Goal: Information Seeking & Learning: Learn about a topic

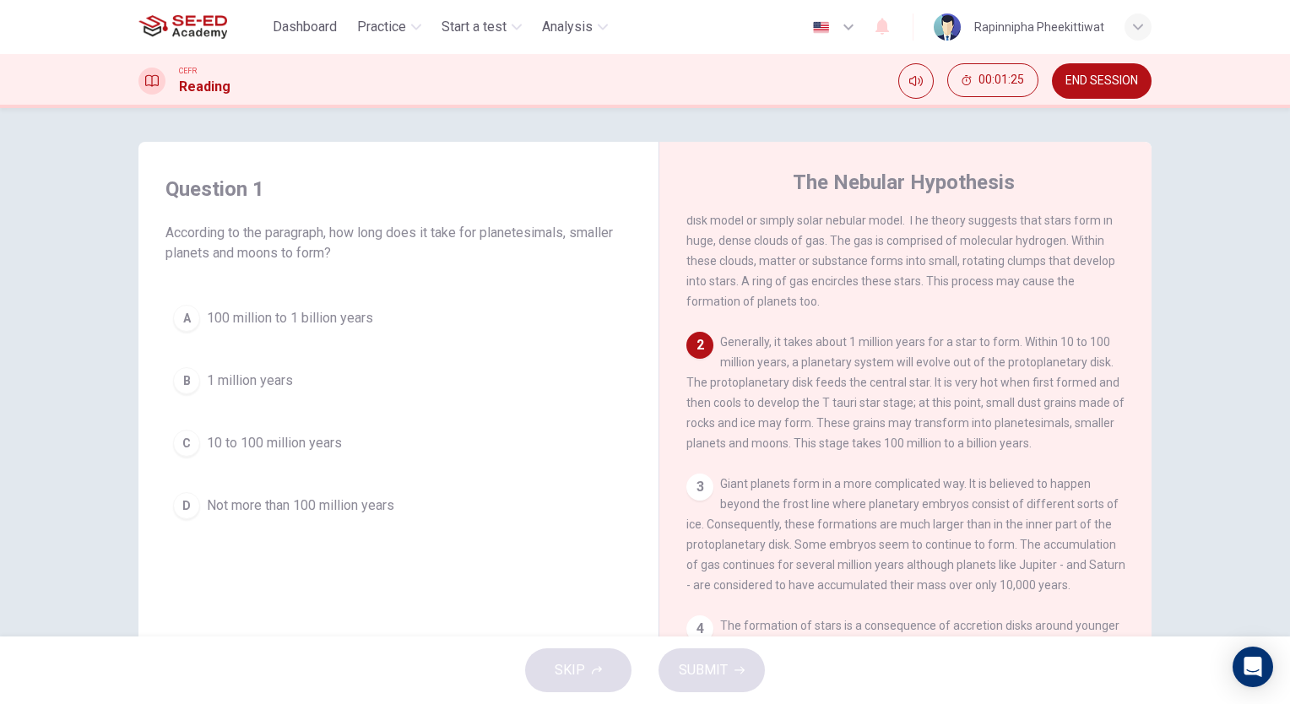
scroll to position [169, 0]
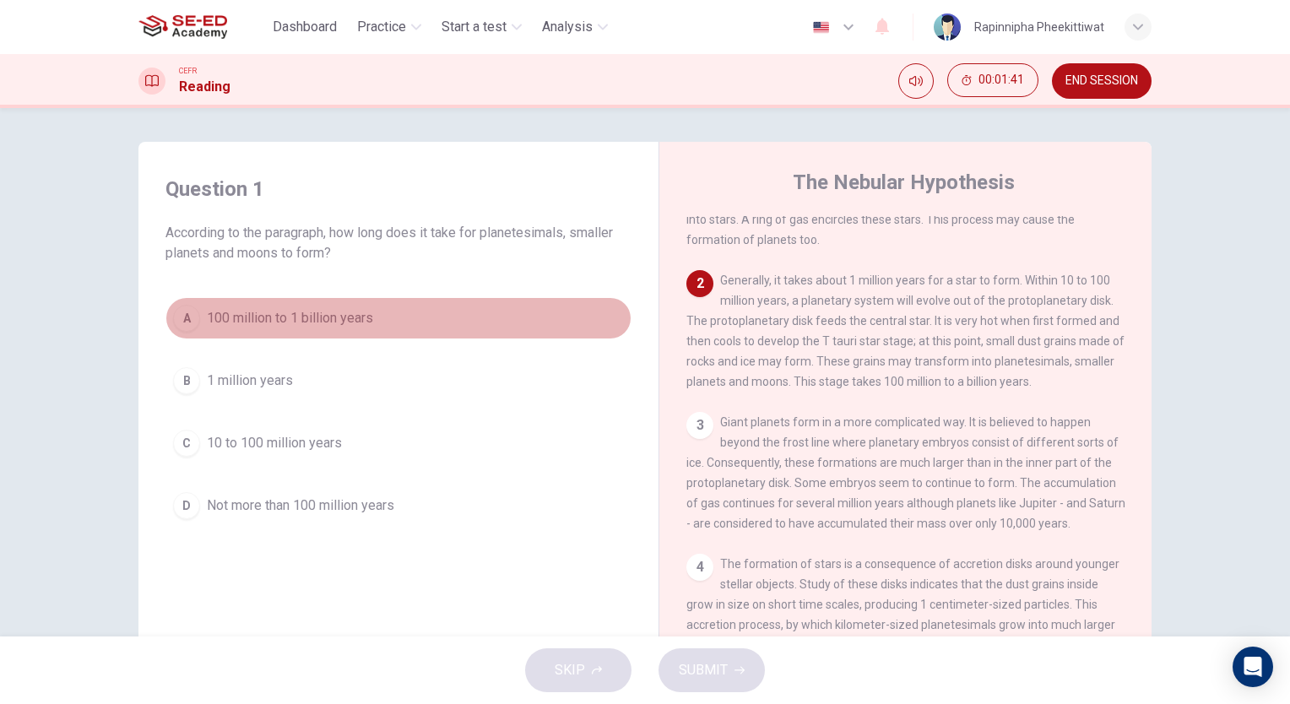
click at [284, 322] on span "100 million to 1 billion years" at bounding box center [290, 318] width 166 height 20
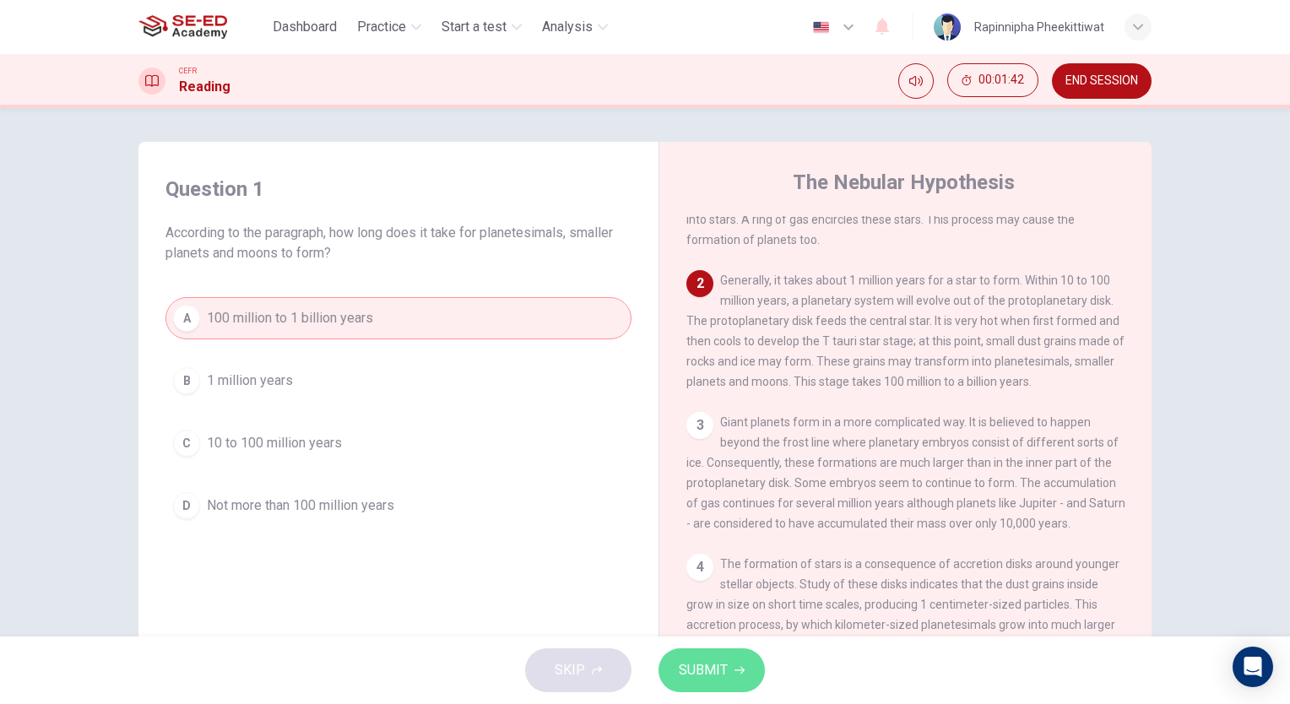
click at [721, 677] on span "SUBMIT" at bounding box center [703, 670] width 49 height 24
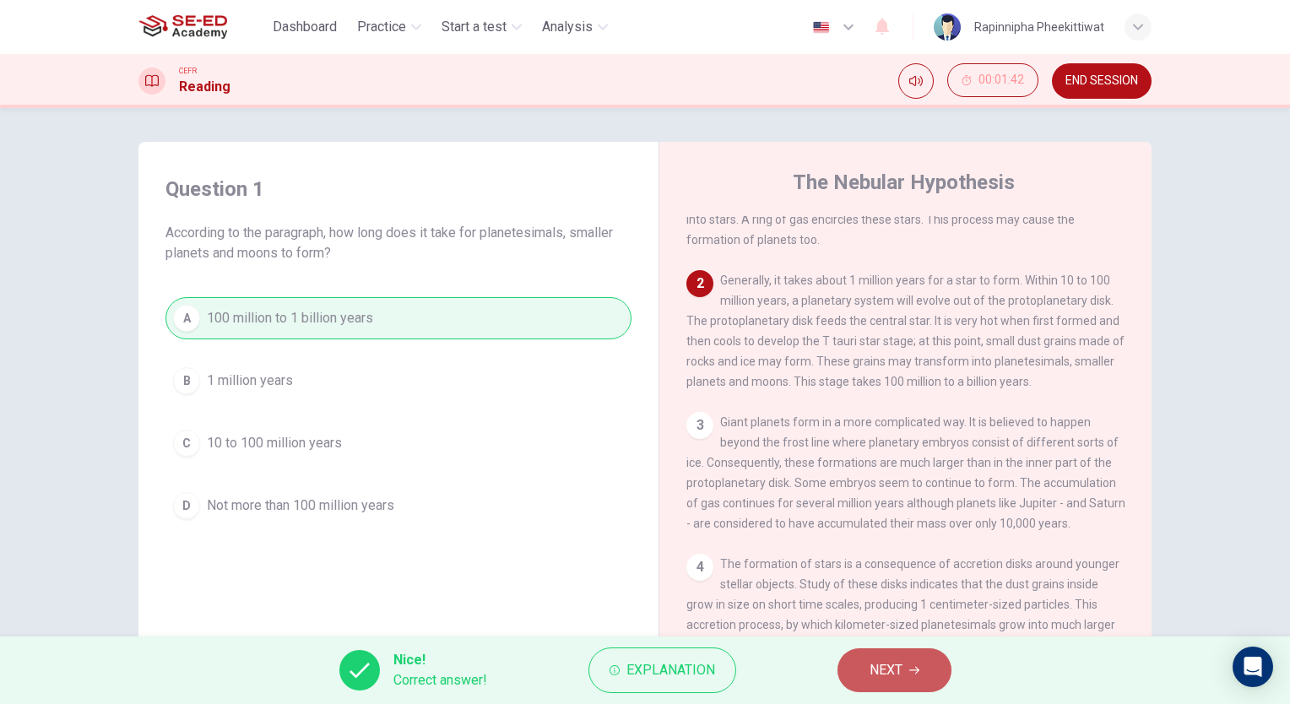
click at [891, 681] on span "NEXT" at bounding box center [885, 670] width 33 height 24
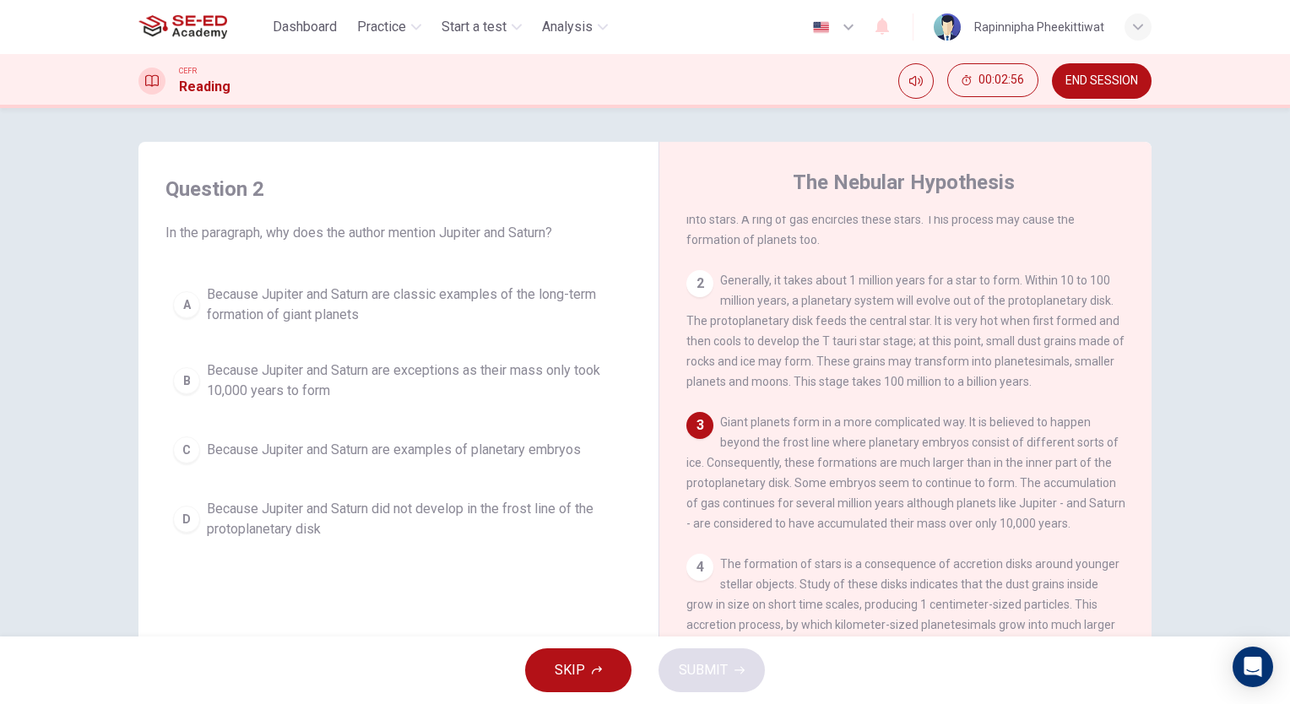
click at [294, 453] on span "Because Jupiter and Saturn are examples of planetary embryos" at bounding box center [394, 450] width 374 height 20
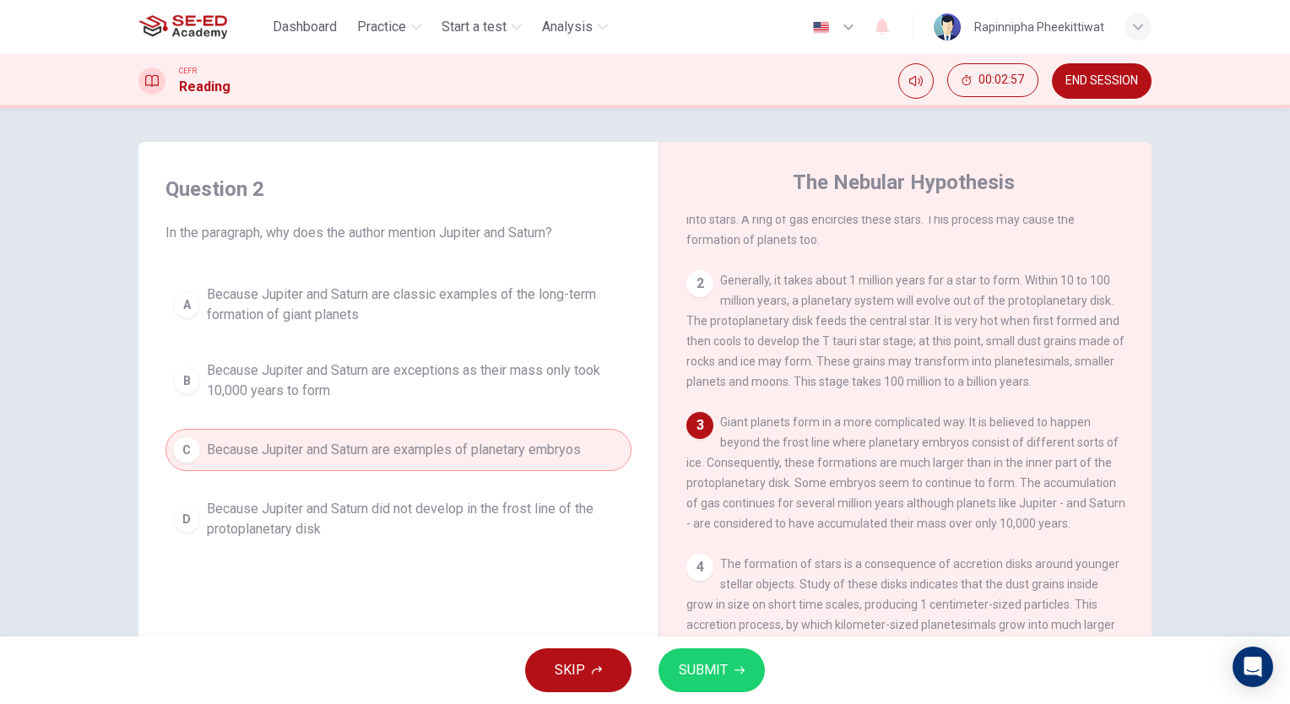
click at [702, 670] on span "SUBMIT" at bounding box center [703, 670] width 49 height 24
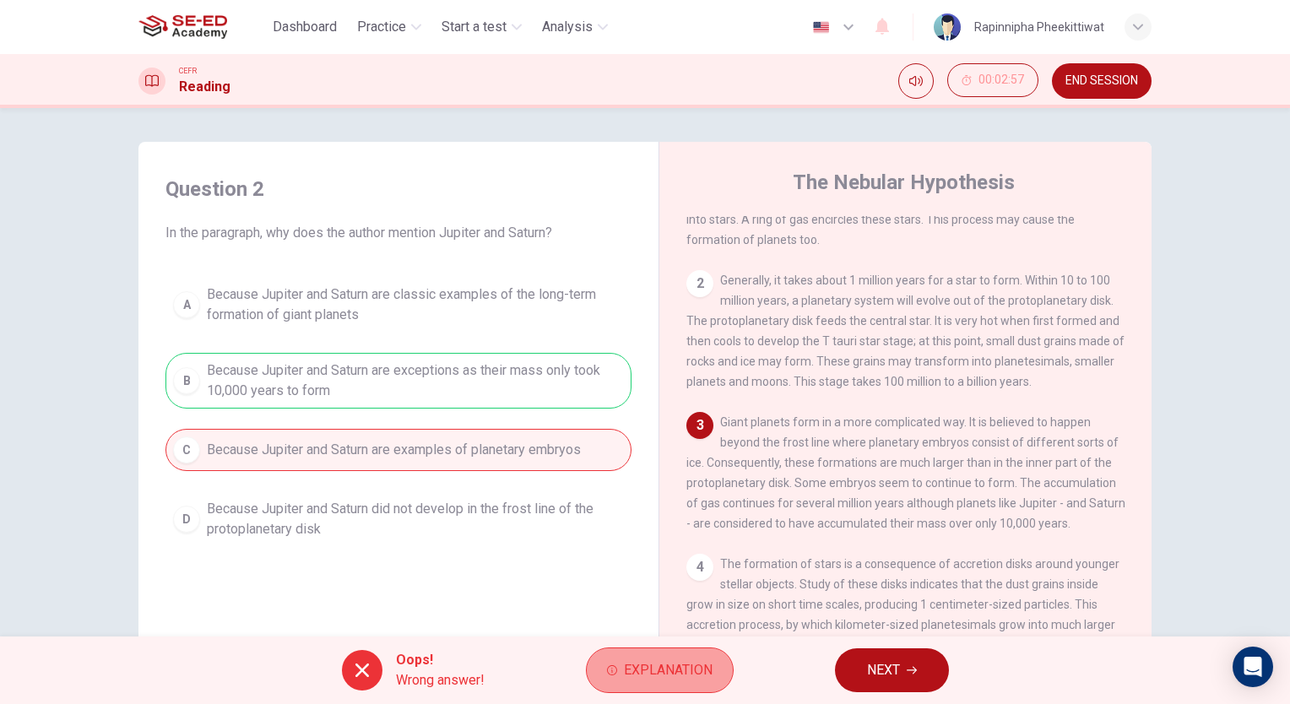
click at [640, 679] on span "Explanation" at bounding box center [668, 670] width 89 height 24
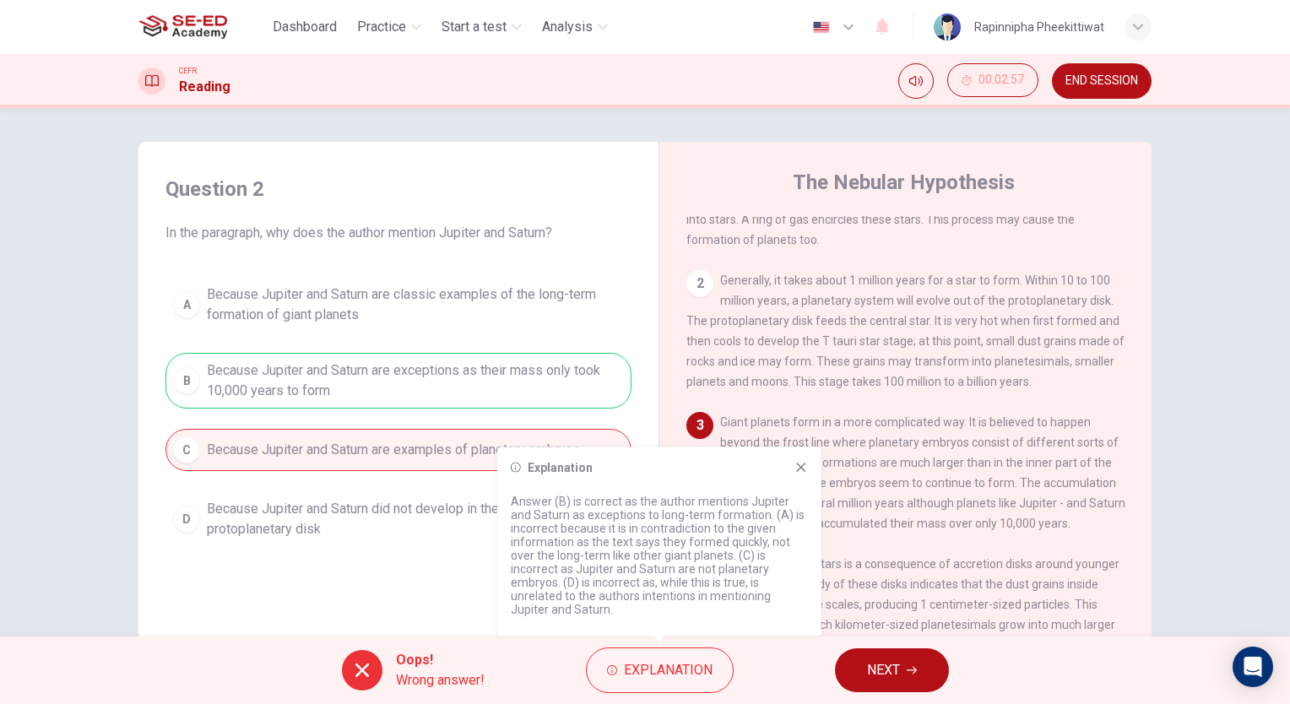
click at [858, 663] on button "NEXT" at bounding box center [892, 670] width 114 height 44
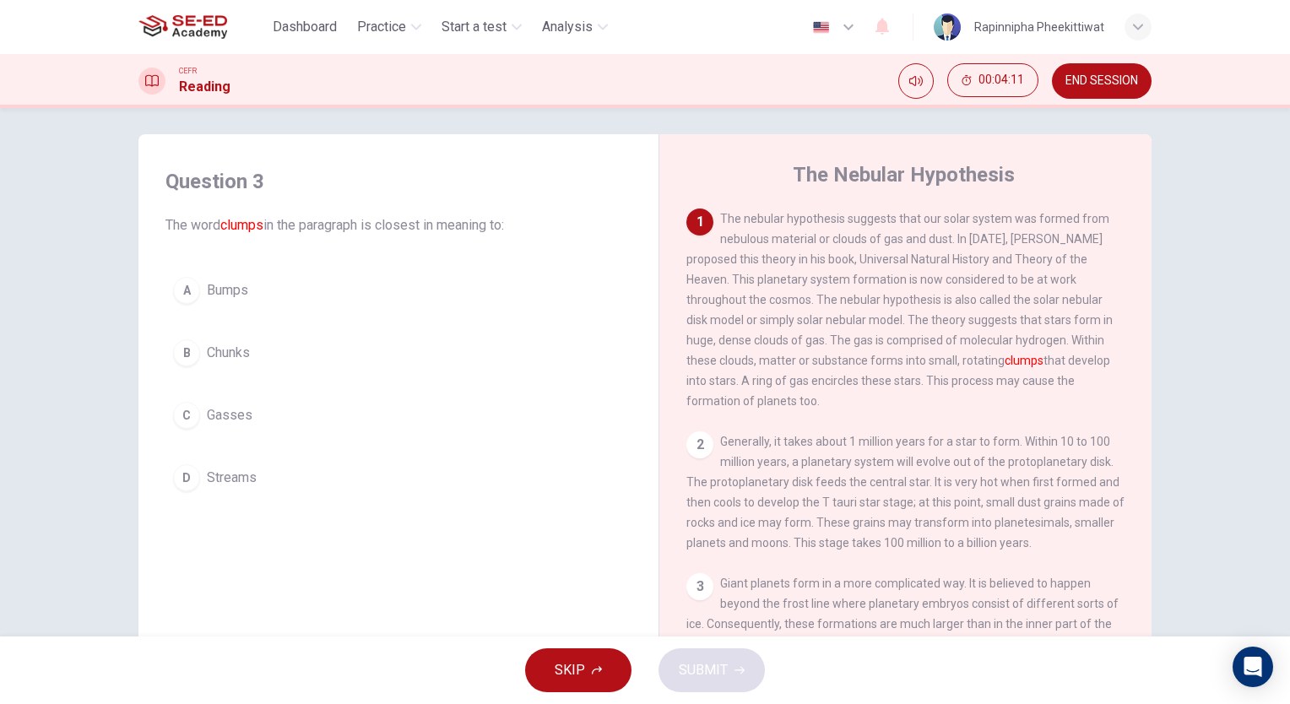
scroll to position [0, 0]
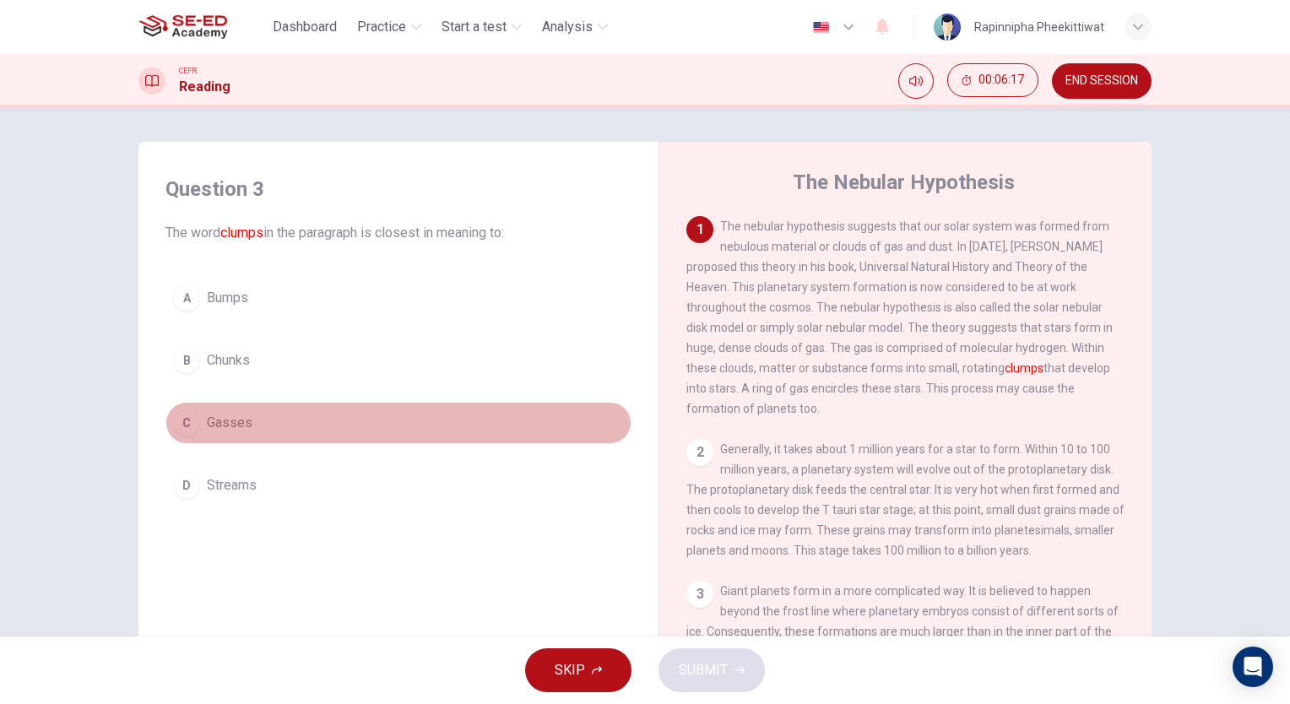
click at [230, 423] on span "Gasses" at bounding box center [230, 423] width 46 height 20
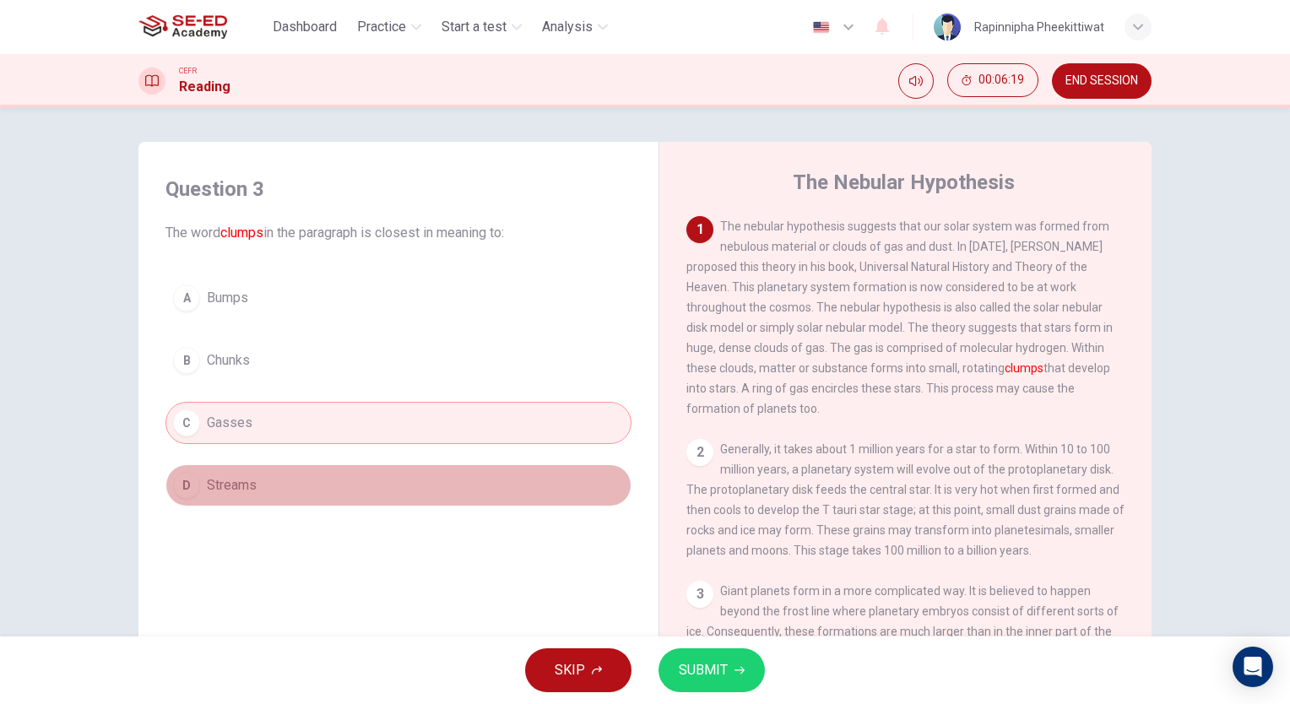
click at [248, 477] on span "Streams" at bounding box center [232, 485] width 50 height 20
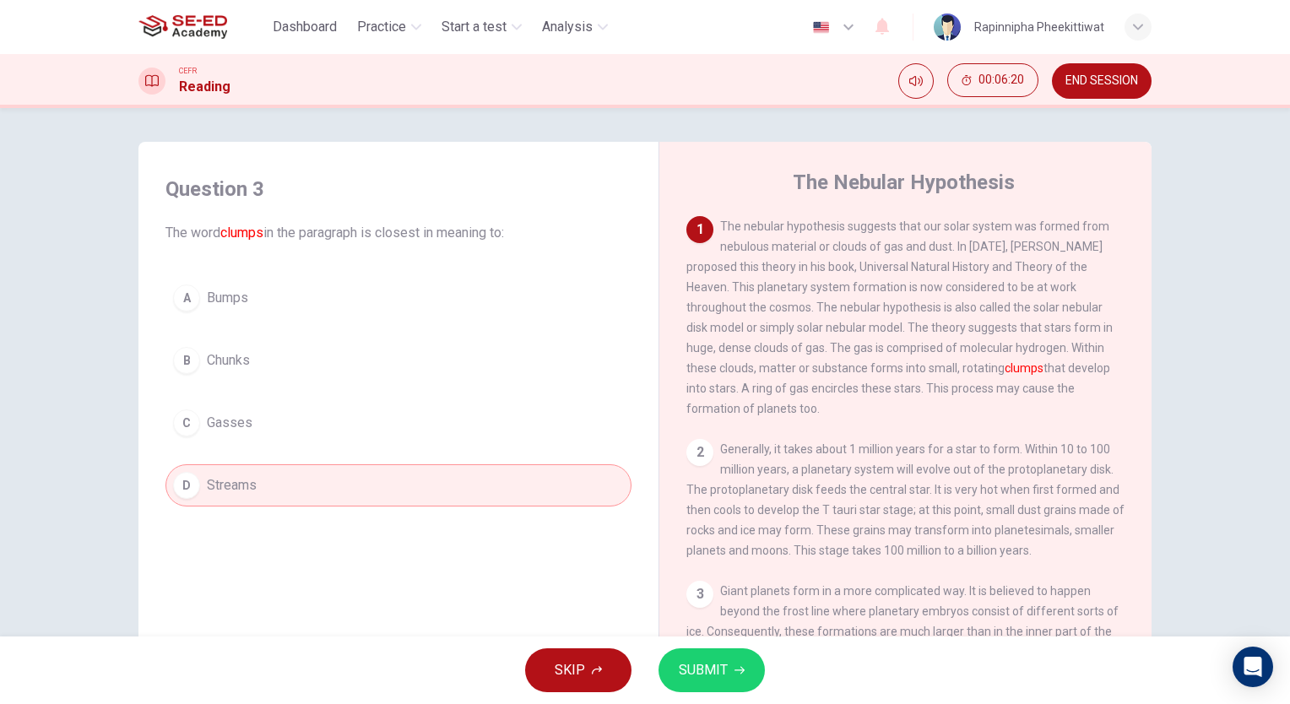
click at [328, 427] on button "C Gasses" at bounding box center [398, 423] width 466 height 42
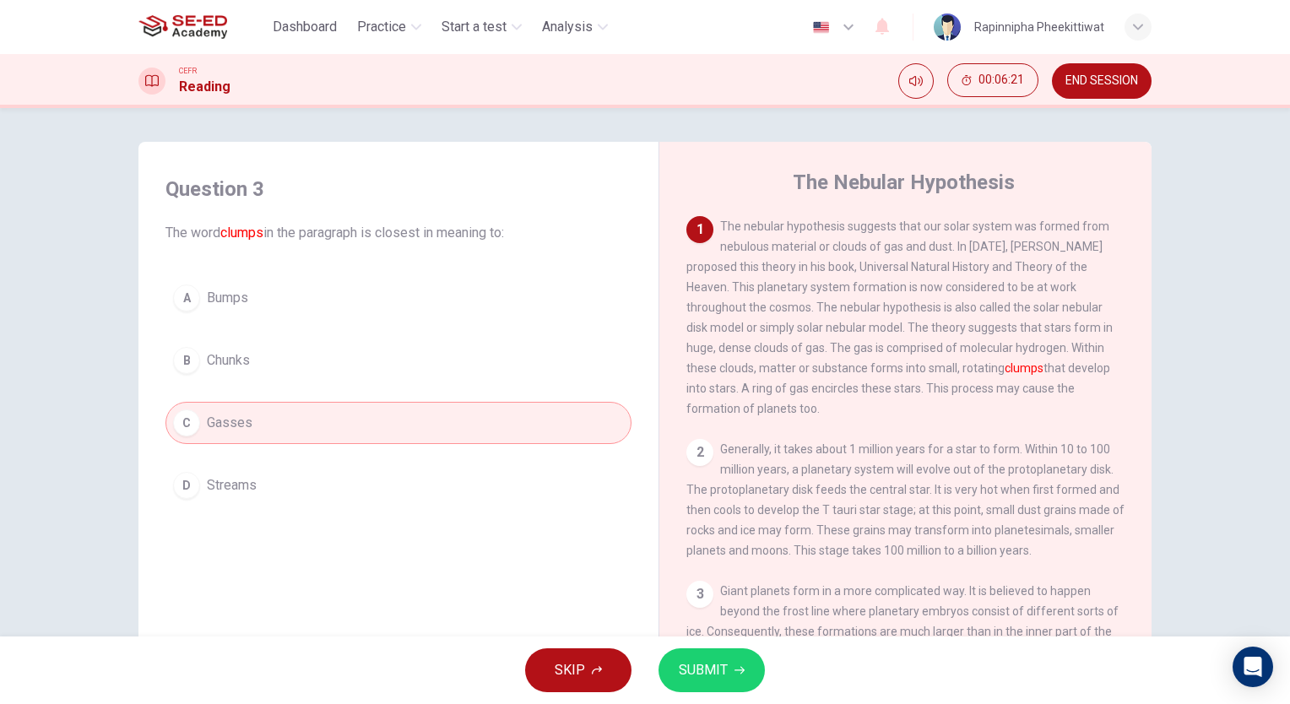
click at [697, 680] on span "SUBMIT" at bounding box center [703, 670] width 49 height 24
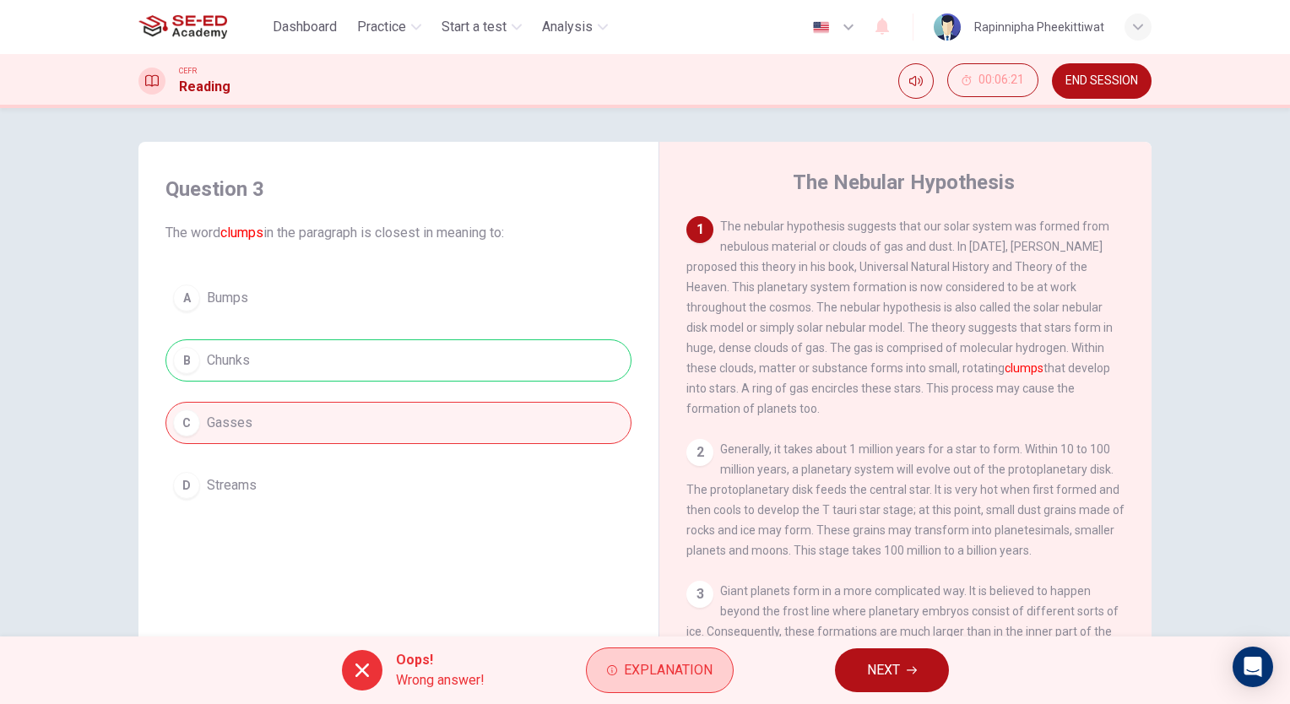
click at [648, 678] on span "Explanation" at bounding box center [668, 670] width 89 height 24
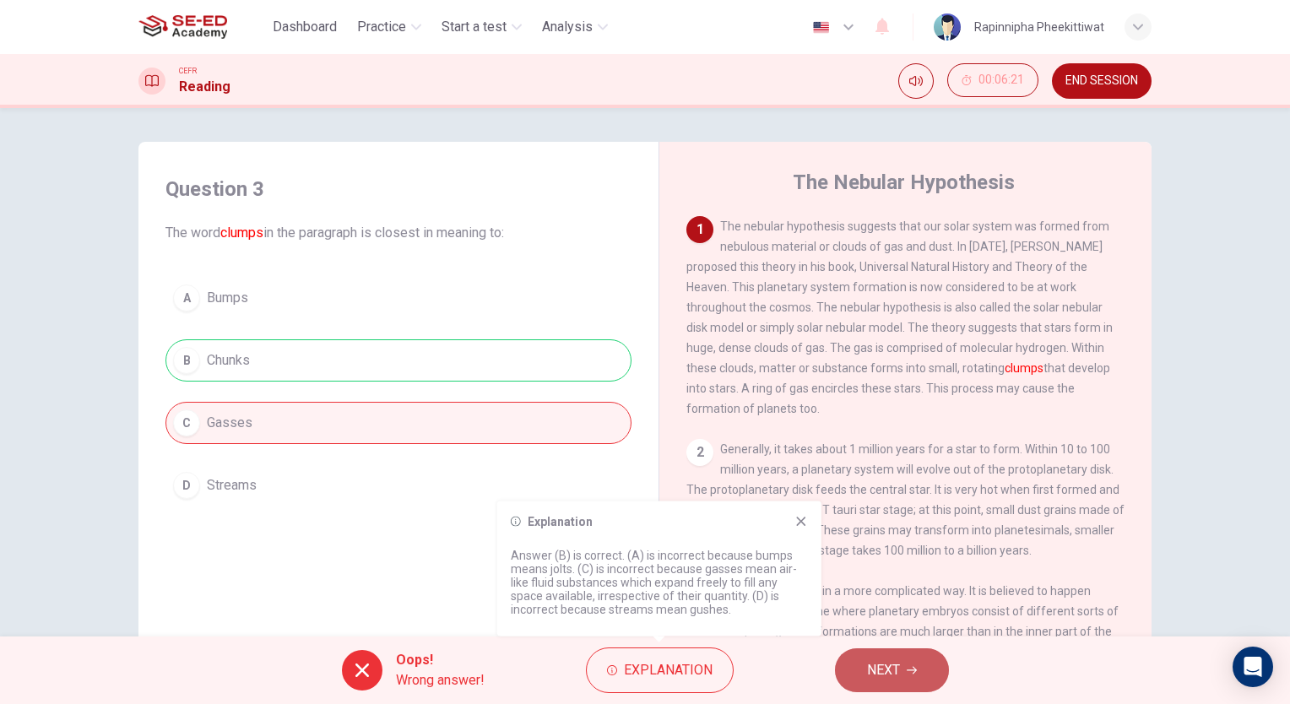
click at [905, 677] on button "NEXT" at bounding box center [892, 670] width 114 height 44
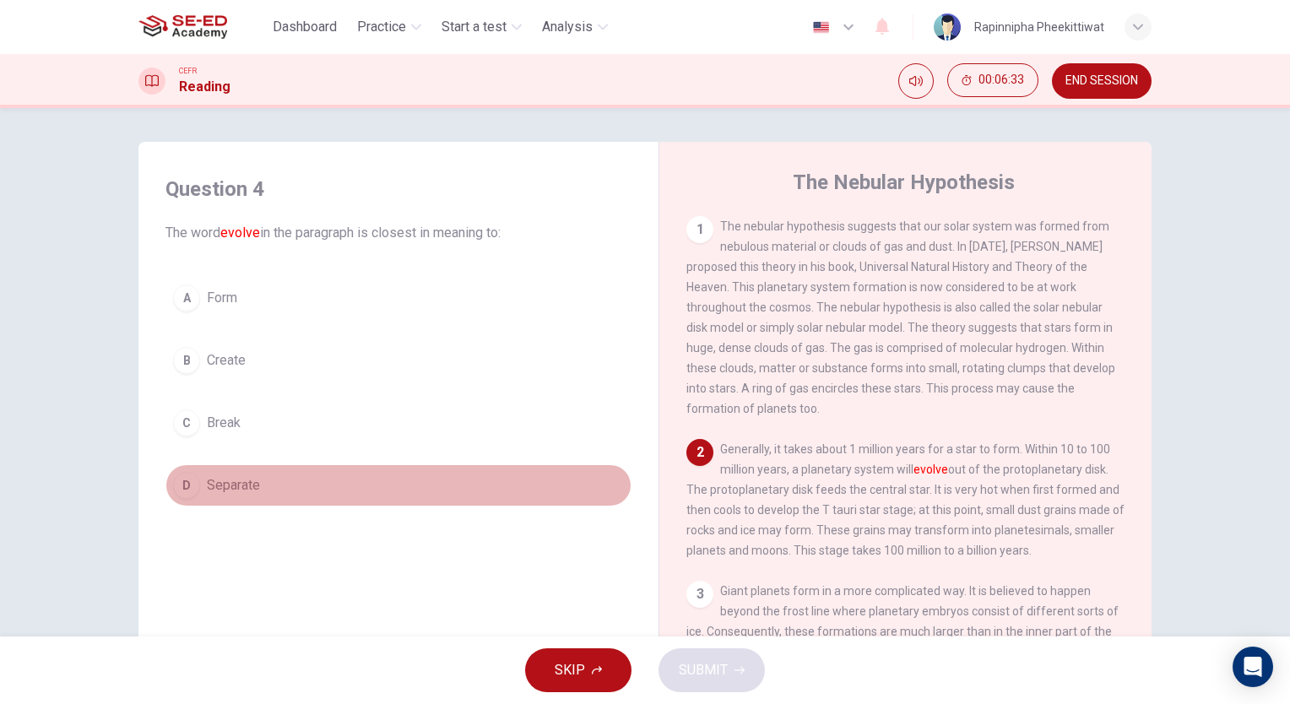
click at [268, 485] on button "D Separate" at bounding box center [398, 485] width 466 height 42
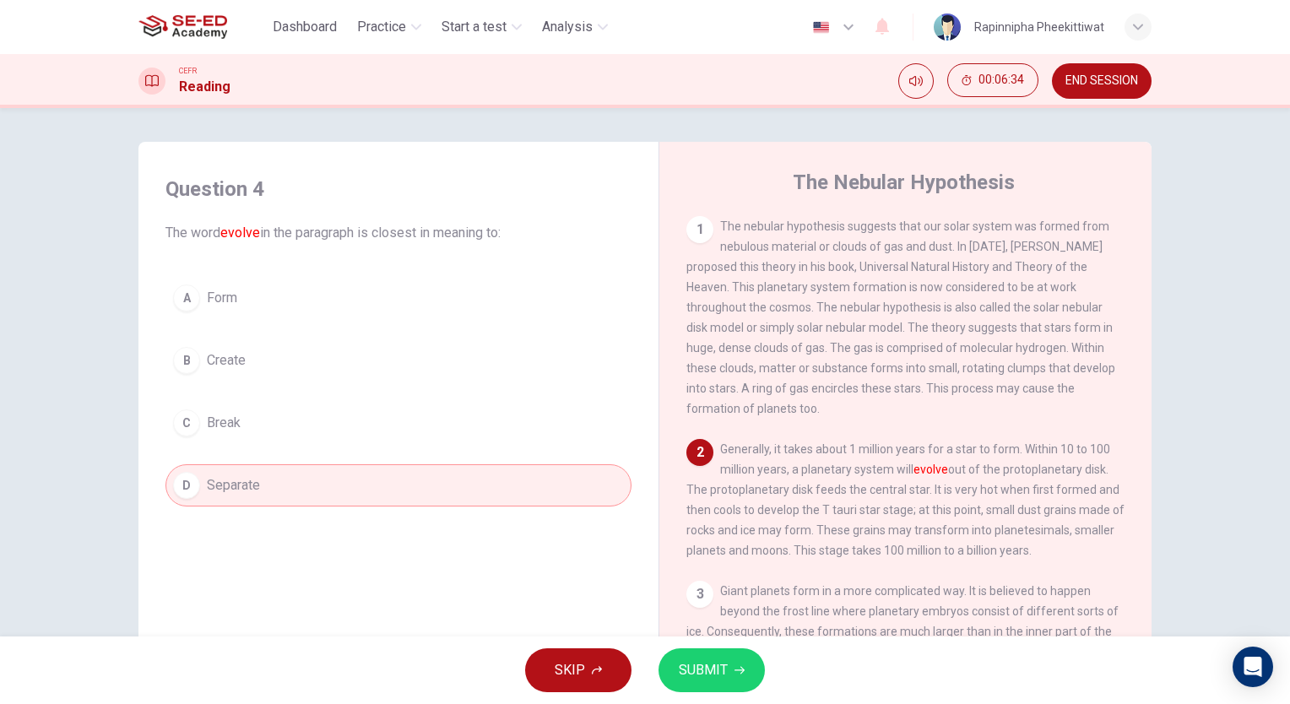
click at [334, 335] on div "A Form B Create C Break D Separate" at bounding box center [398, 392] width 466 height 230
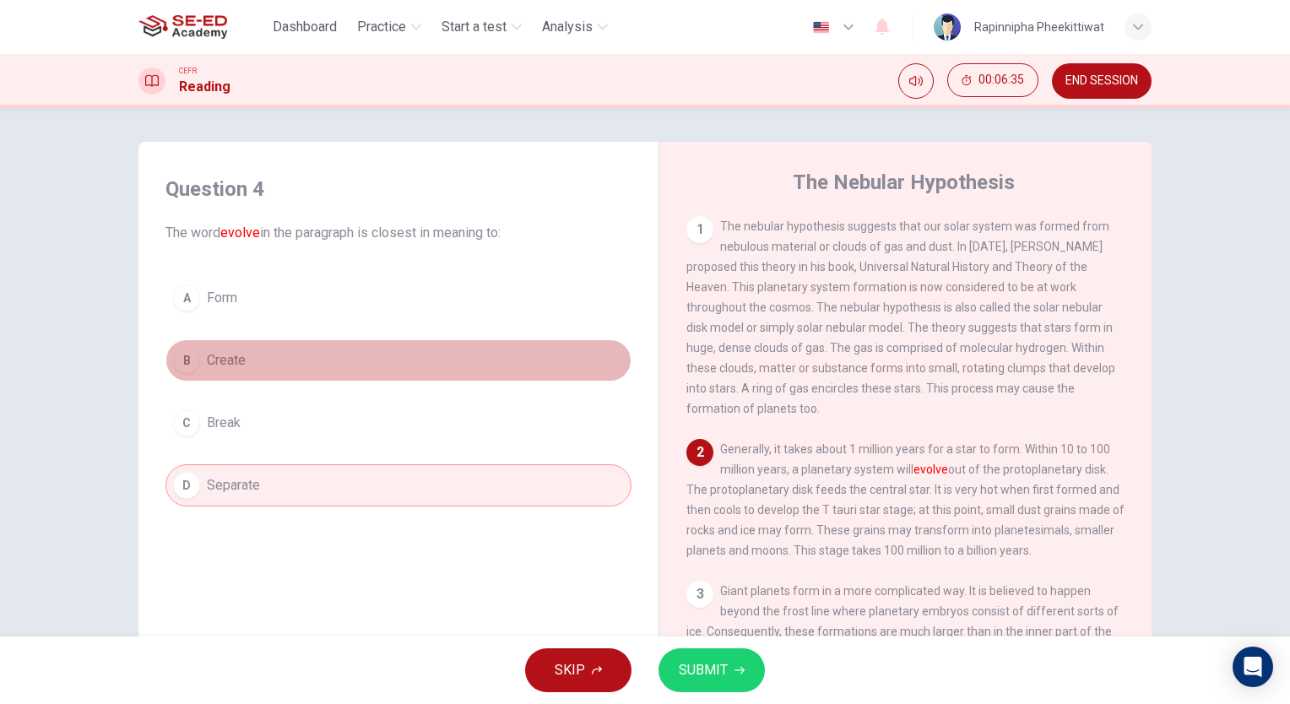
click at [332, 348] on button "B Create" at bounding box center [398, 360] width 466 height 42
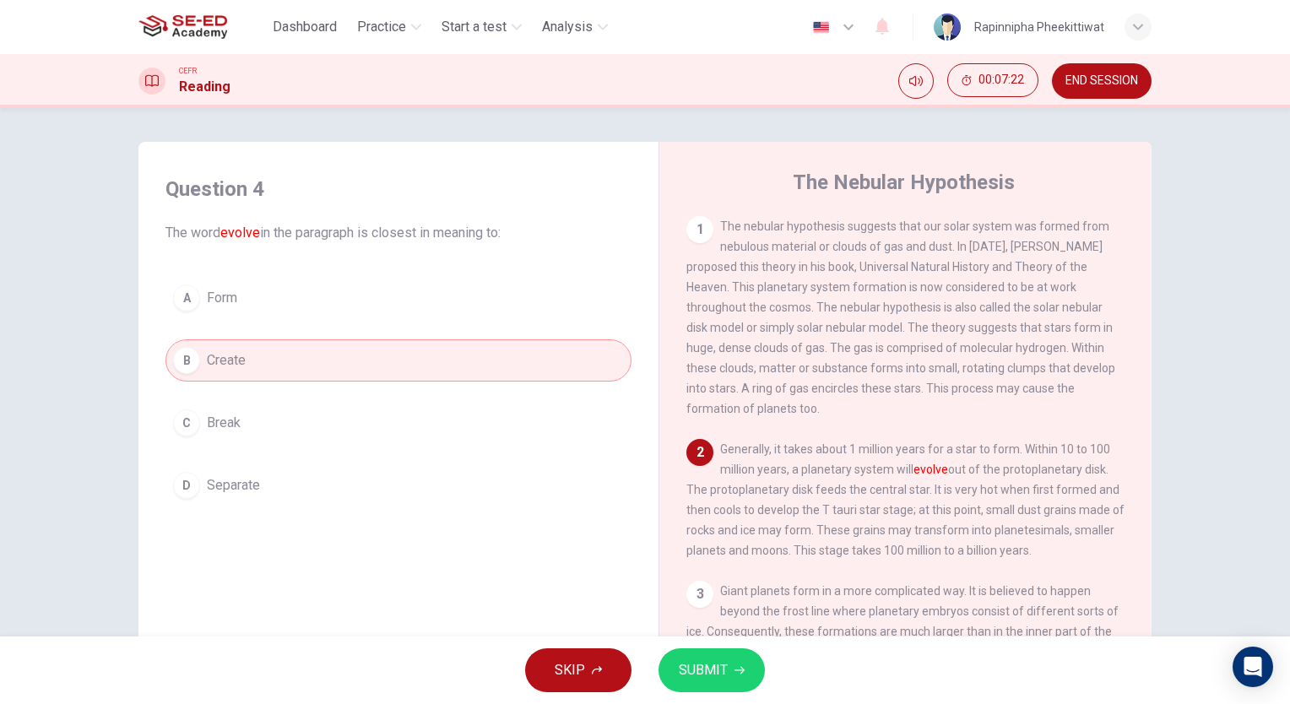
click at [383, 393] on div "A Form B Create C Break D Separate" at bounding box center [398, 392] width 466 height 230
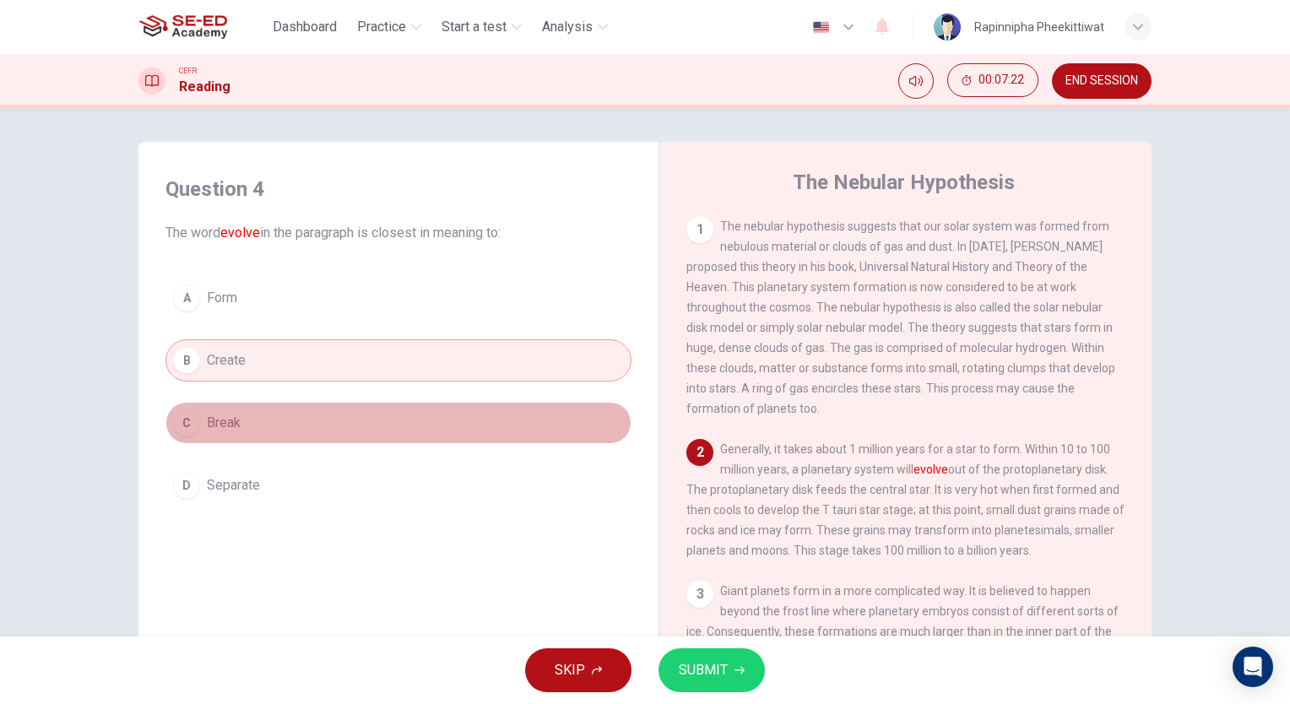
click at [368, 405] on button "C Break" at bounding box center [398, 423] width 466 height 42
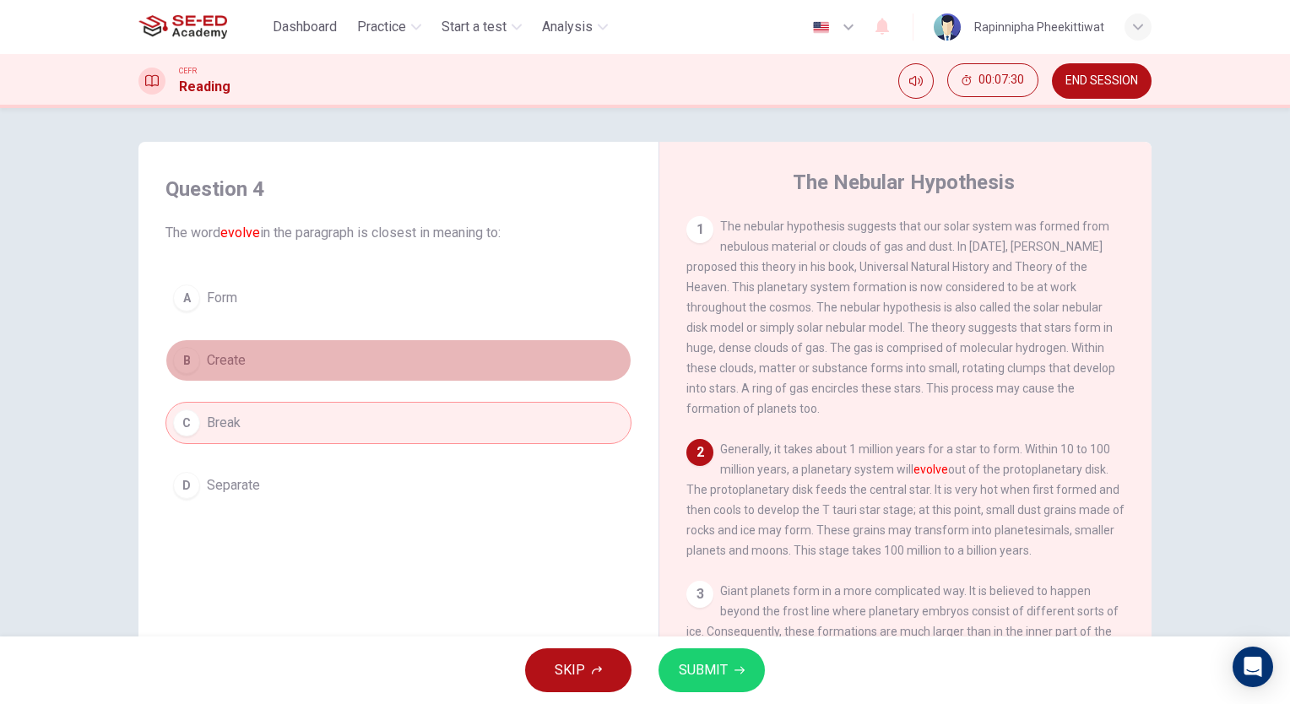
click at [279, 346] on button "B Create" at bounding box center [398, 360] width 466 height 42
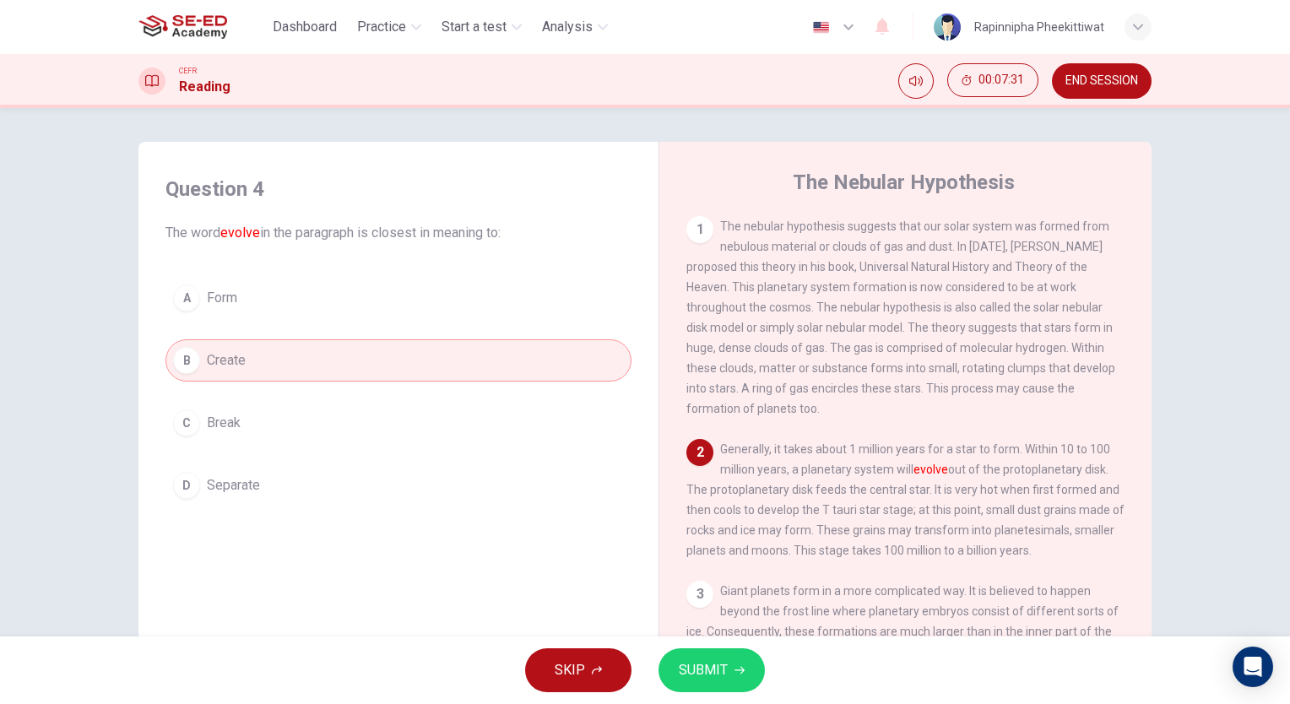
click at [719, 660] on span "SUBMIT" at bounding box center [703, 670] width 49 height 24
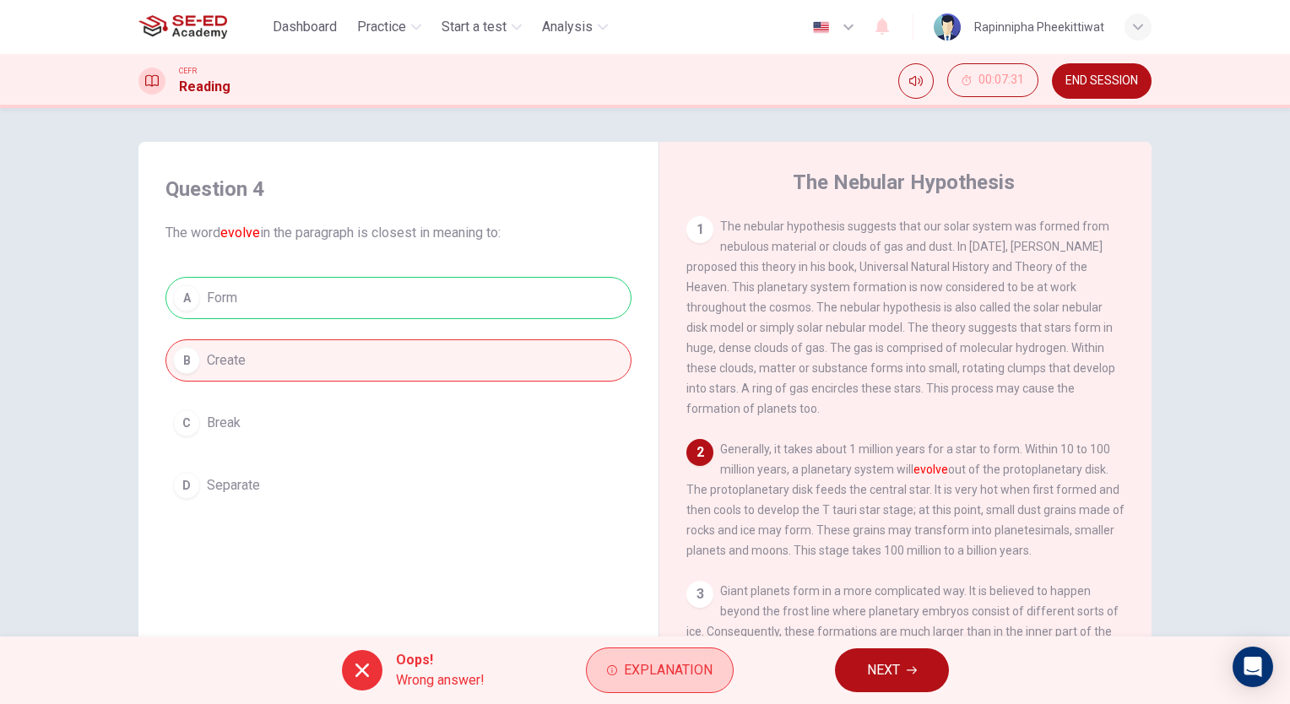
click at [679, 665] on span "Explanation" at bounding box center [668, 670] width 89 height 24
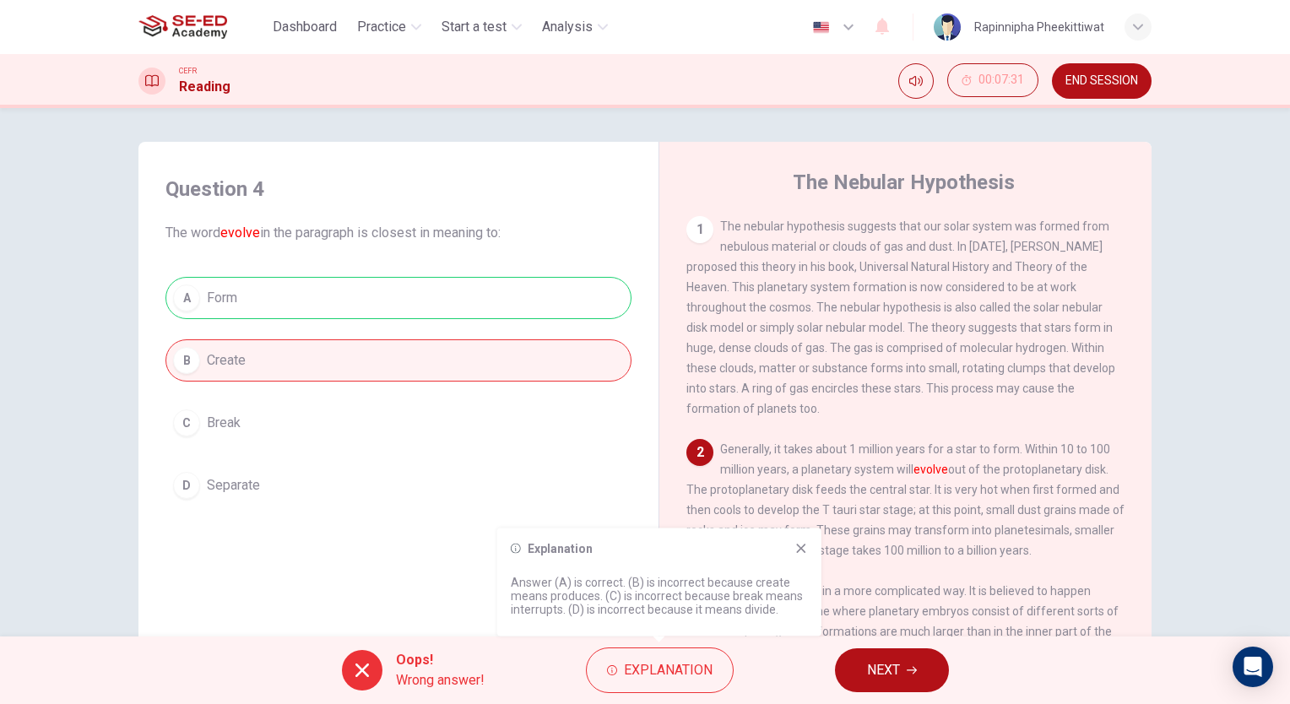
click at [891, 670] on span "NEXT" at bounding box center [883, 670] width 33 height 24
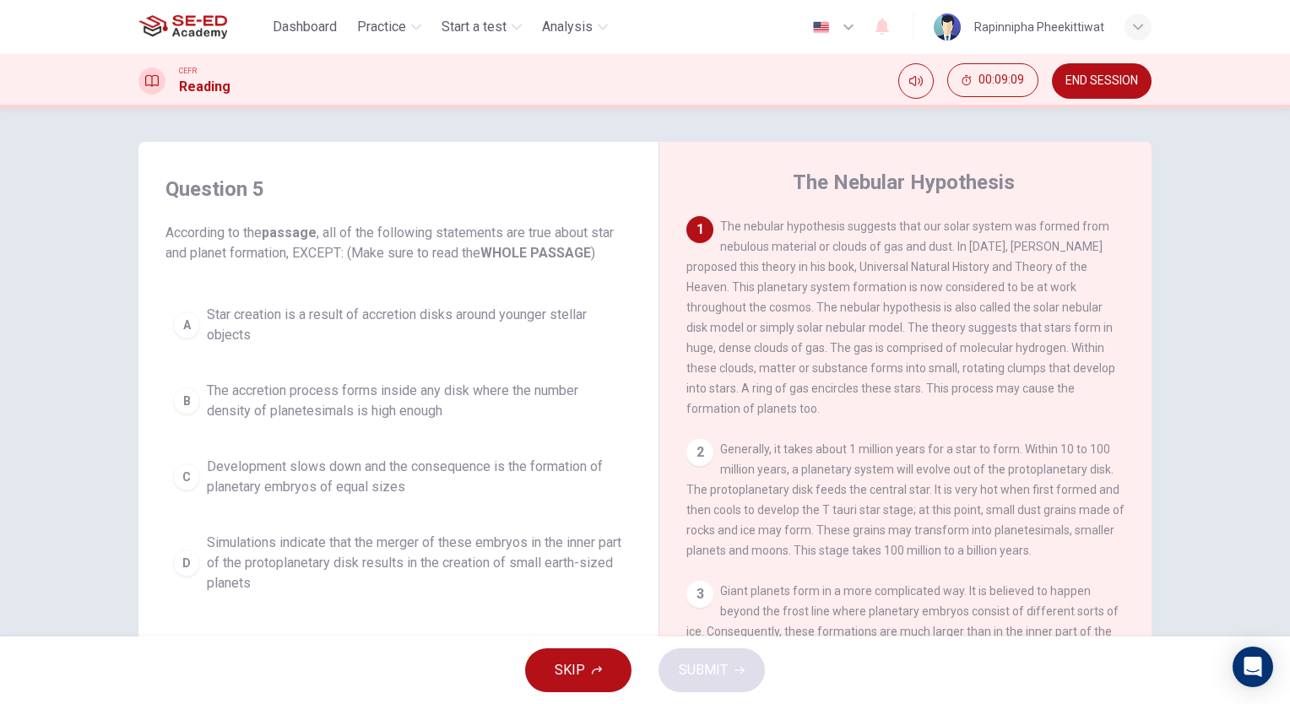
click at [515, 474] on span "Development slows down and the consequence is the formation of planetary embryo…" at bounding box center [415, 477] width 417 height 41
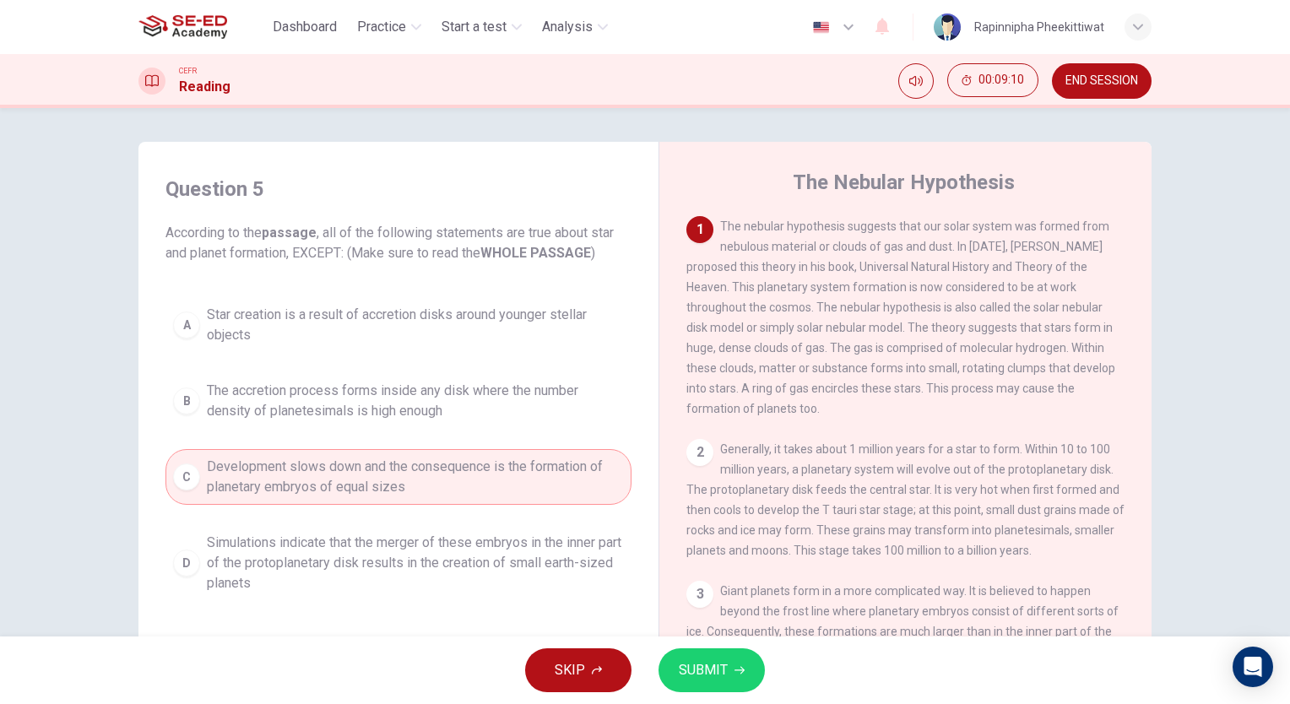
click at [724, 667] on span "SUBMIT" at bounding box center [703, 670] width 49 height 24
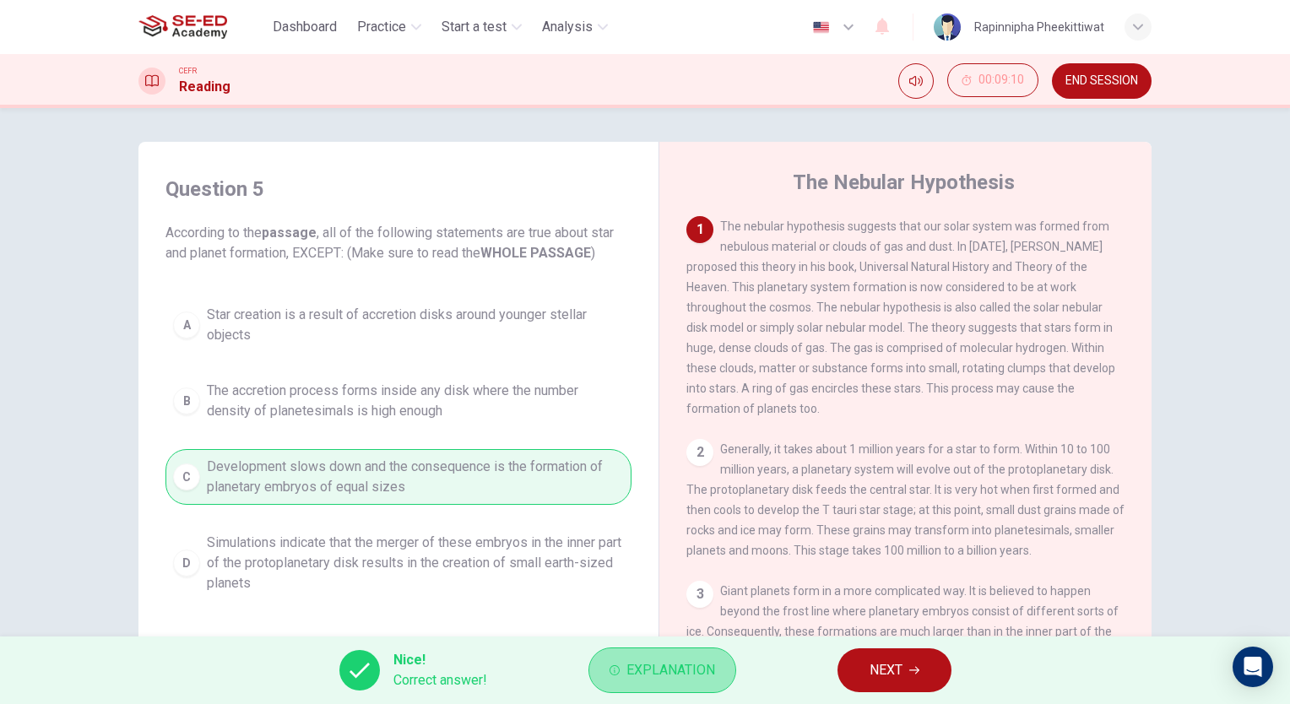
click at [680, 670] on span "Explanation" at bounding box center [670, 670] width 89 height 24
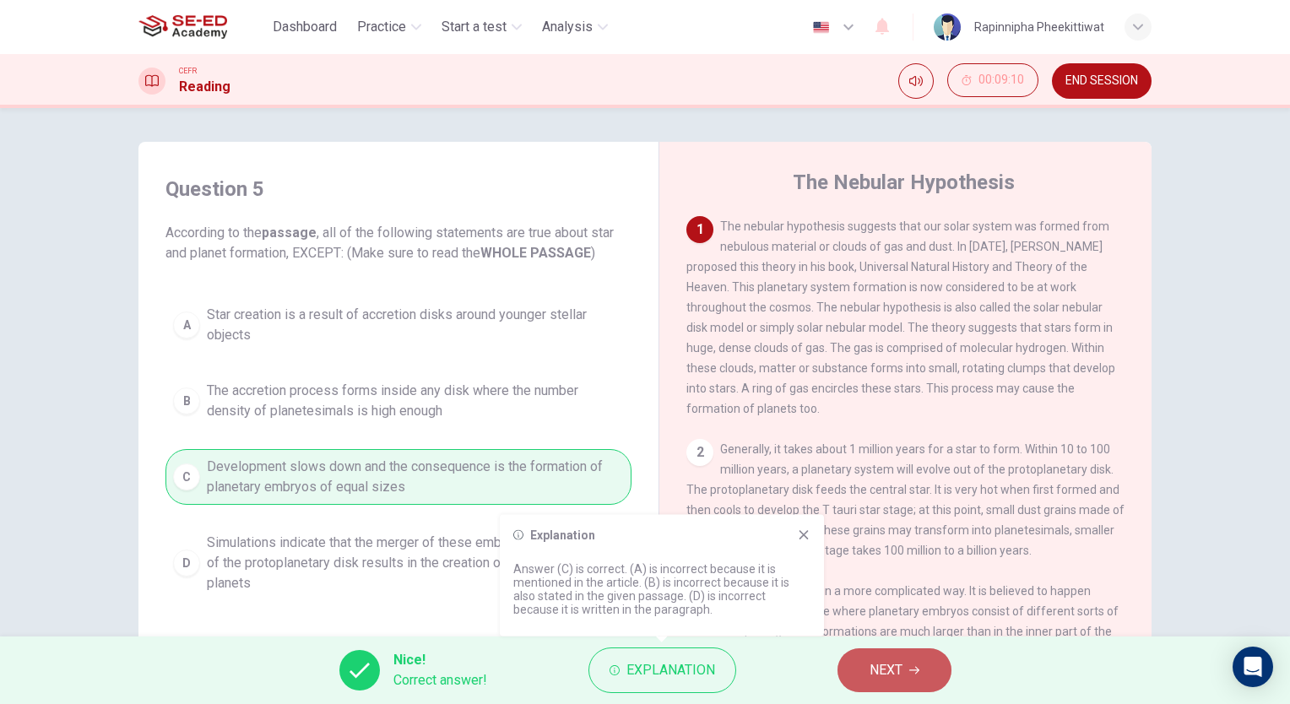
click at [869, 658] on span "NEXT" at bounding box center [885, 670] width 33 height 24
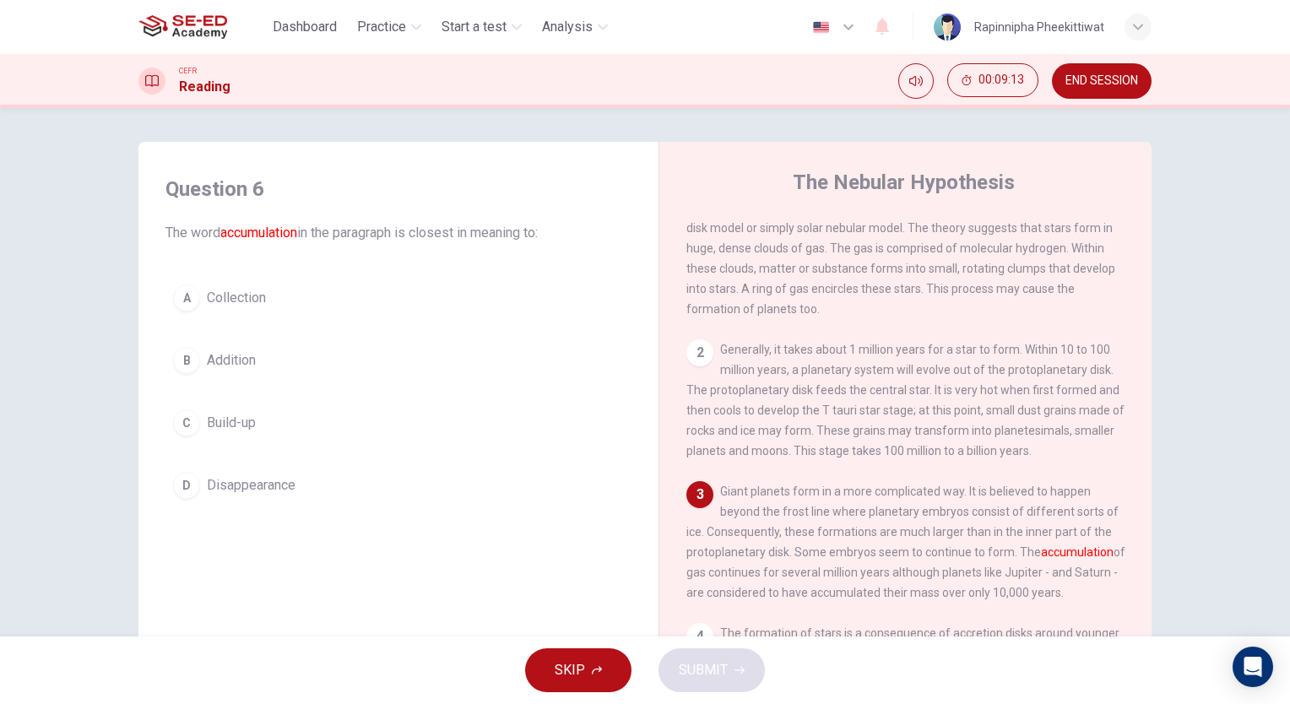
scroll to position [253, 0]
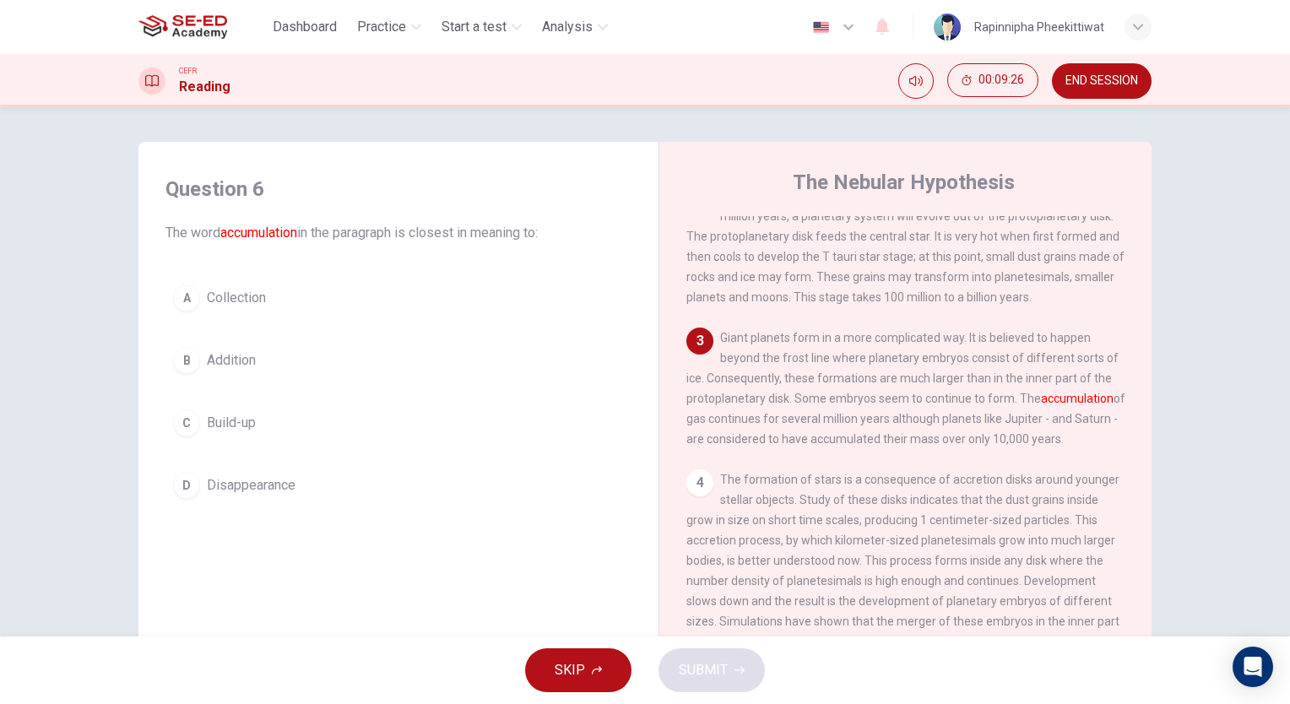
click at [238, 359] on span "Addition" at bounding box center [231, 360] width 49 height 20
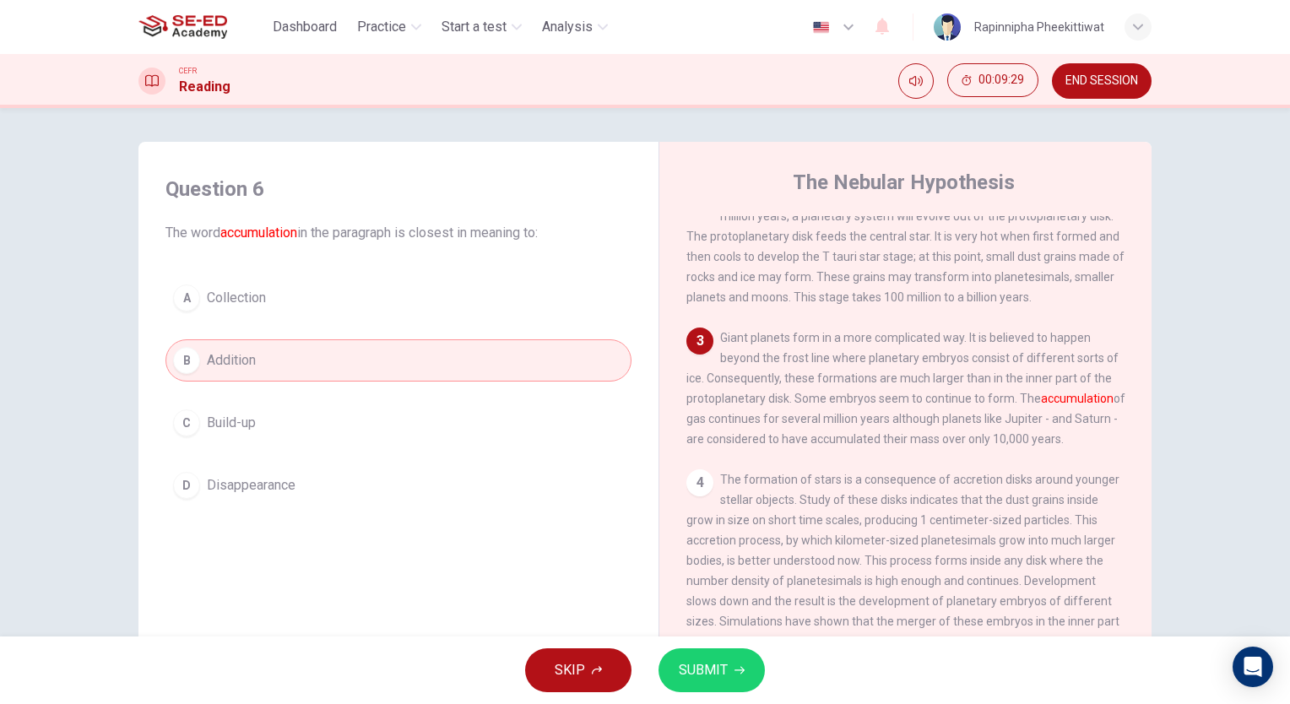
click at [728, 680] on button "SUBMIT" at bounding box center [711, 670] width 106 height 44
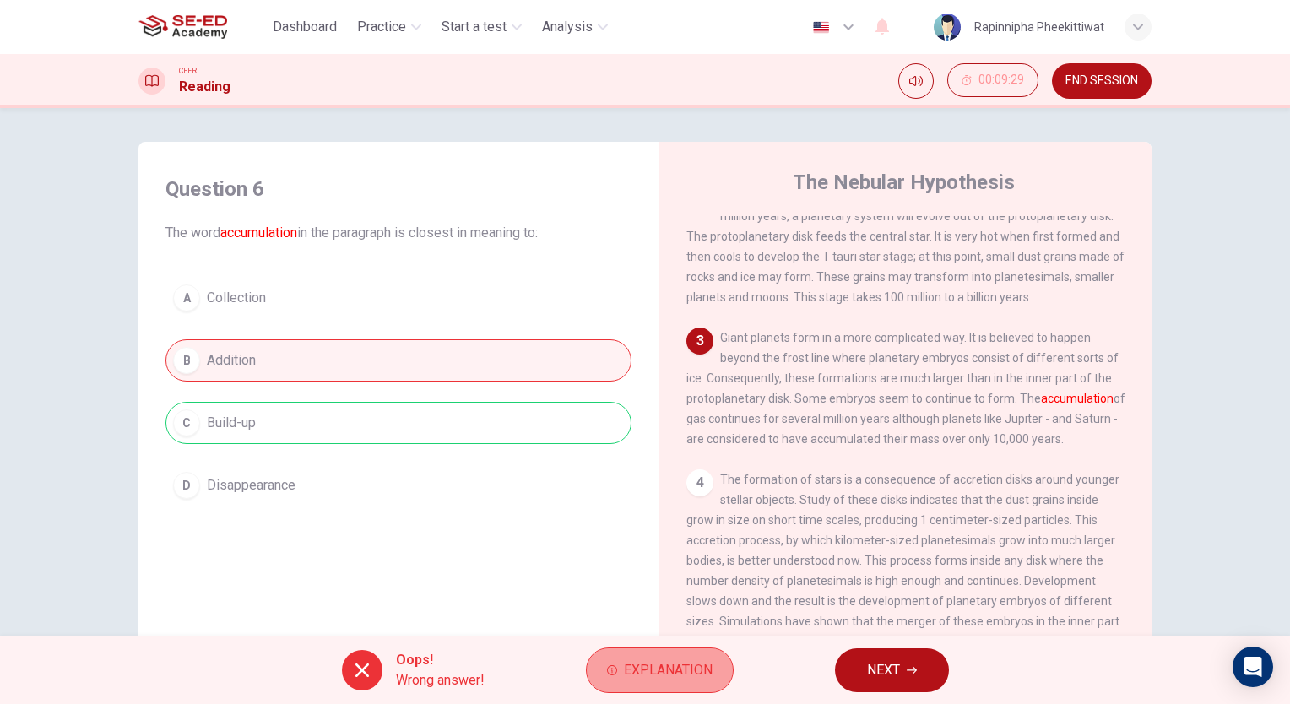
click at [646, 658] on span "Explanation" at bounding box center [668, 670] width 89 height 24
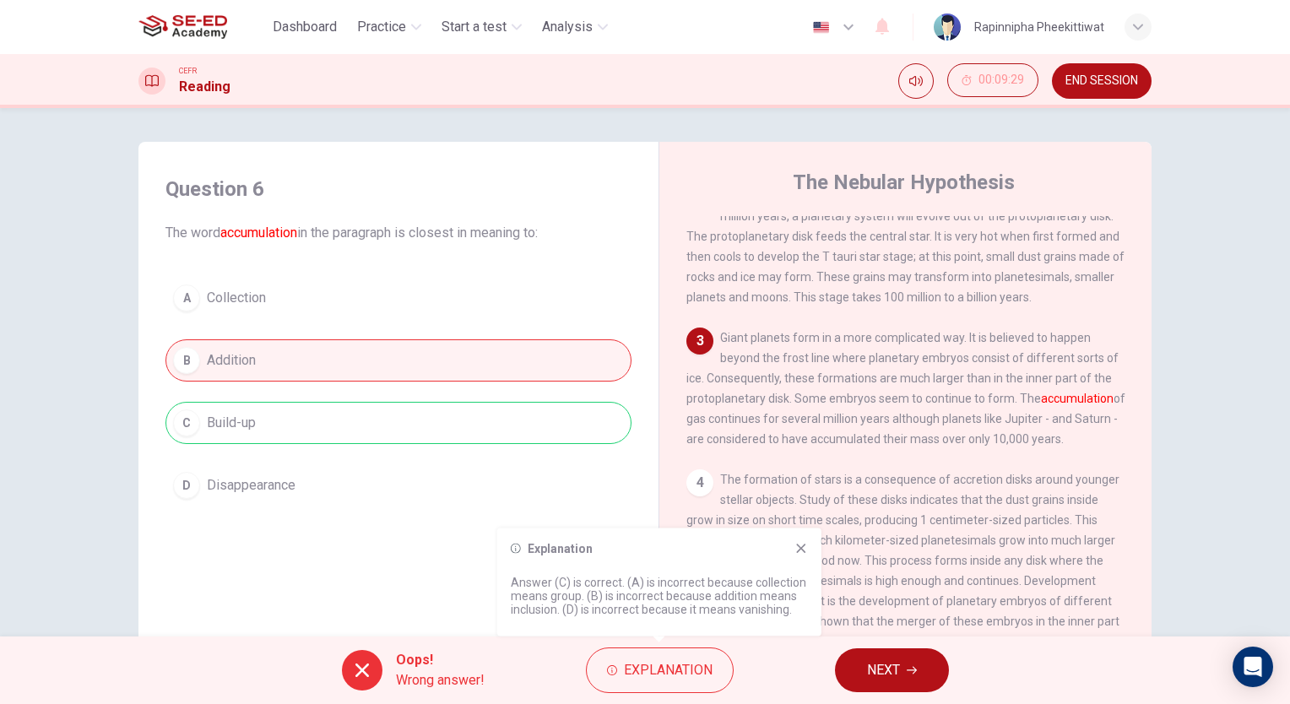
drag, startPoint x: 880, startPoint y: 696, endPoint x: 890, endPoint y: 675, distance: 22.7
click at [880, 695] on div "Oops! Wrong answer! Explanation NEXT" at bounding box center [645, 670] width 1290 height 68
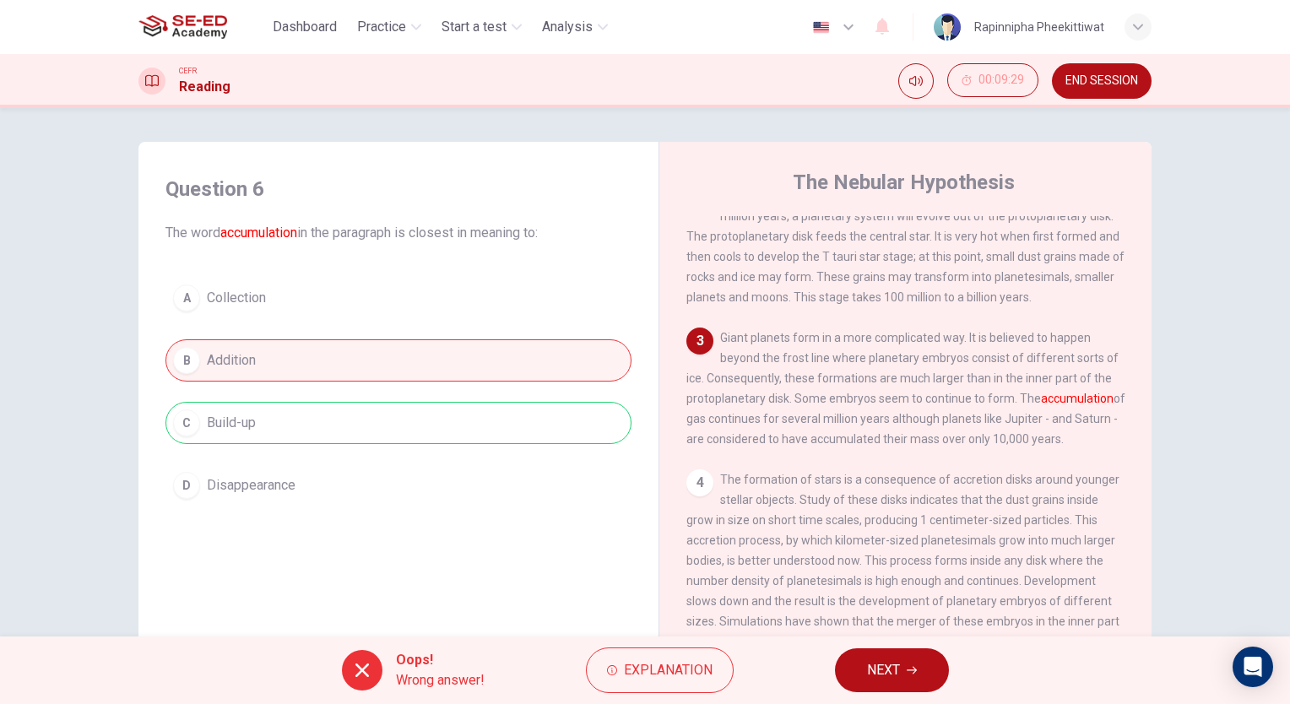
click at [890, 675] on span "NEXT" at bounding box center [883, 670] width 33 height 24
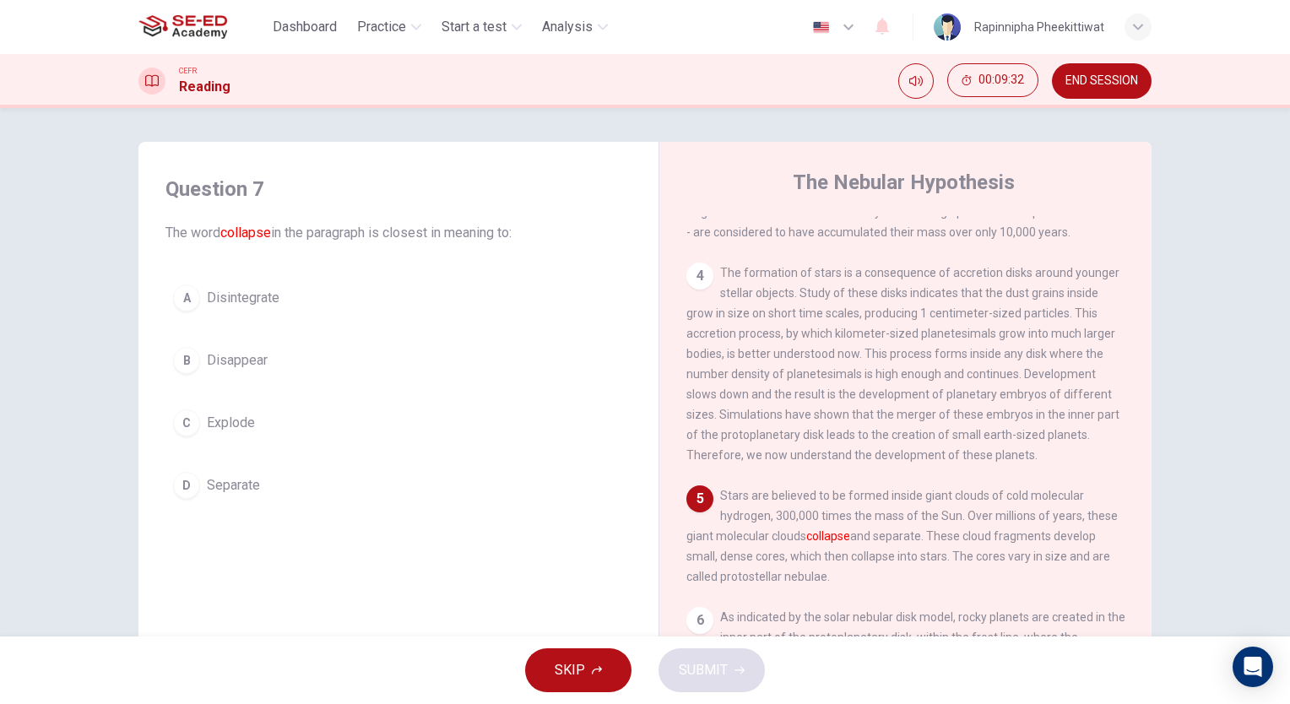
scroll to position [488, 0]
click at [246, 425] on span "Explode" at bounding box center [231, 423] width 48 height 20
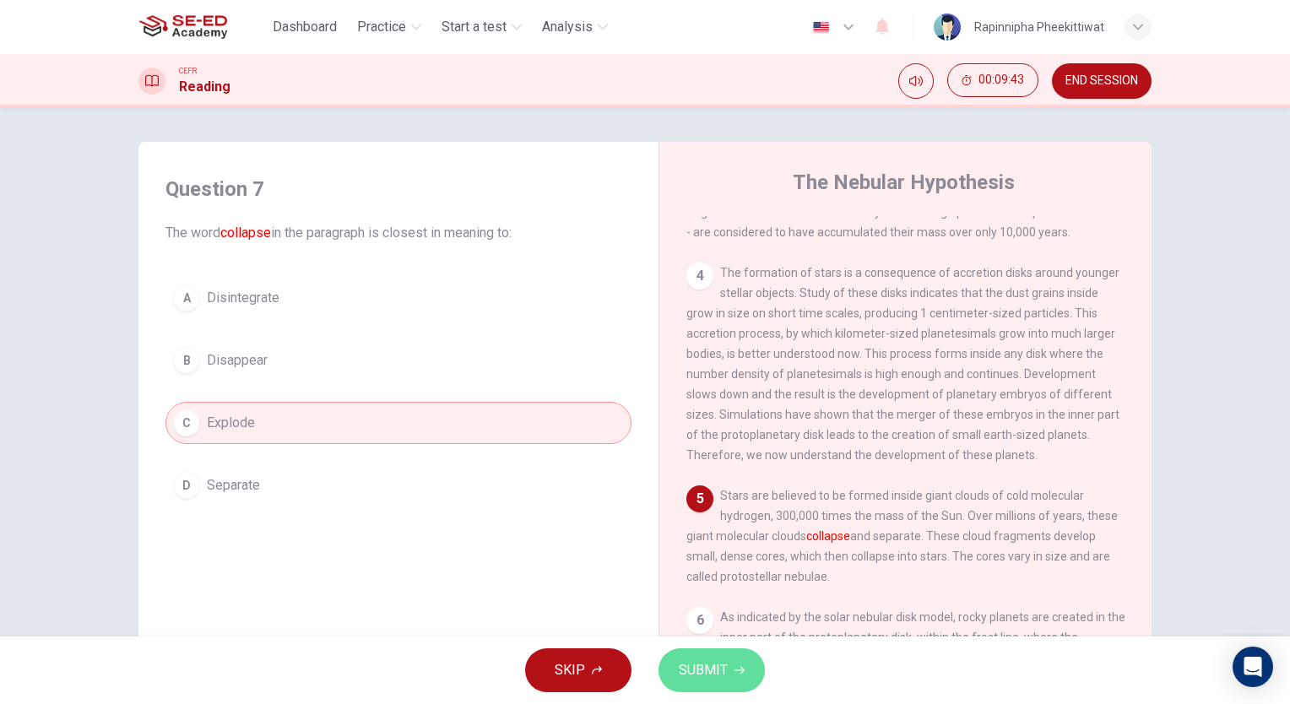
click at [726, 665] on span "SUBMIT" at bounding box center [703, 670] width 49 height 24
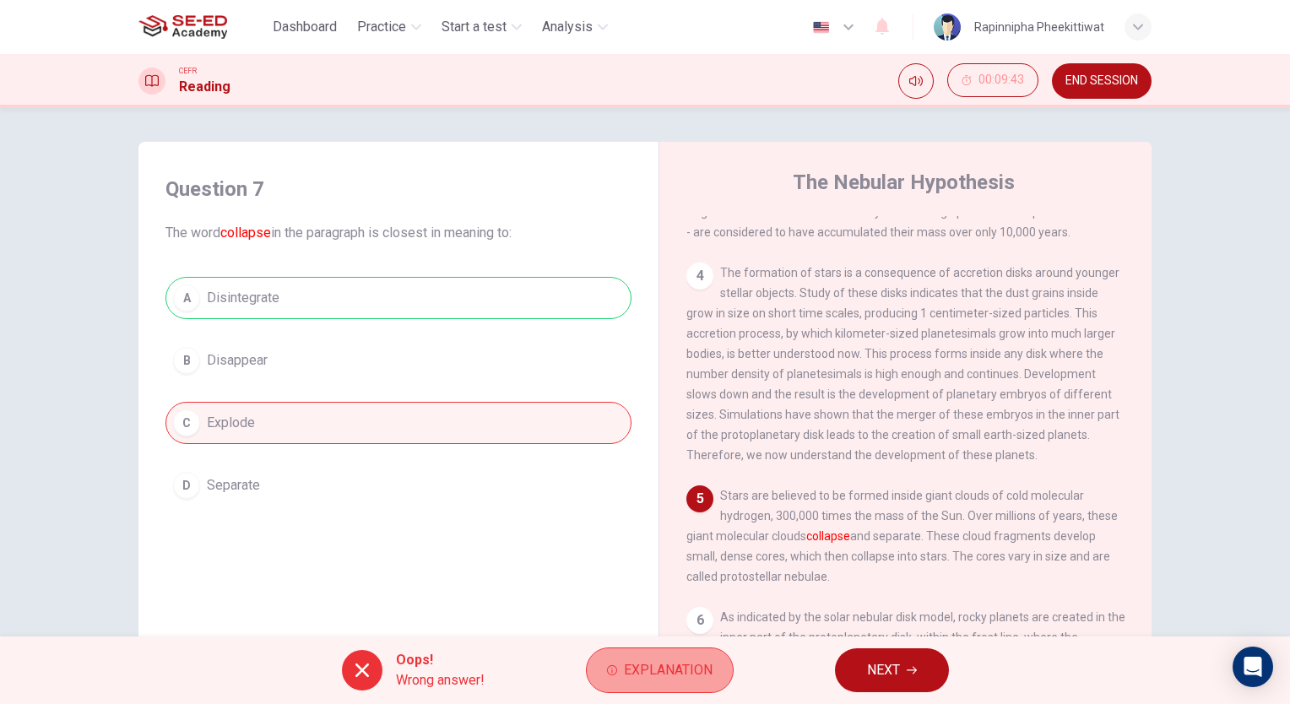
click at [709, 672] on span "Explanation" at bounding box center [668, 670] width 89 height 24
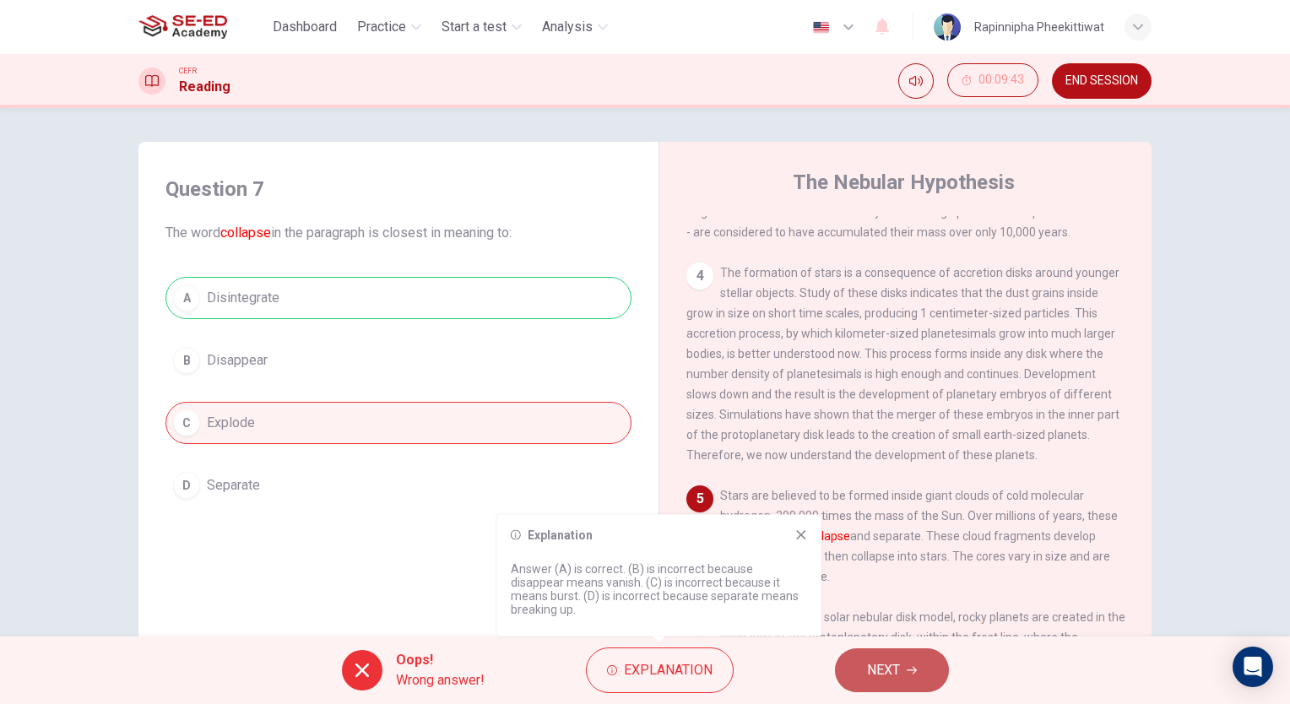
click at [895, 666] on span "NEXT" at bounding box center [883, 670] width 33 height 24
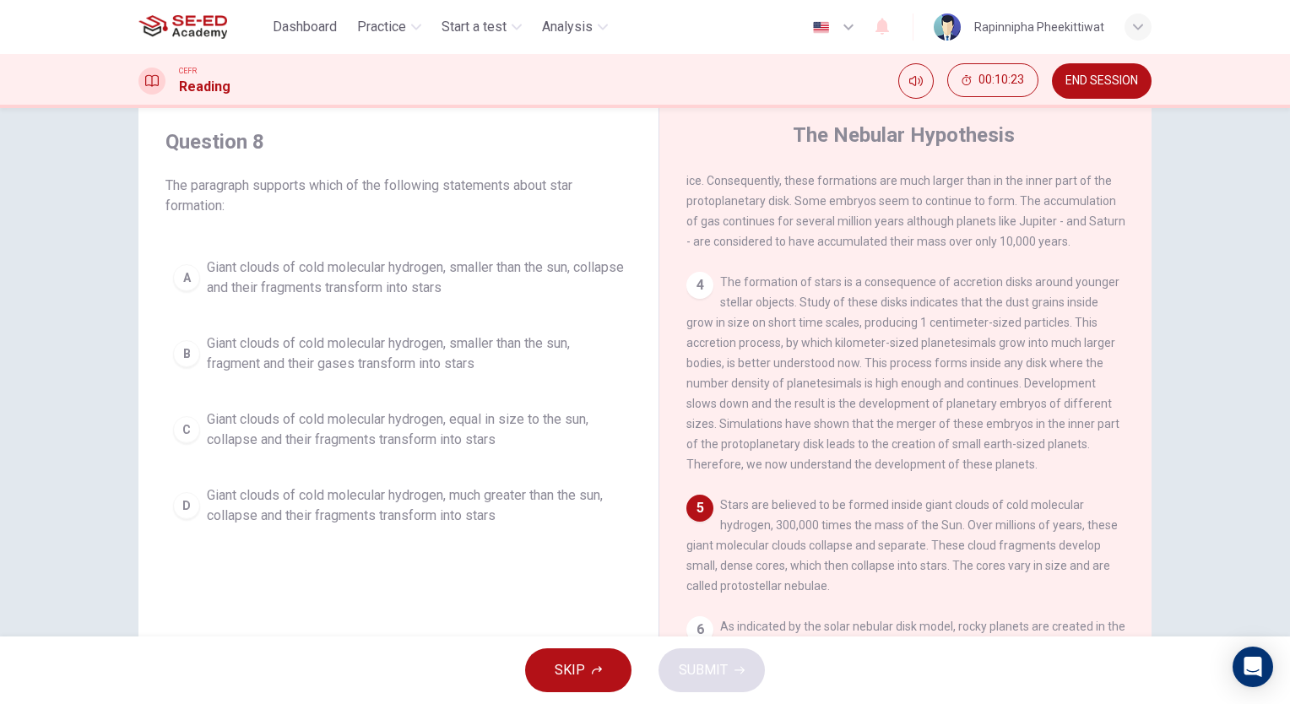
scroll to position [0, 0]
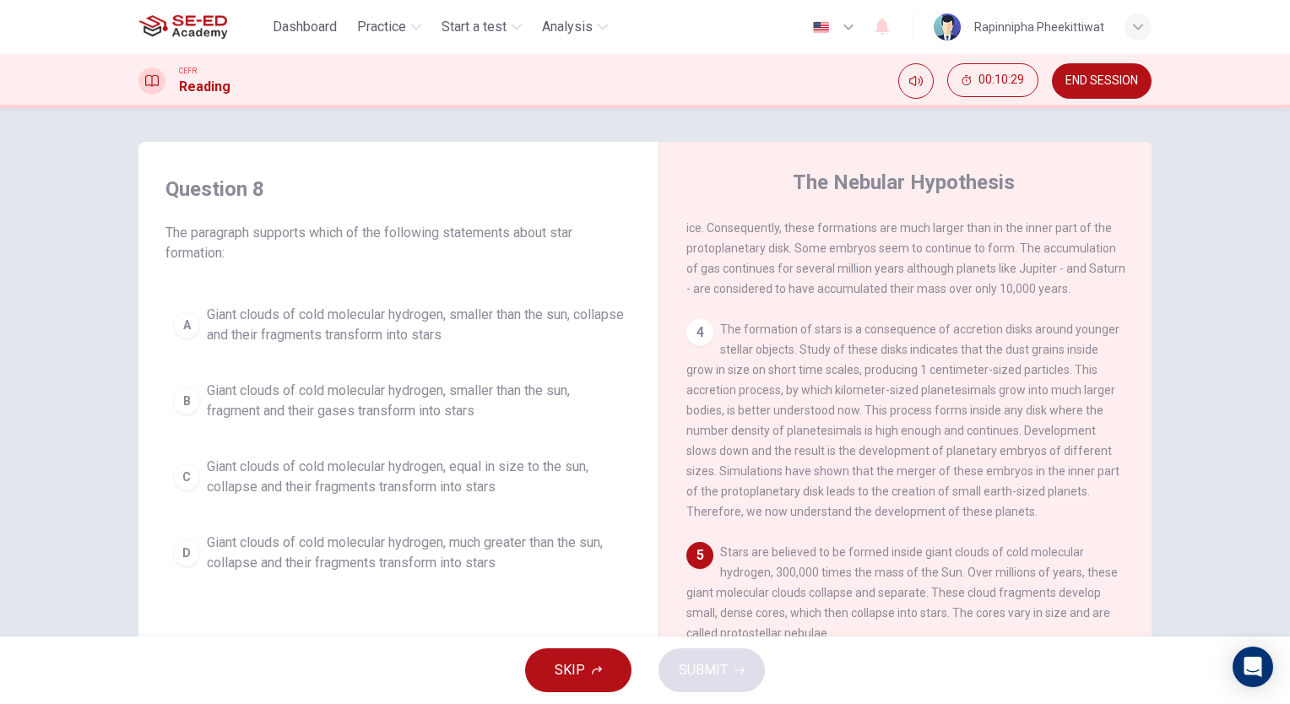
click at [402, 413] on span "Giant clouds of cold molecular hydrogen, smaller than the sun, fragment and the…" at bounding box center [415, 401] width 417 height 41
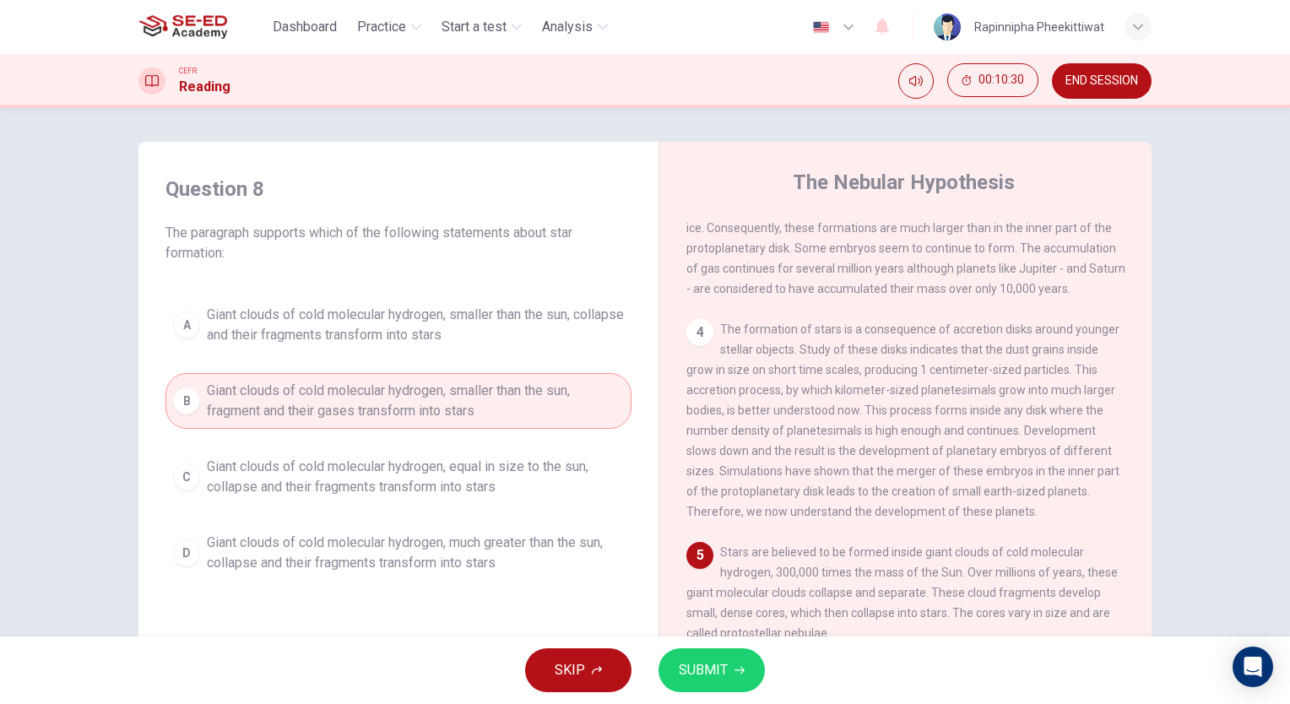
drag, startPoint x: 772, startPoint y: 664, endPoint x: 756, endPoint y: 664, distance: 15.2
click at [771, 664] on div "SKIP SUBMIT" at bounding box center [645, 670] width 1290 height 68
click at [753, 665] on button "SUBMIT" at bounding box center [711, 670] width 106 height 44
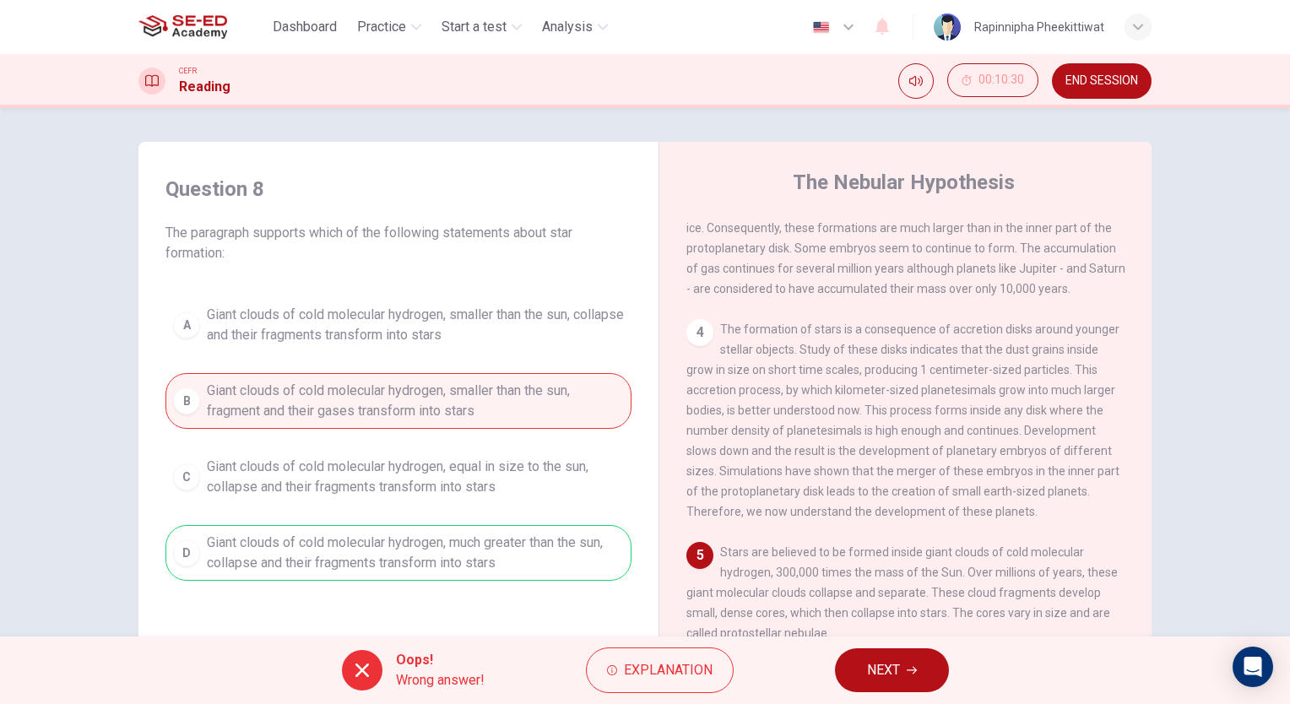
click at [734, 679] on div "Oops! Wrong answer! Explanation NEXT" at bounding box center [645, 670] width 1290 height 68
click at [668, 676] on span "Explanation" at bounding box center [668, 670] width 89 height 24
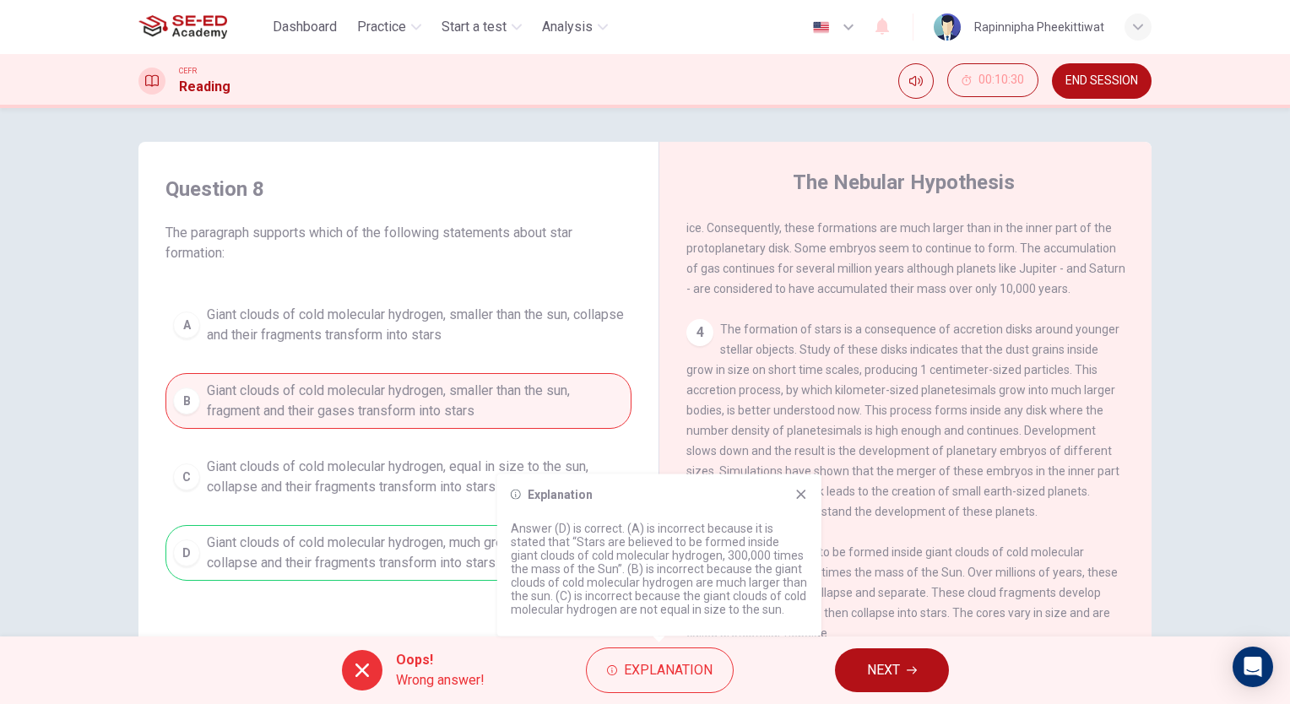
click at [859, 667] on button "NEXT" at bounding box center [892, 670] width 114 height 44
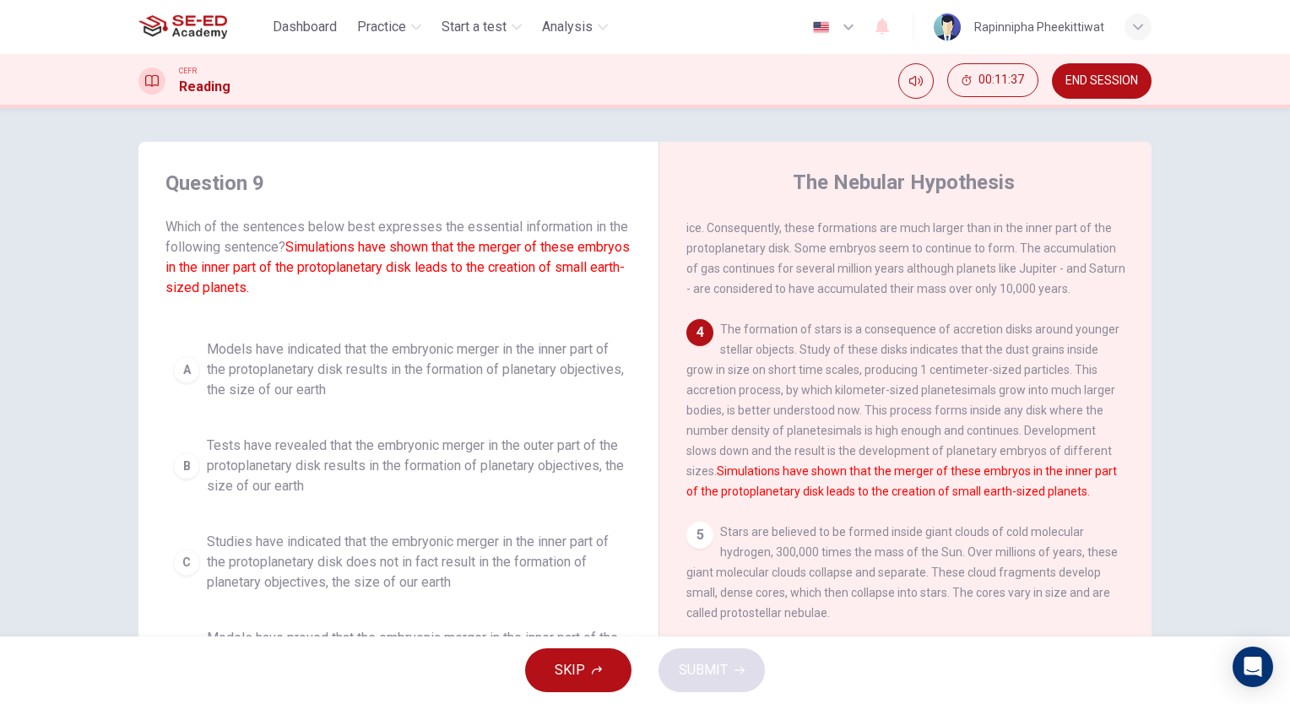
scroll to position [84, 0]
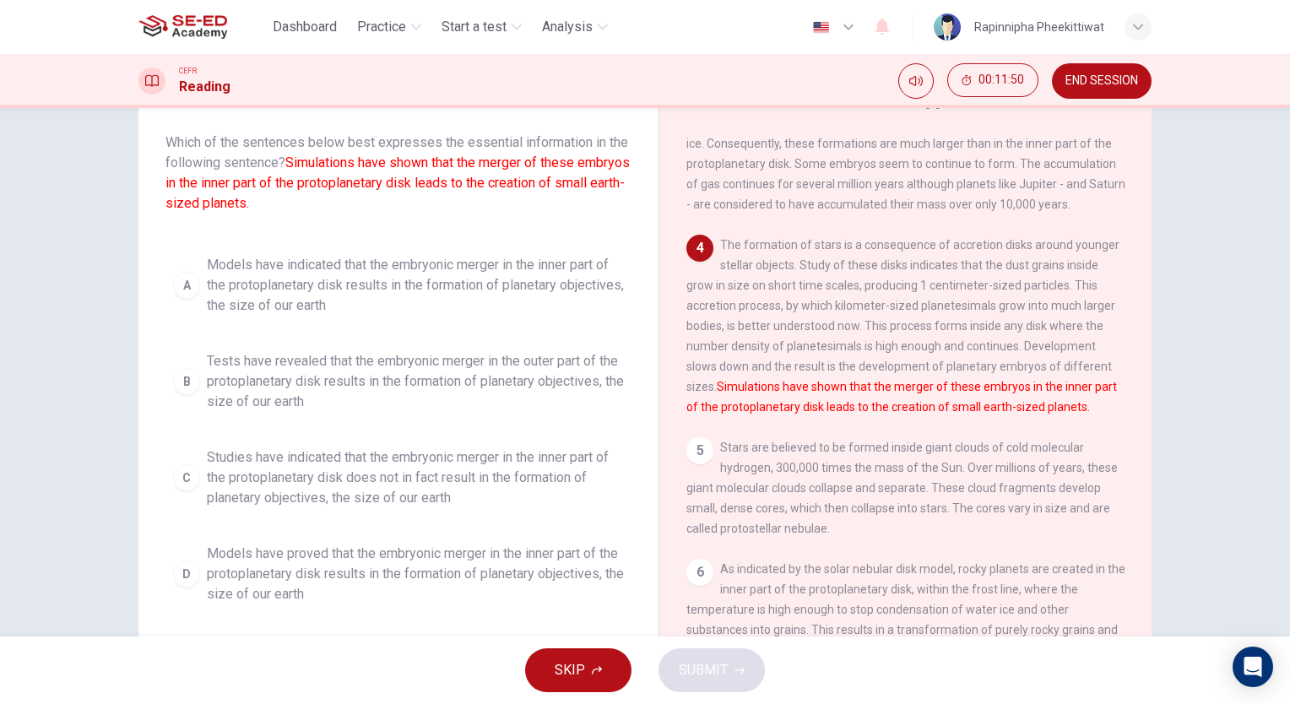
click at [534, 461] on span "Studies have indicated that the embryonic merger in the inner part of the proto…" at bounding box center [415, 477] width 417 height 61
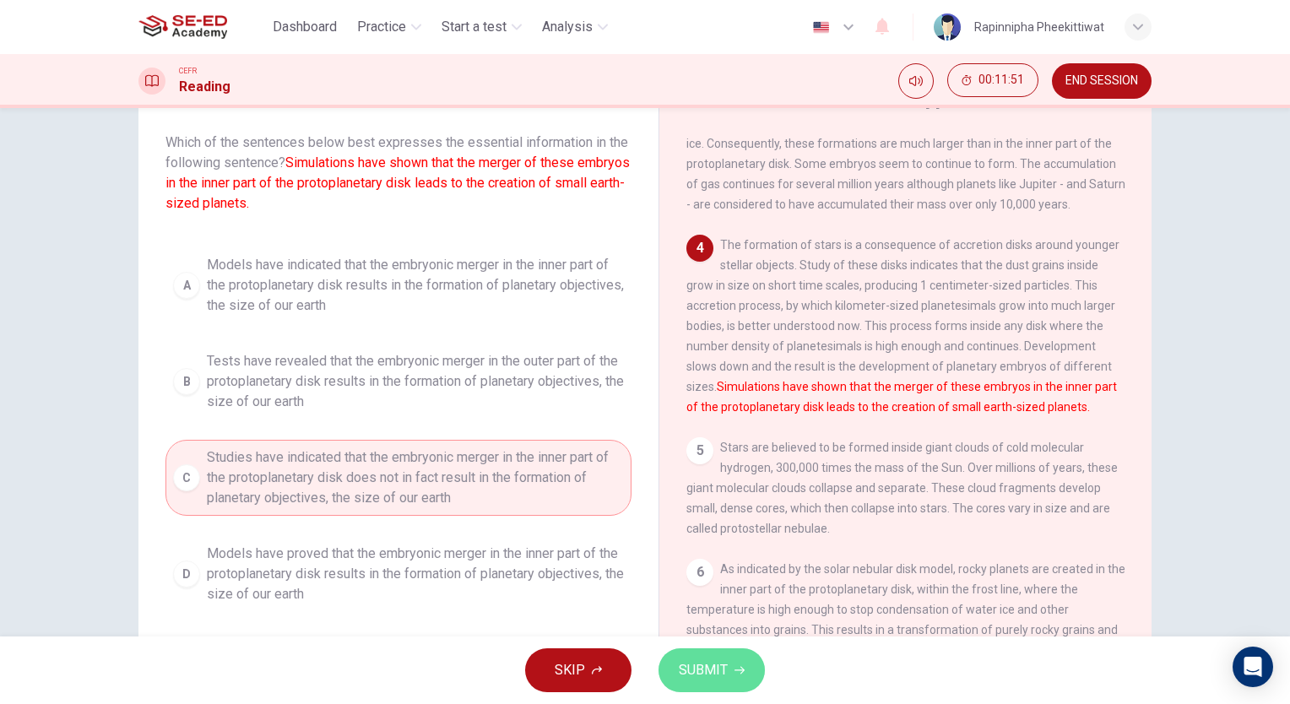
click at [725, 682] on button "SUBMIT" at bounding box center [711, 670] width 106 height 44
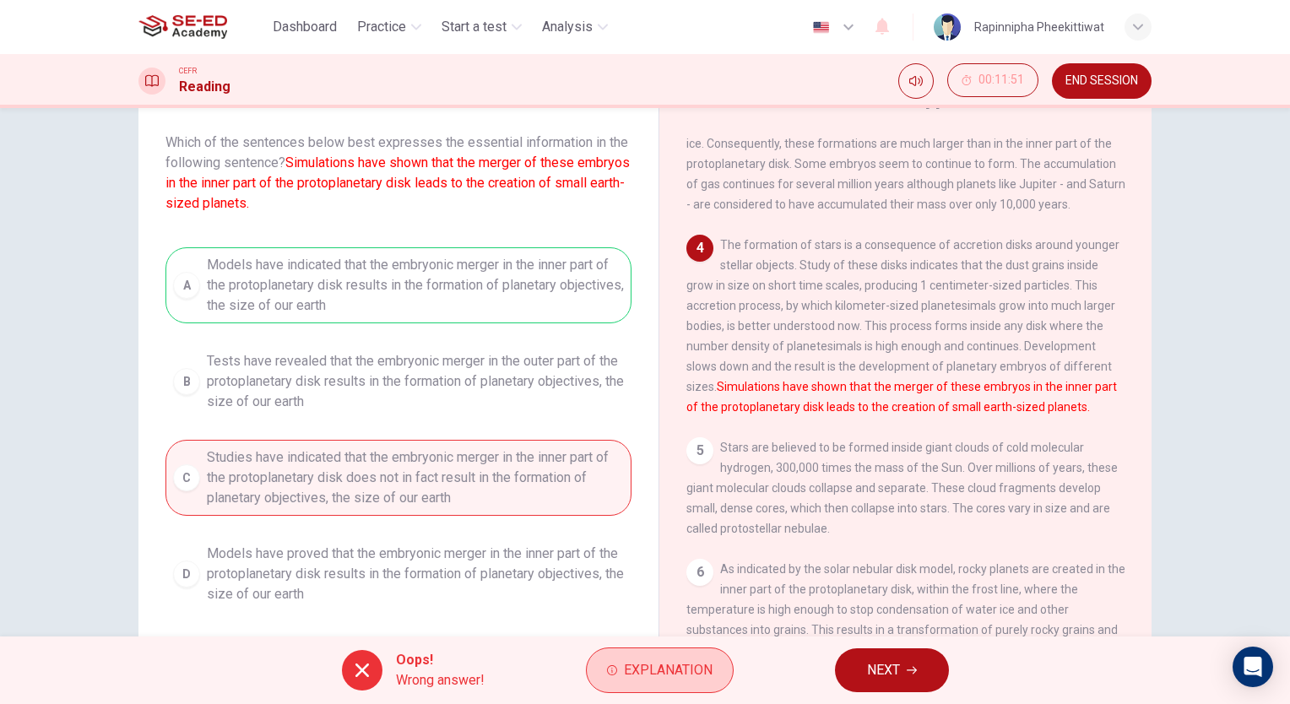
click at [665, 656] on button "Explanation" at bounding box center [660, 670] width 148 height 46
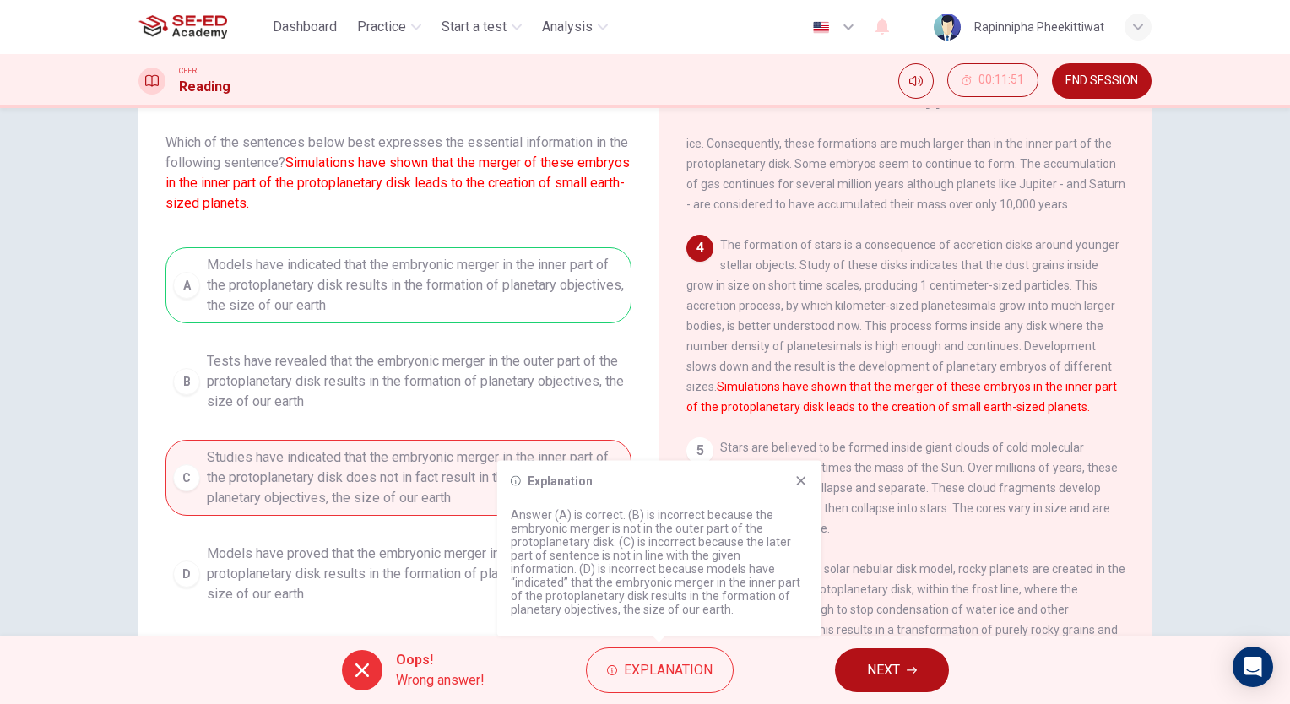
click at [946, 649] on div "Oops! Wrong answer! Explanation NEXT" at bounding box center [645, 670] width 1290 height 68
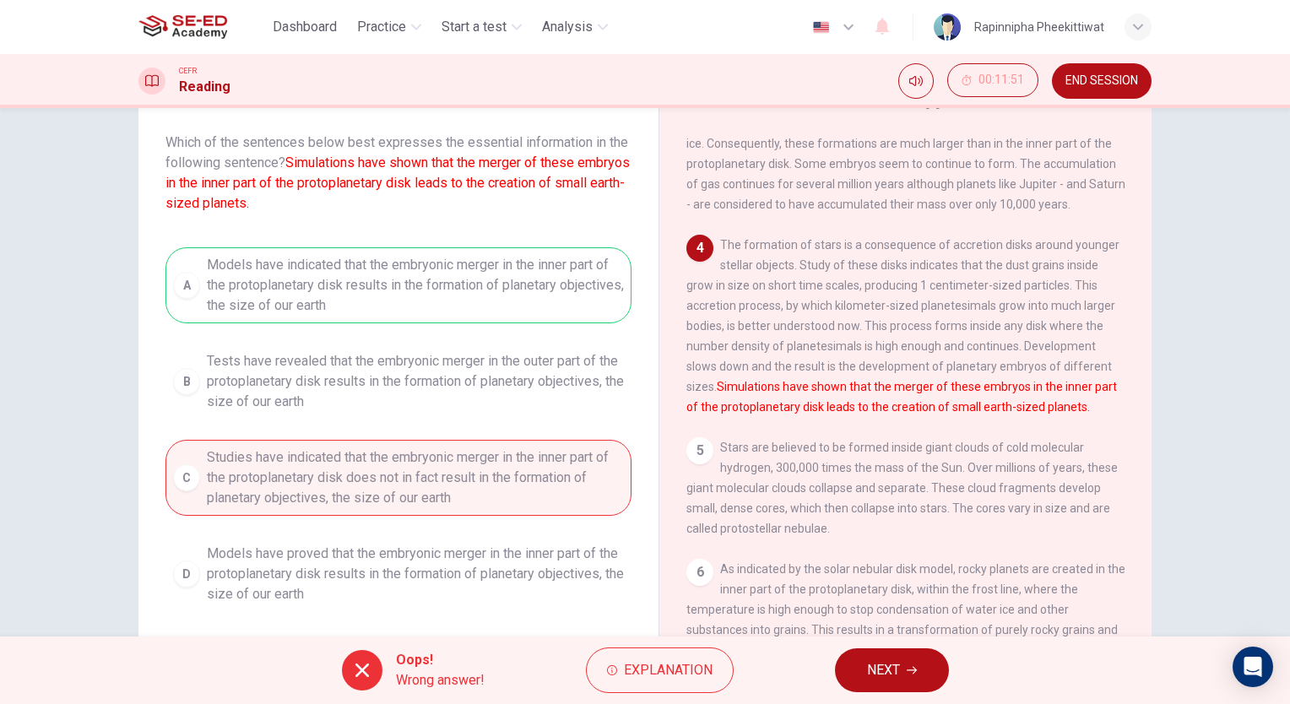
click at [912, 670] on icon "button" at bounding box center [912, 671] width 10 height 8
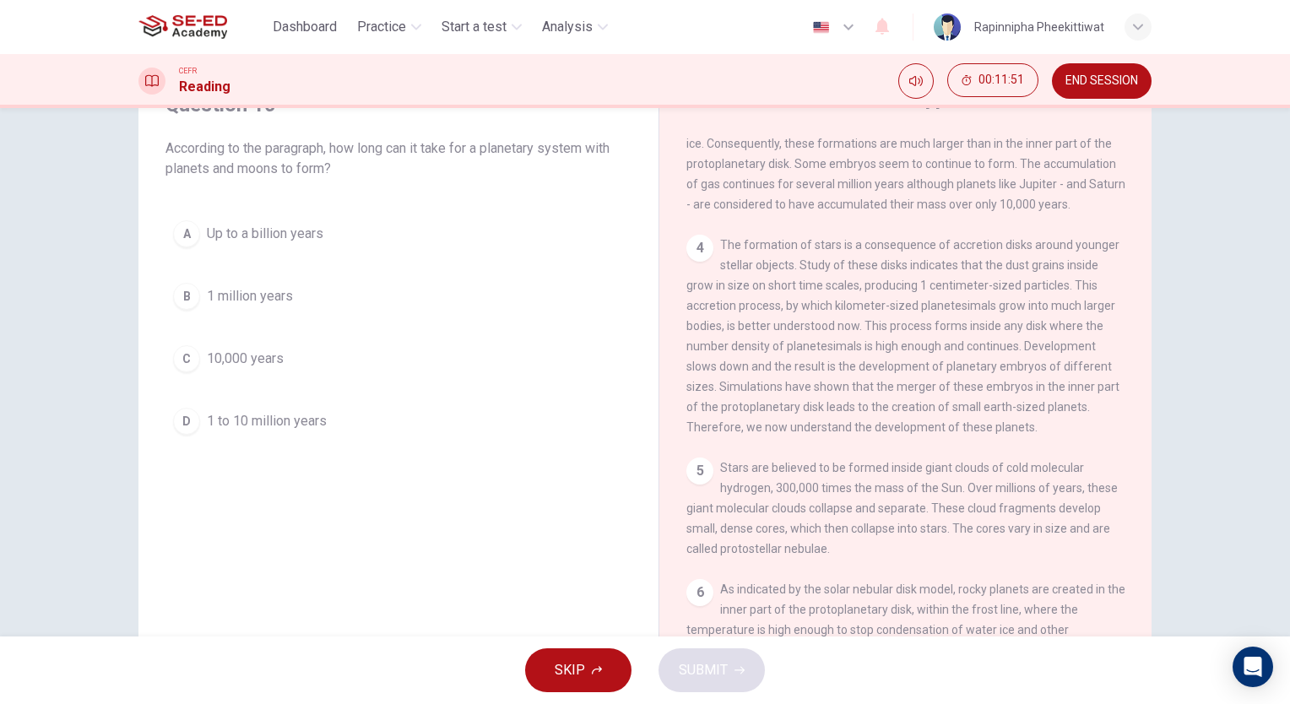
scroll to position [90, 0]
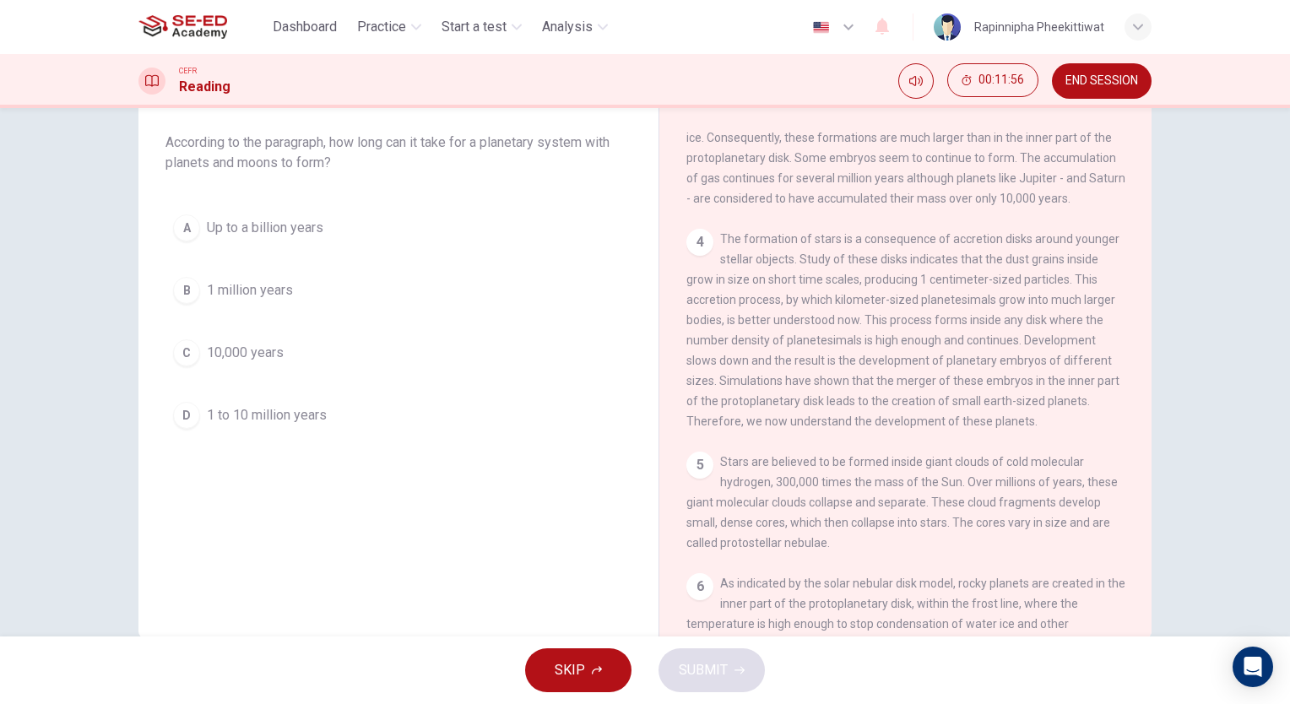
click at [259, 235] on span "Up to a billion years" at bounding box center [265, 228] width 116 height 20
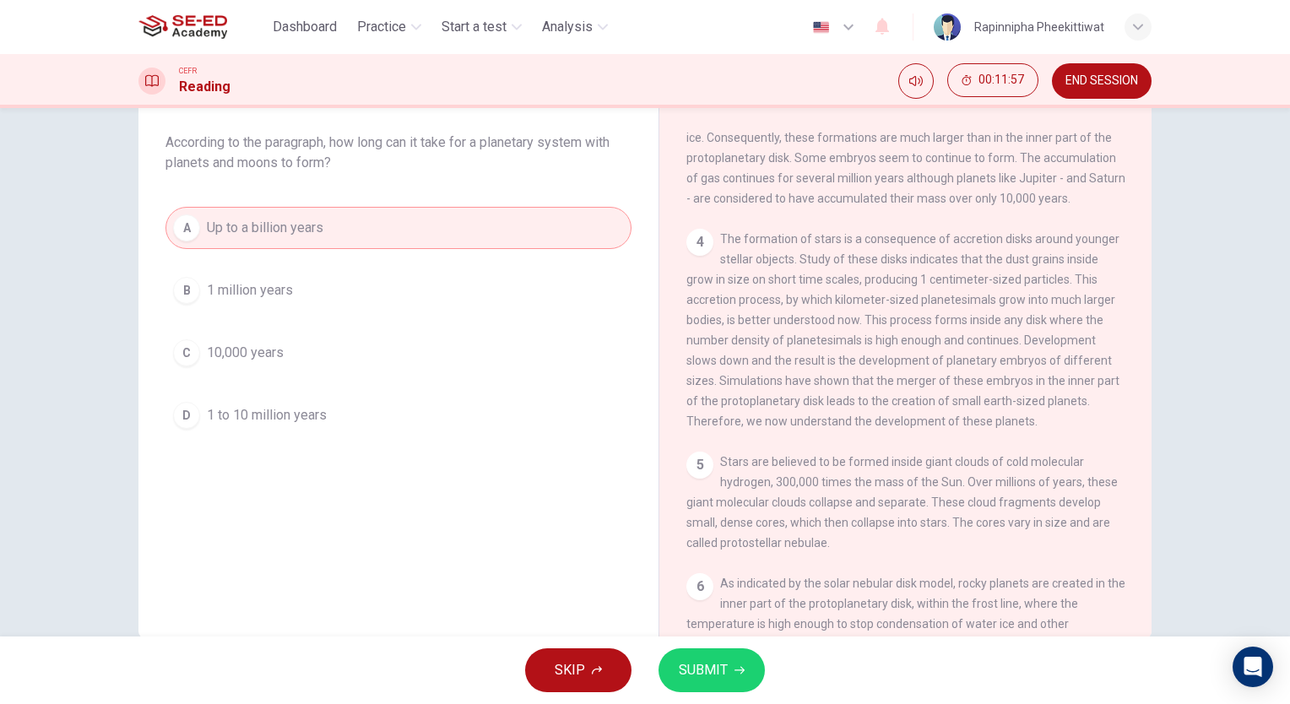
click at [329, 414] on button "D 1 to 10 million years" at bounding box center [398, 415] width 466 height 42
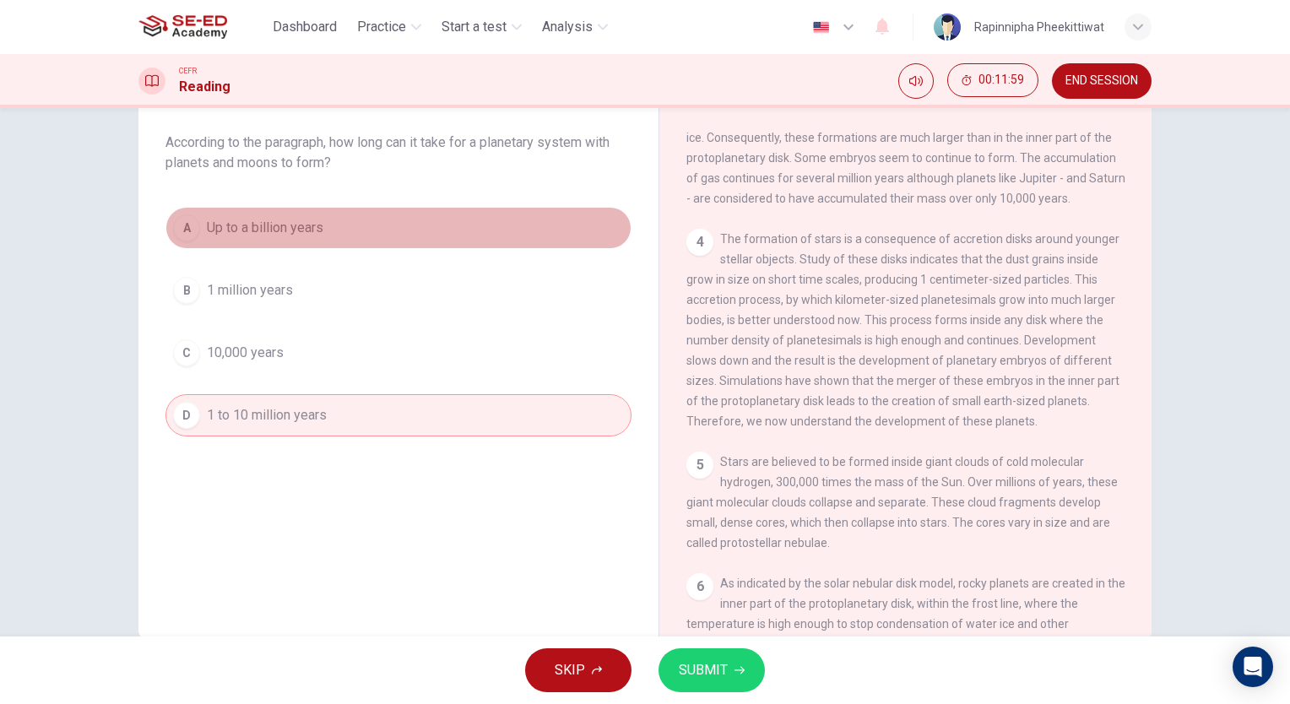
click at [366, 243] on button "A Up to a billion years" at bounding box center [398, 228] width 466 height 42
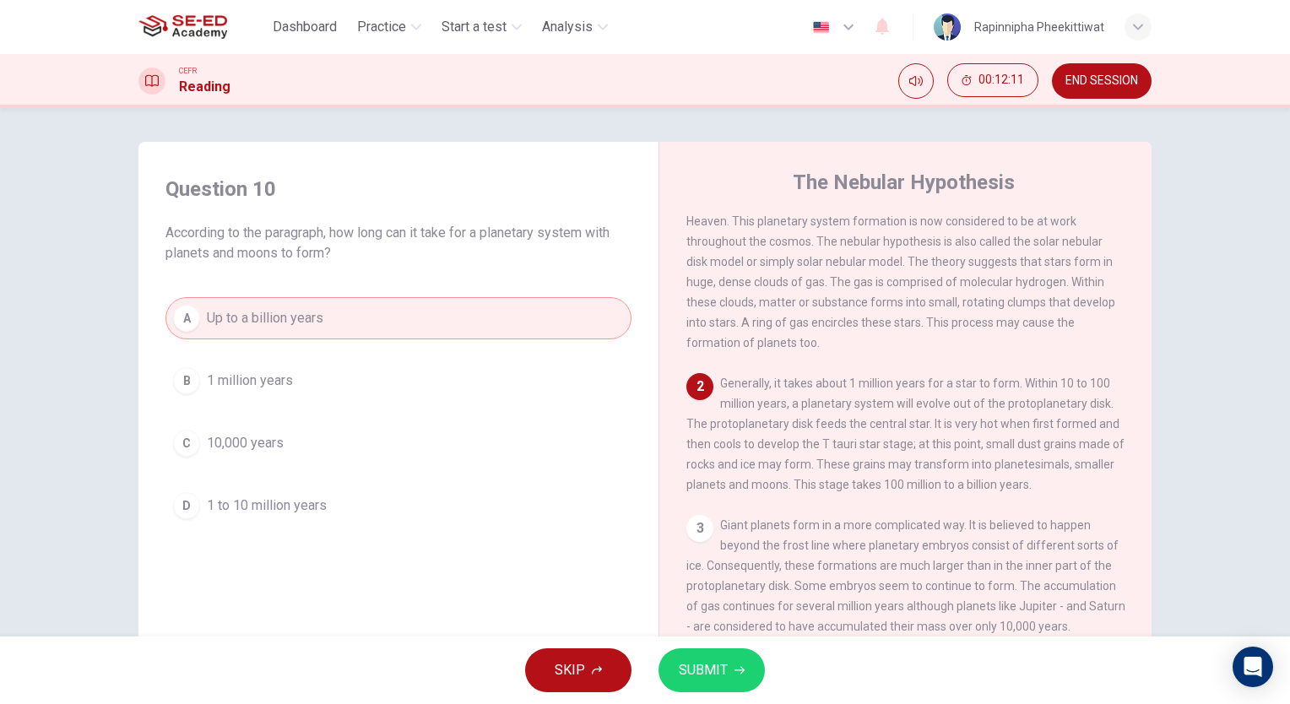
scroll to position [0, 0]
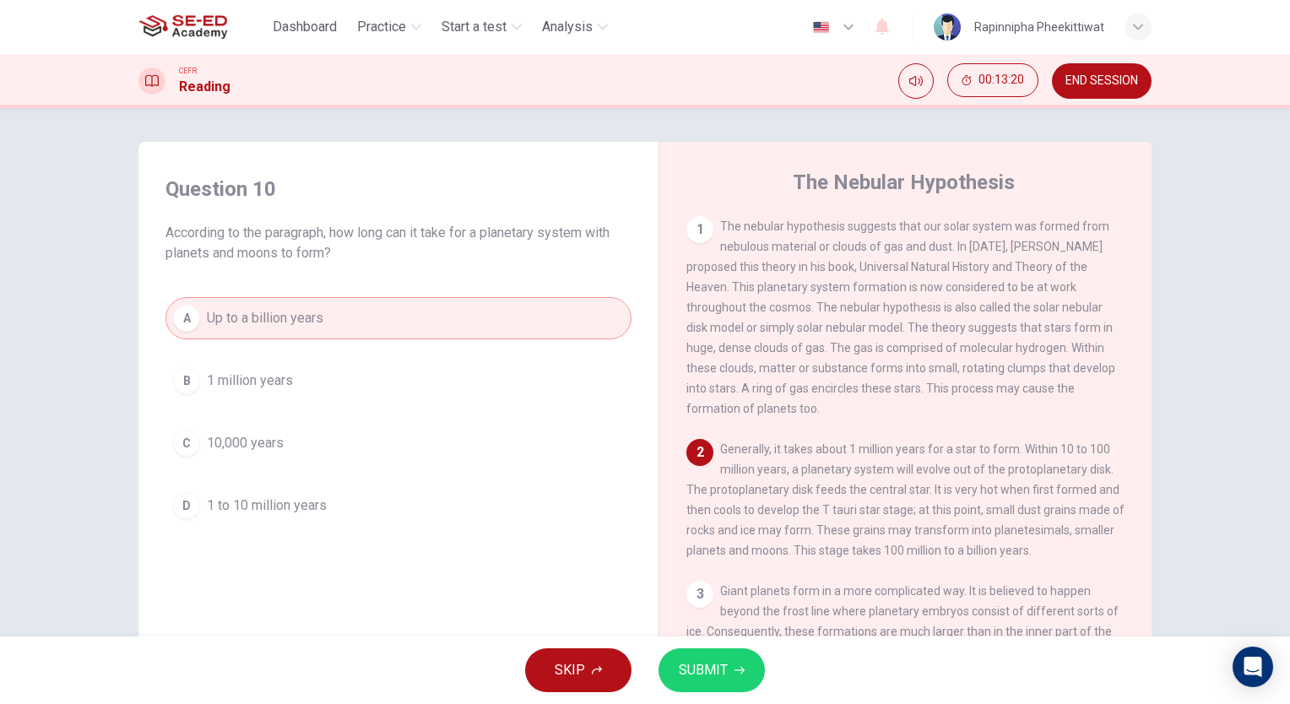
click at [367, 371] on button "B 1 million years" at bounding box center [398, 381] width 466 height 42
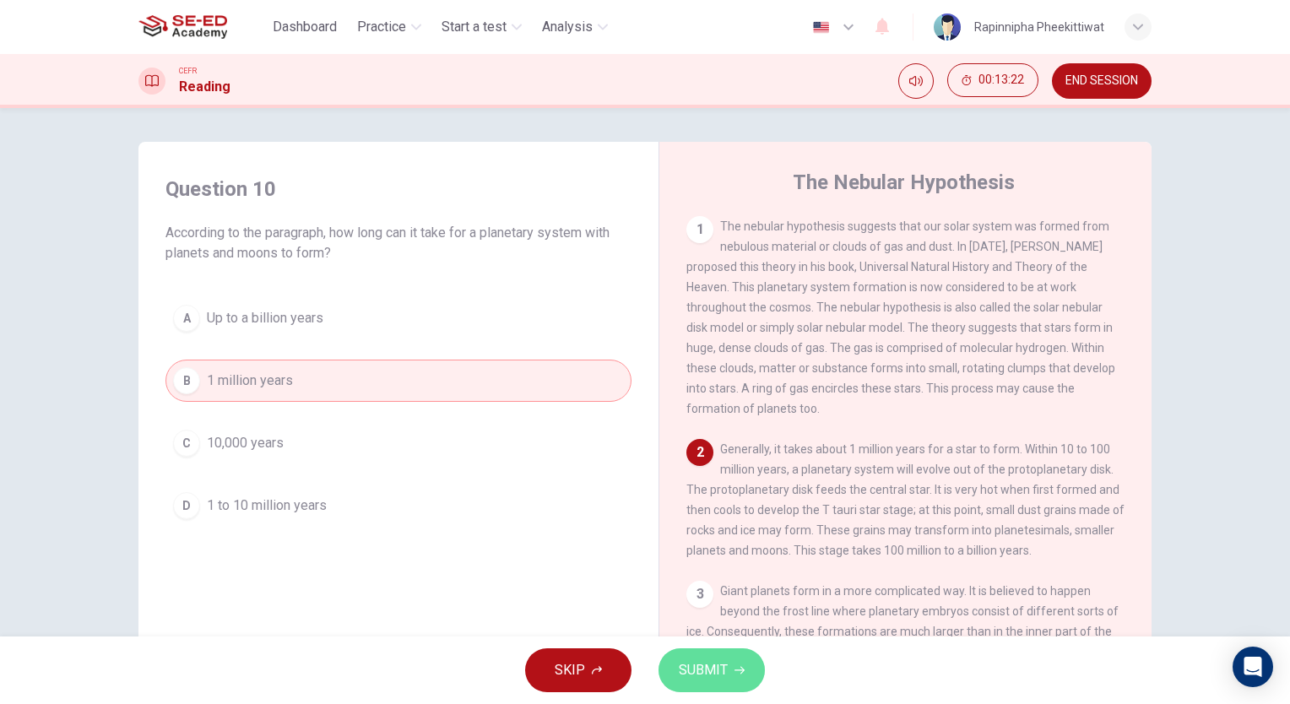
click at [734, 677] on button "SUBMIT" at bounding box center [711, 670] width 106 height 44
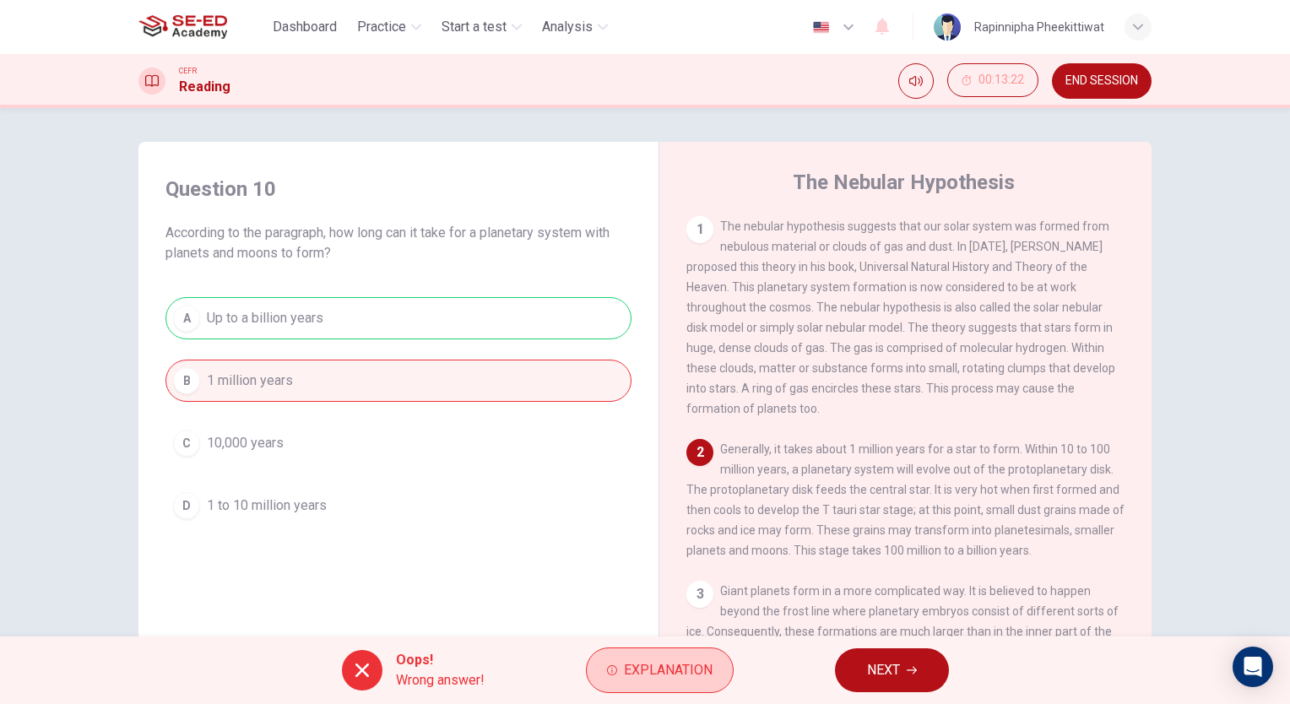
click at [696, 684] on button "Explanation" at bounding box center [660, 670] width 148 height 46
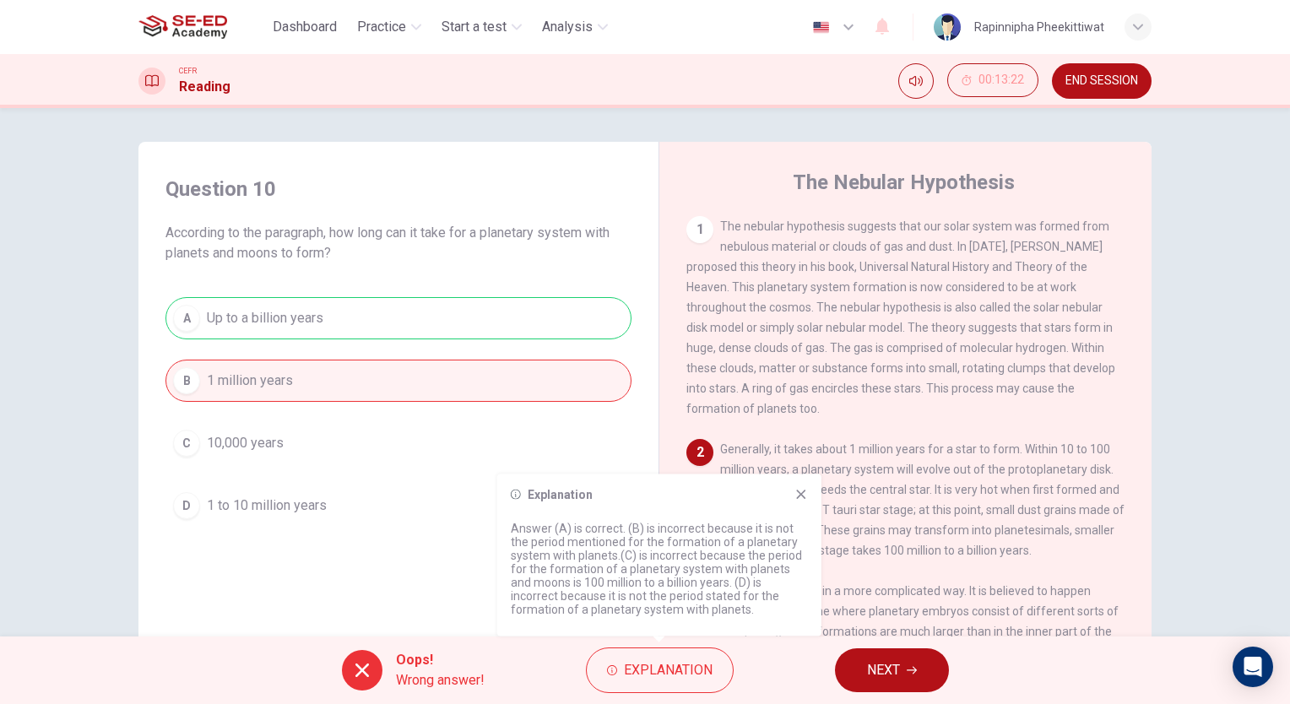
click at [909, 677] on button "NEXT" at bounding box center [892, 670] width 114 height 44
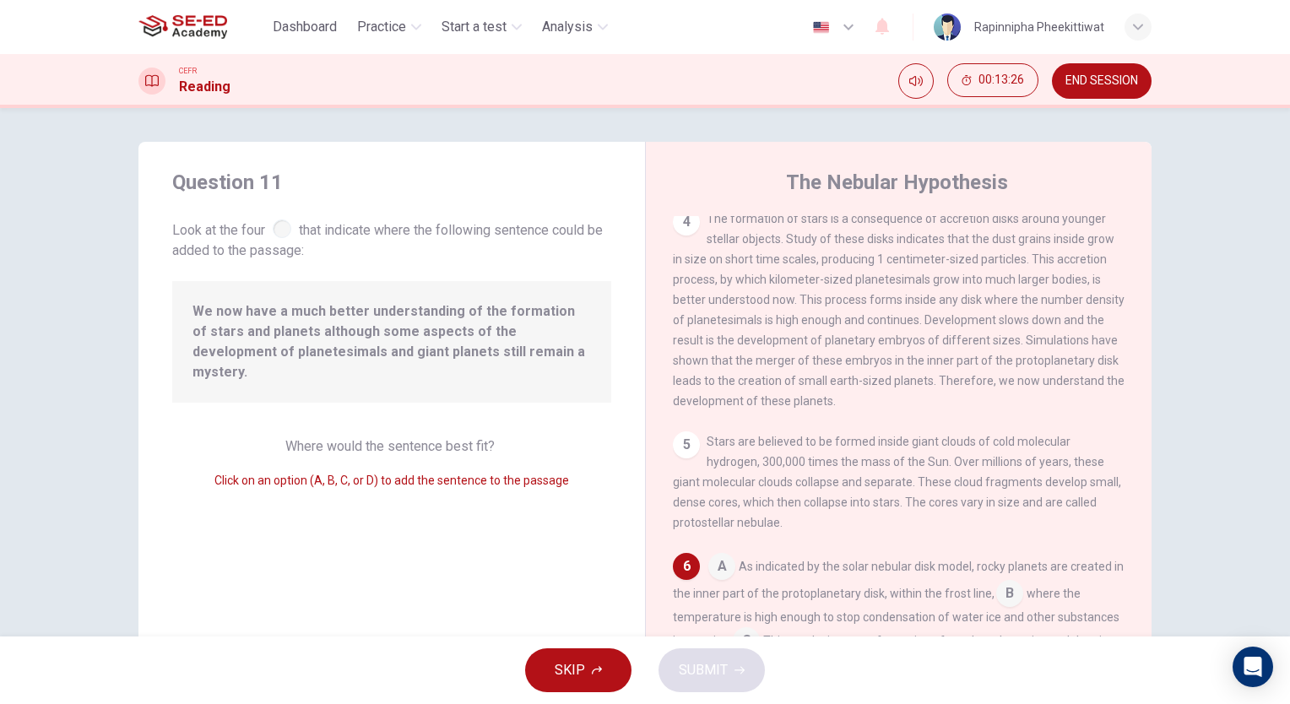
scroll to position [84, 0]
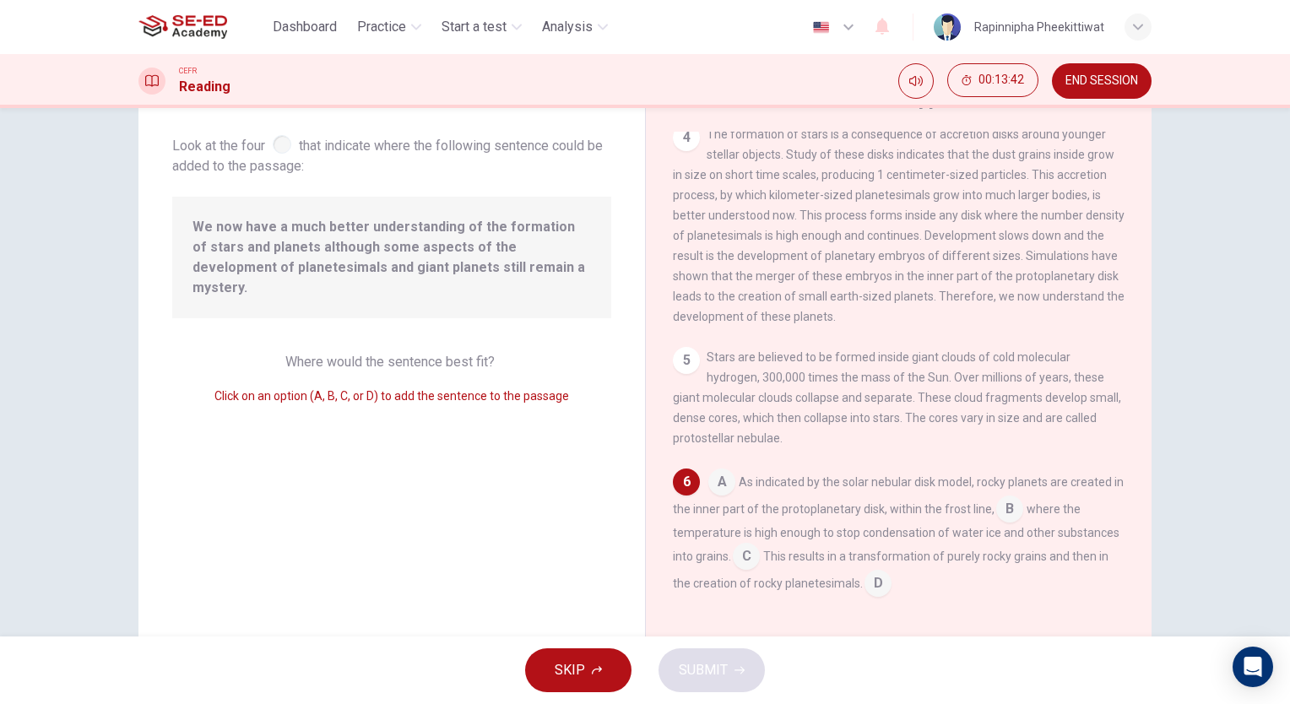
click at [748, 555] on input at bounding box center [746, 557] width 27 height 27
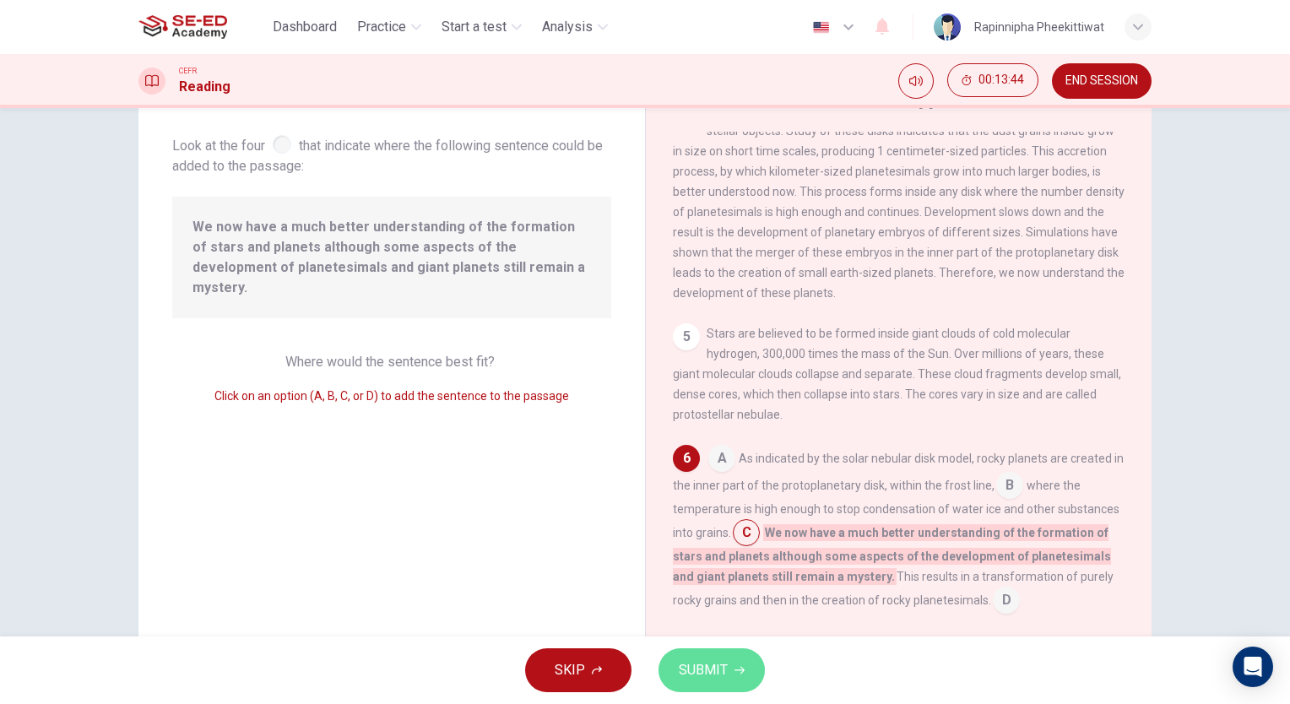
click at [682, 675] on span "SUBMIT" at bounding box center [703, 670] width 49 height 24
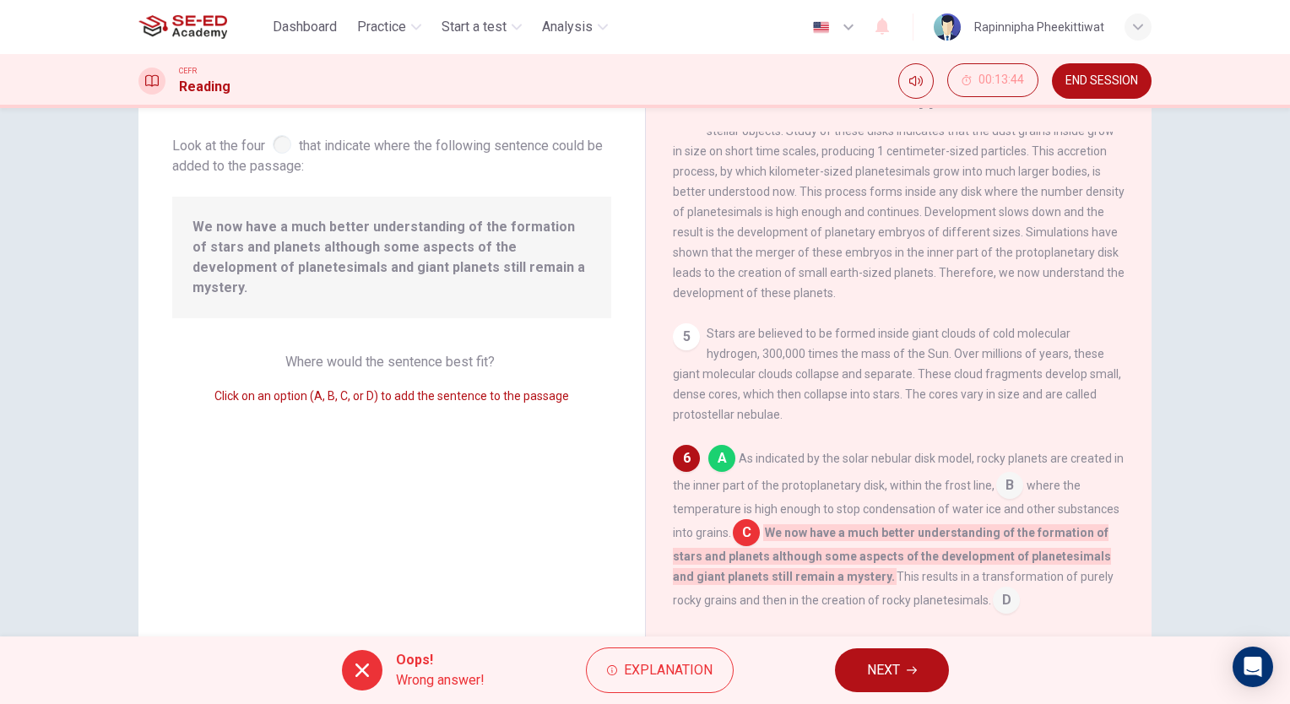
click at [837, 658] on div "Oops! Wrong answer! Explanation NEXT" at bounding box center [645, 670] width 1290 height 68
click at [838, 674] on button "NEXT" at bounding box center [892, 670] width 114 height 44
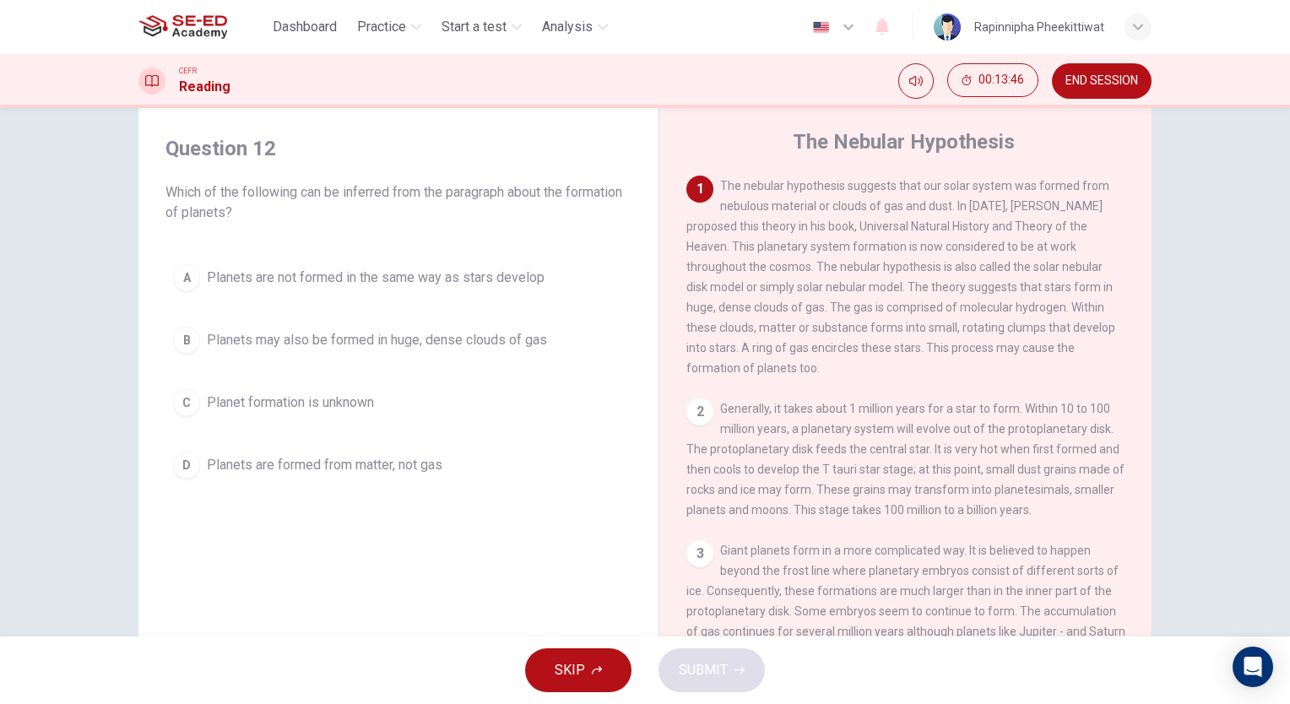
scroll to position [0, 0]
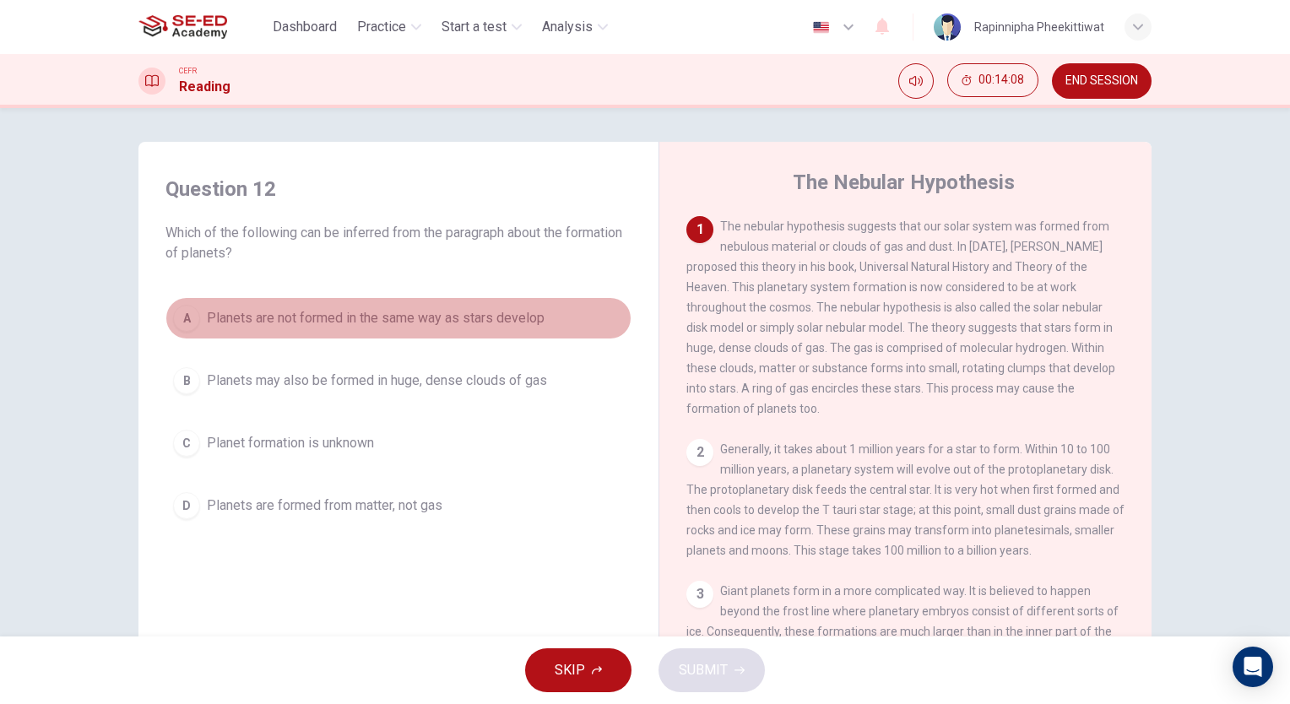
click at [419, 319] on span "Planets are not formed in the same way as stars develop" at bounding box center [376, 318] width 338 height 20
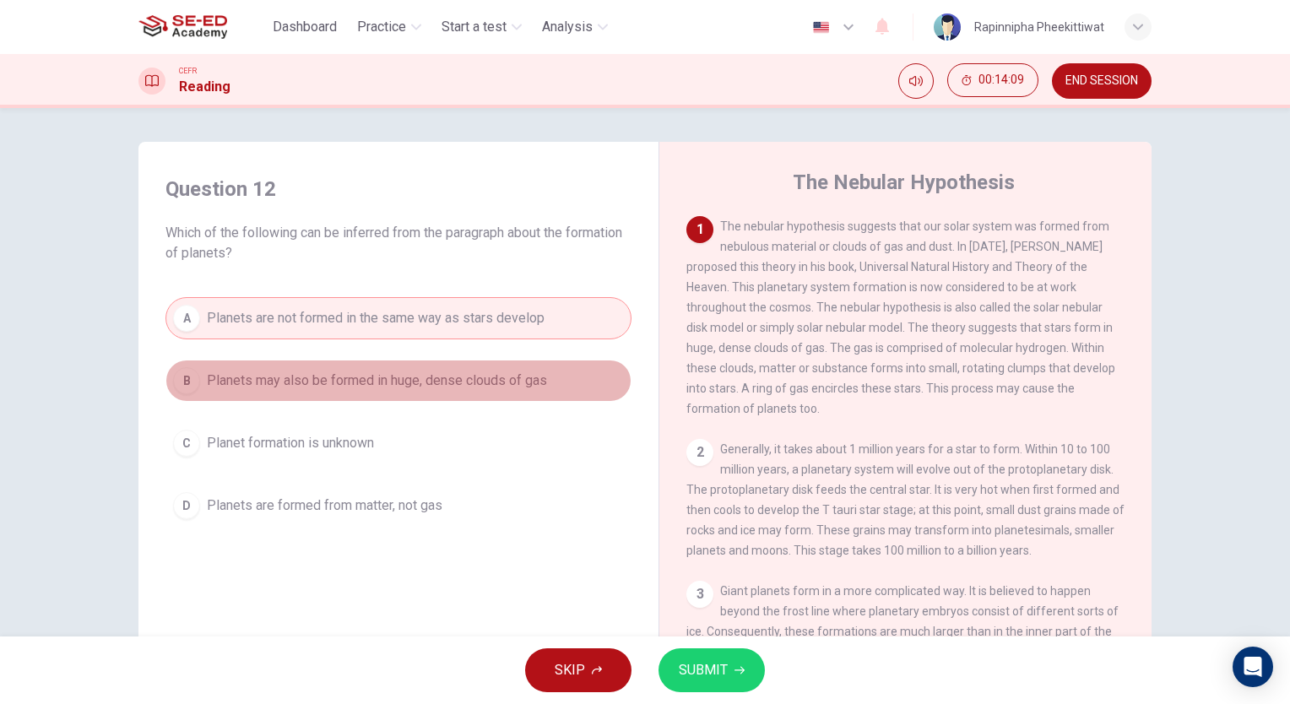
click at [393, 374] on span "Planets may also be formed in huge, dense clouds of gas" at bounding box center [377, 381] width 340 height 20
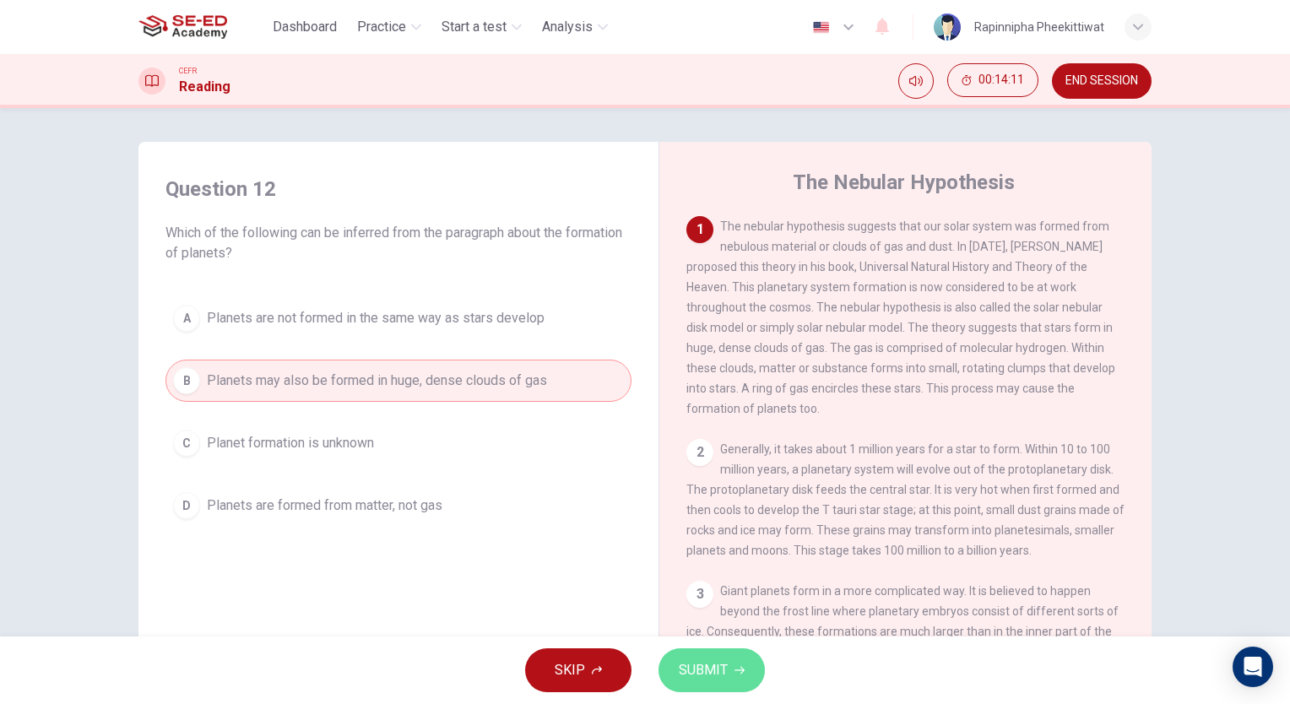
click at [725, 664] on span "SUBMIT" at bounding box center [703, 670] width 49 height 24
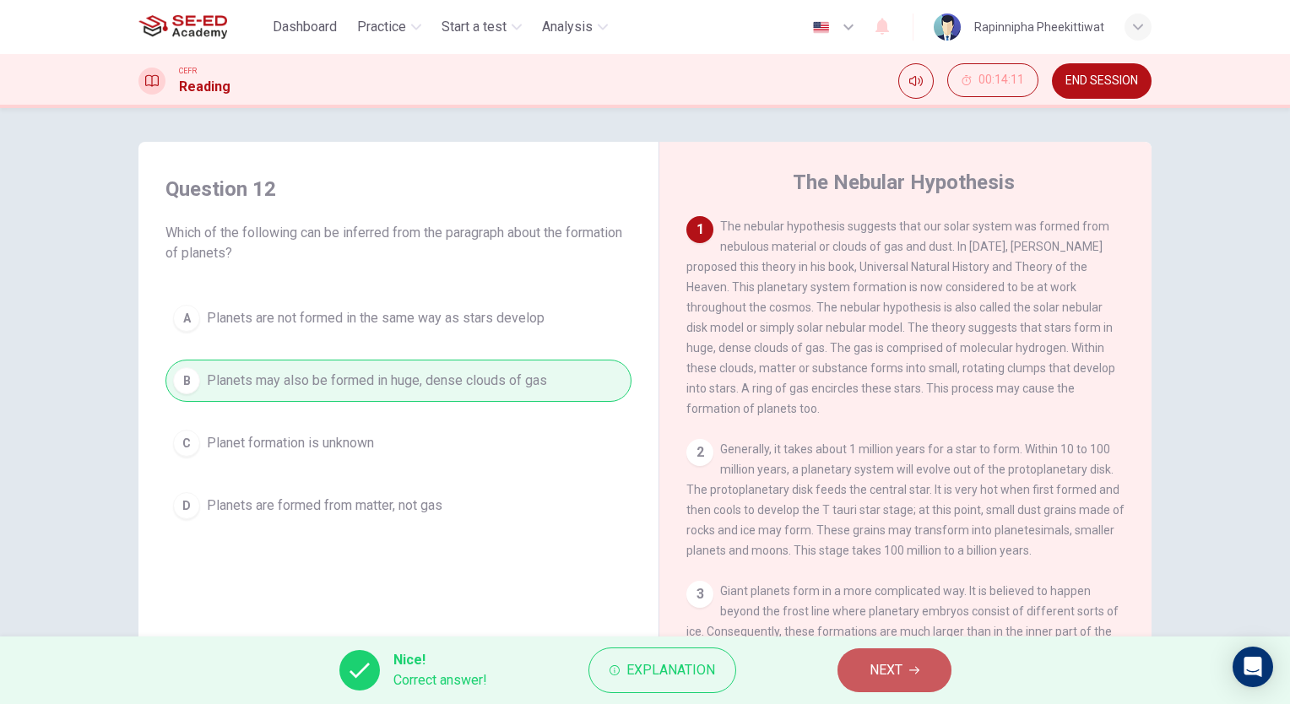
click at [876, 680] on span "NEXT" at bounding box center [885, 670] width 33 height 24
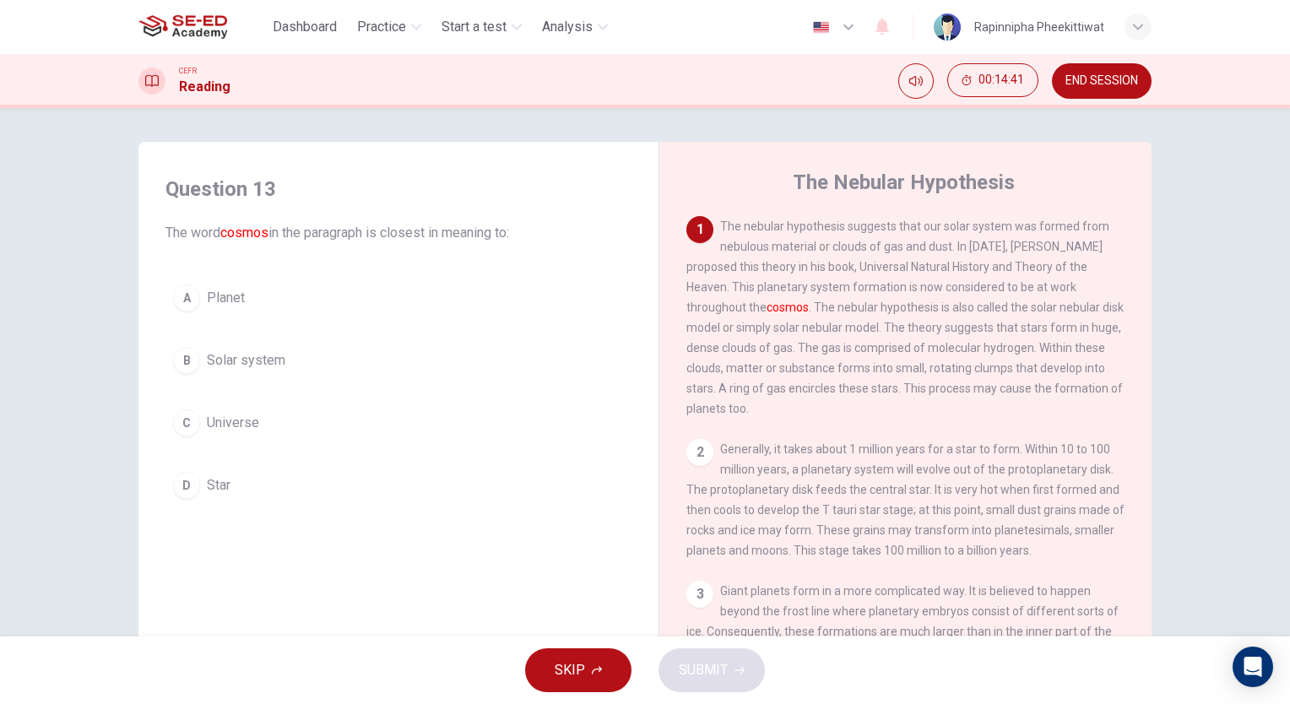
click at [236, 414] on span "Universe" at bounding box center [233, 423] width 52 height 20
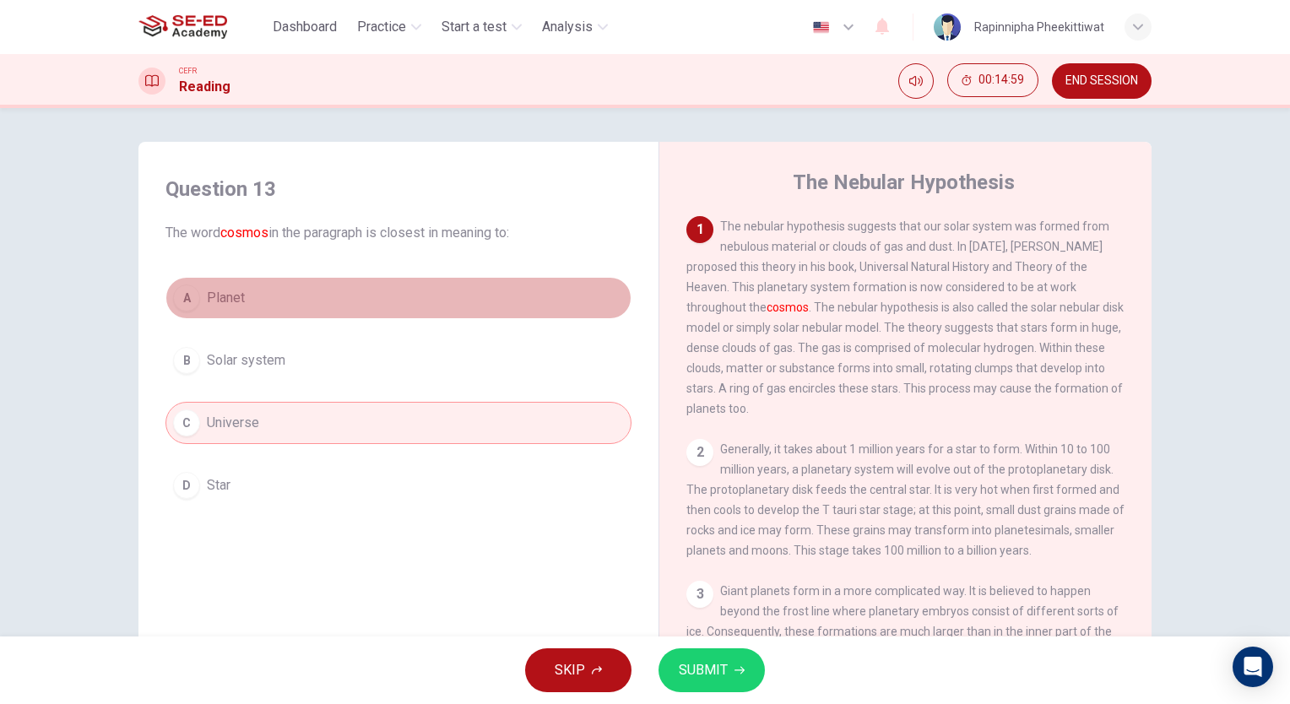
click at [404, 295] on button "A Planet" at bounding box center [398, 298] width 466 height 42
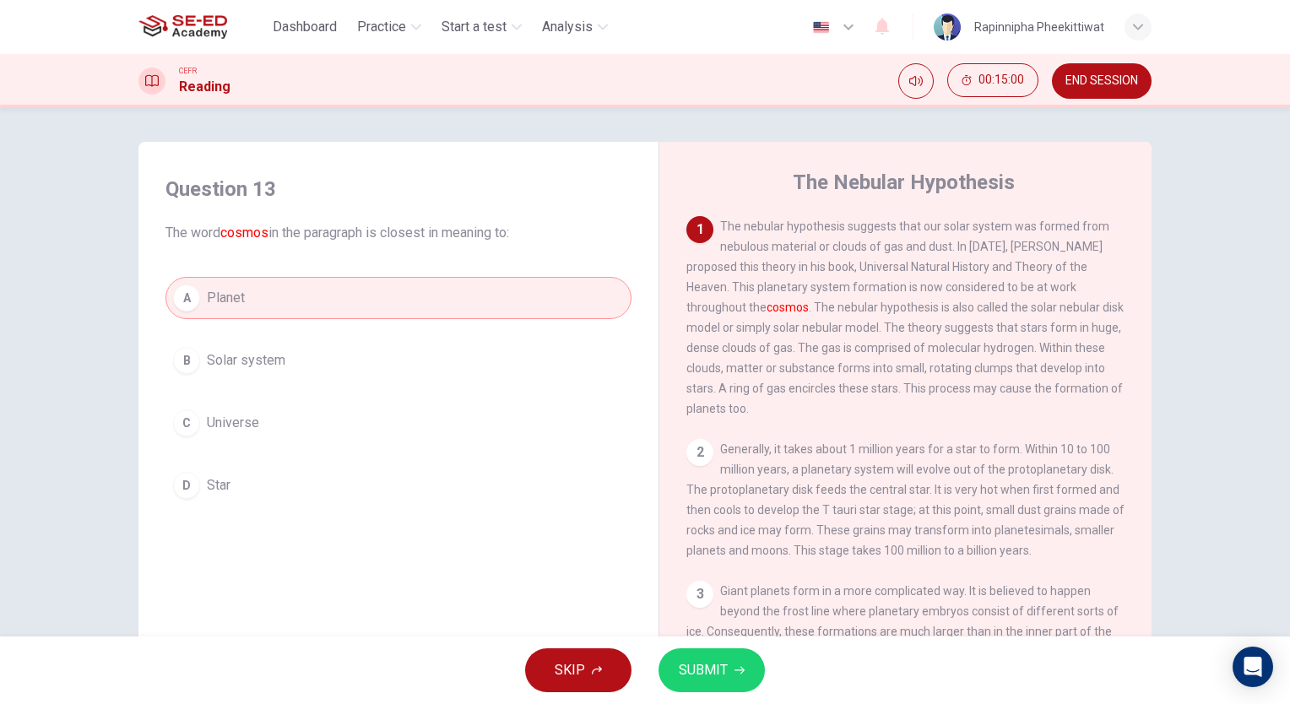
click at [729, 665] on button "SUBMIT" at bounding box center [711, 670] width 106 height 44
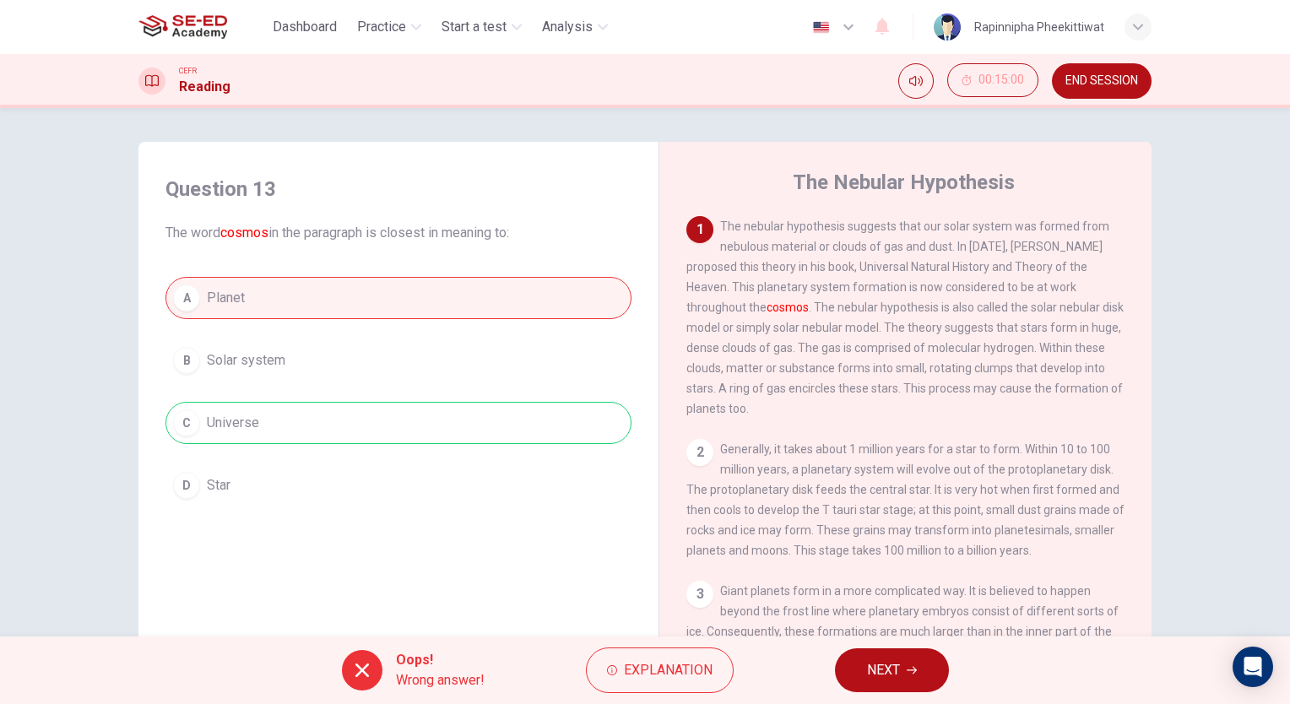
click at [833, 663] on div "Oops! Wrong answer! Explanation NEXT" at bounding box center [645, 670] width 1290 height 68
click at [865, 674] on button "NEXT" at bounding box center [892, 670] width 114 height 44
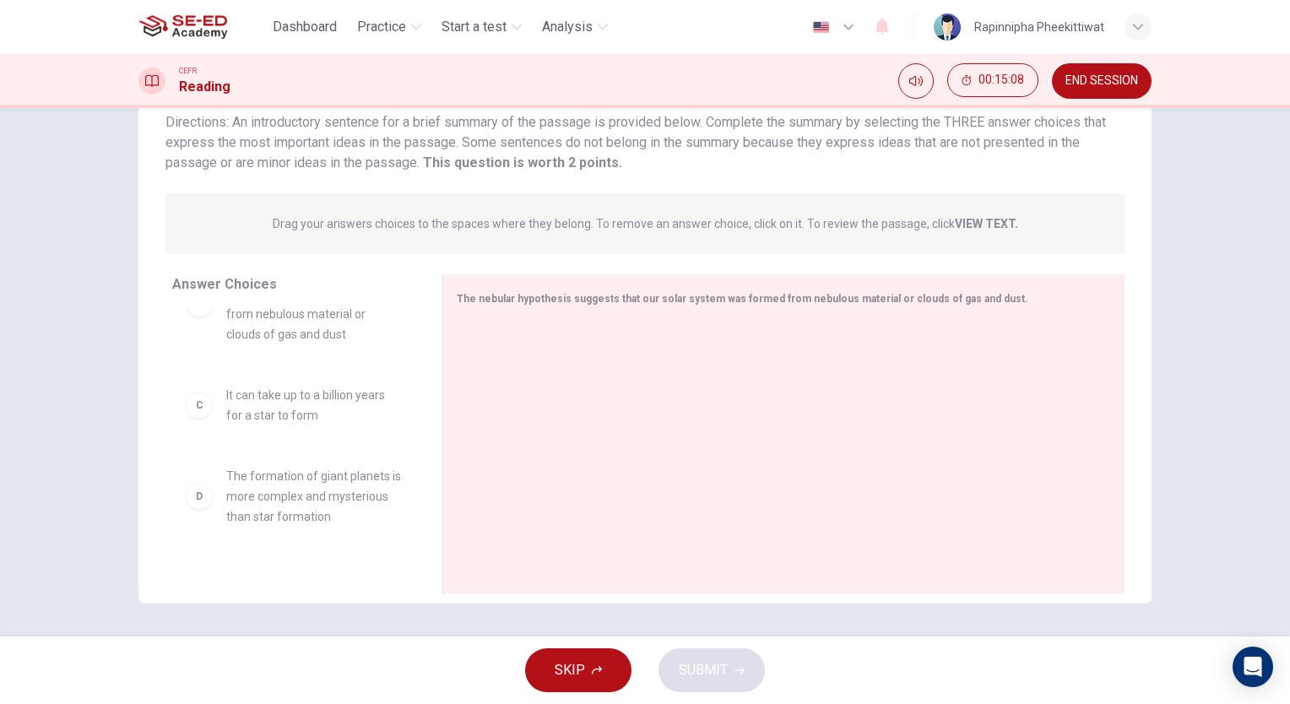
scroll to position [17, 0]
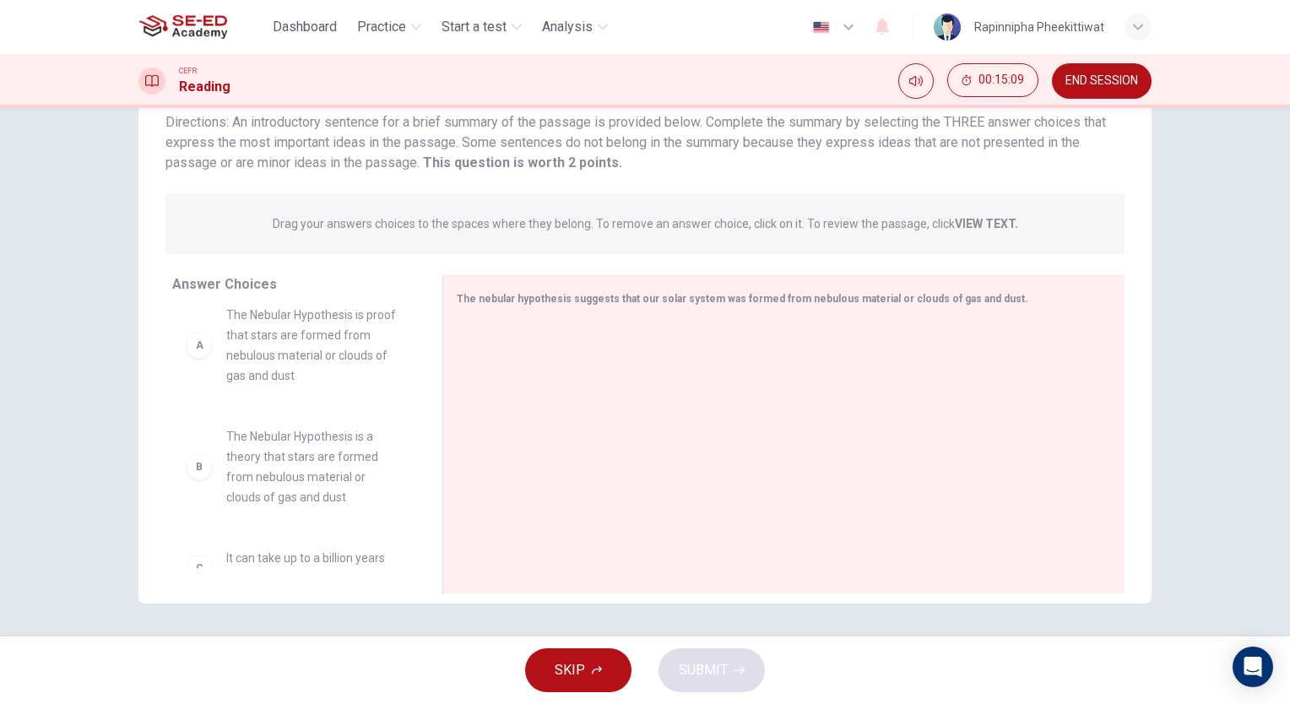
click at [229, 367] on span "The Nebular Hypothesis is proof that stars are formed from nebulous material or…" at bounding box center [314, 345] width 176 height 81
click at [202, 343] on div "A" at bounding box center [199, 345] width 27 height 27
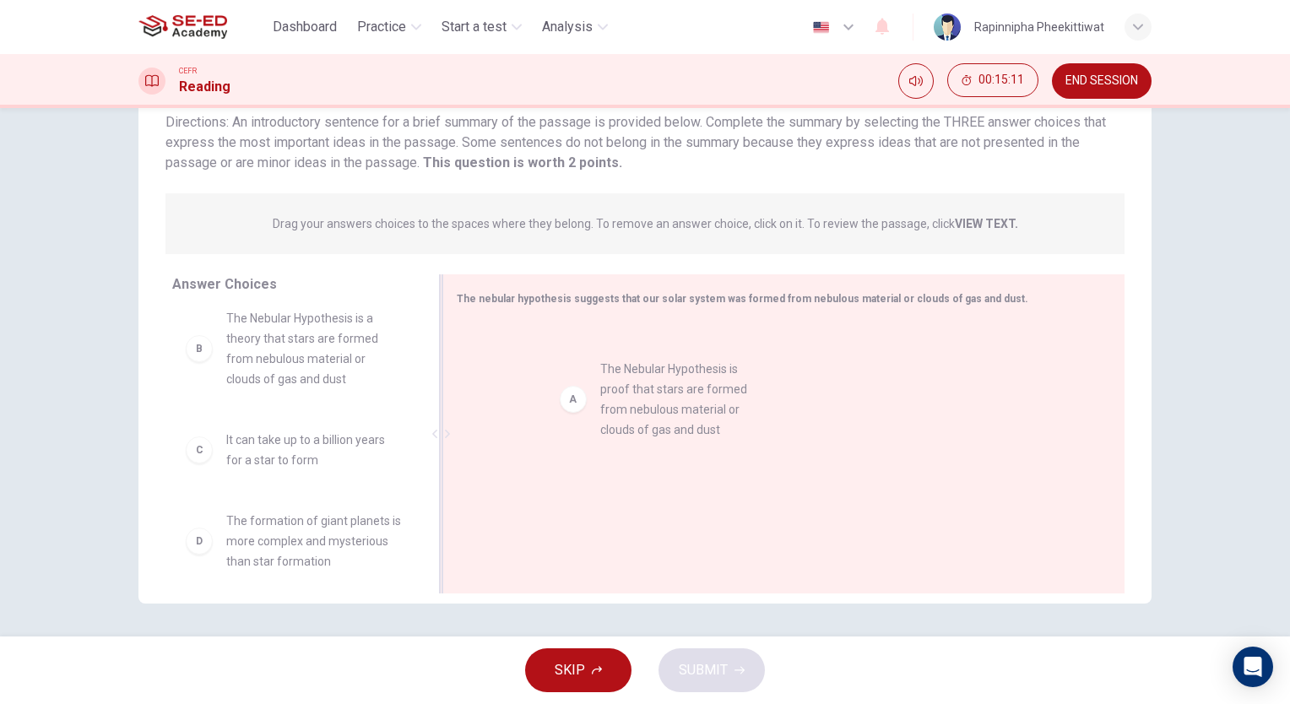
drag, startPoint x: 190, startPoint y: 346, endPoint x: 574, endPoint y: 400, distance: 387.9
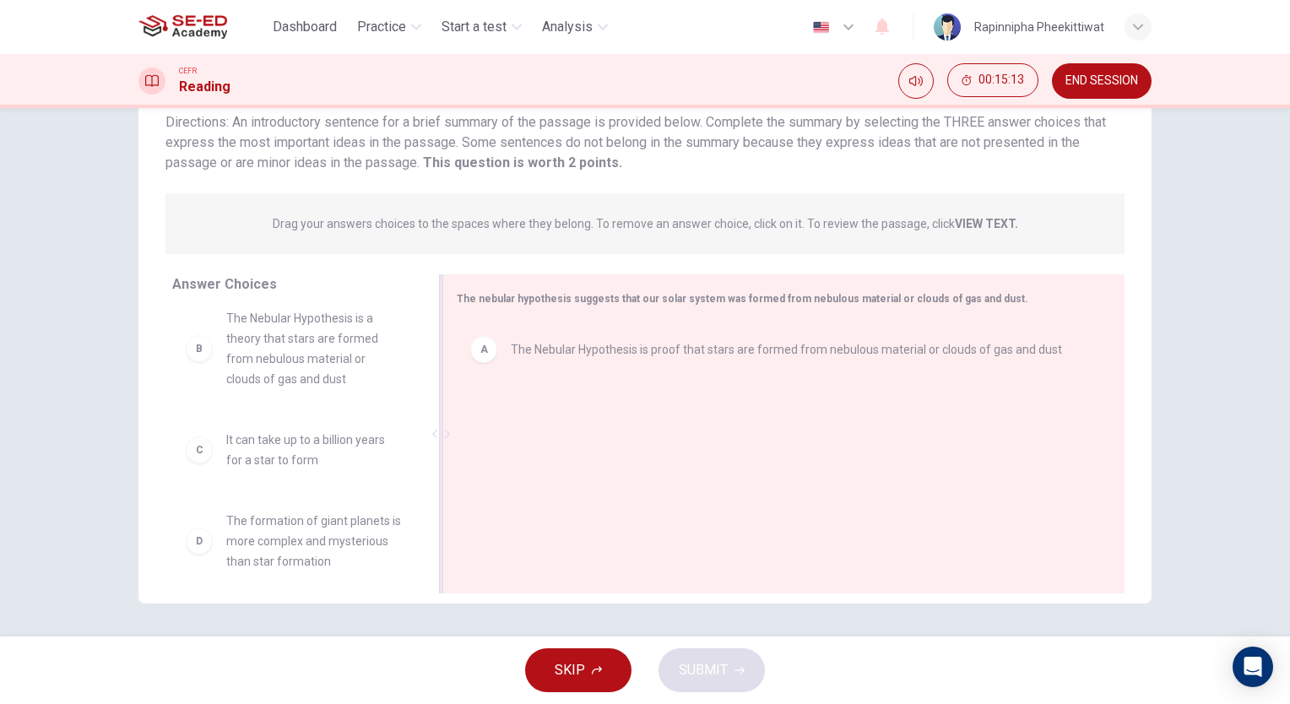
scroll to position [10, 0]
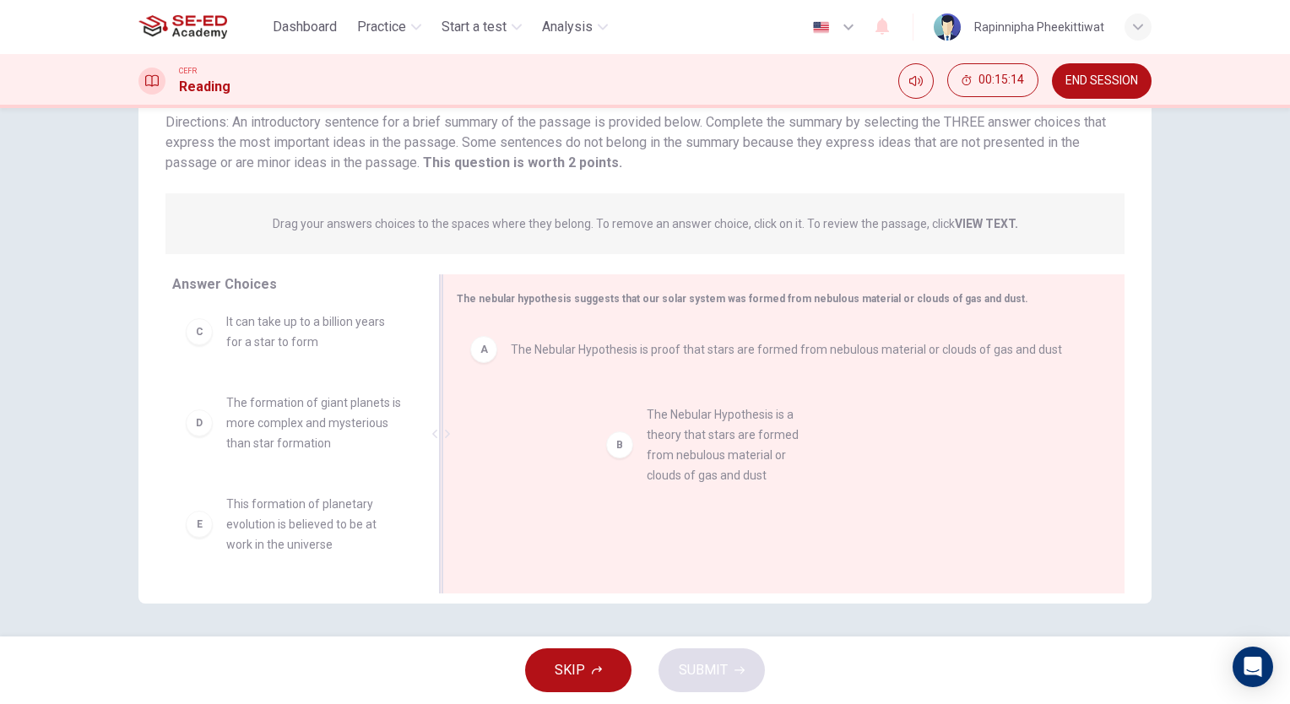
drag, startPoint x: 199, startPoint y: 356, endPoint x: 644, endPoint y: 456, distance: 455.9
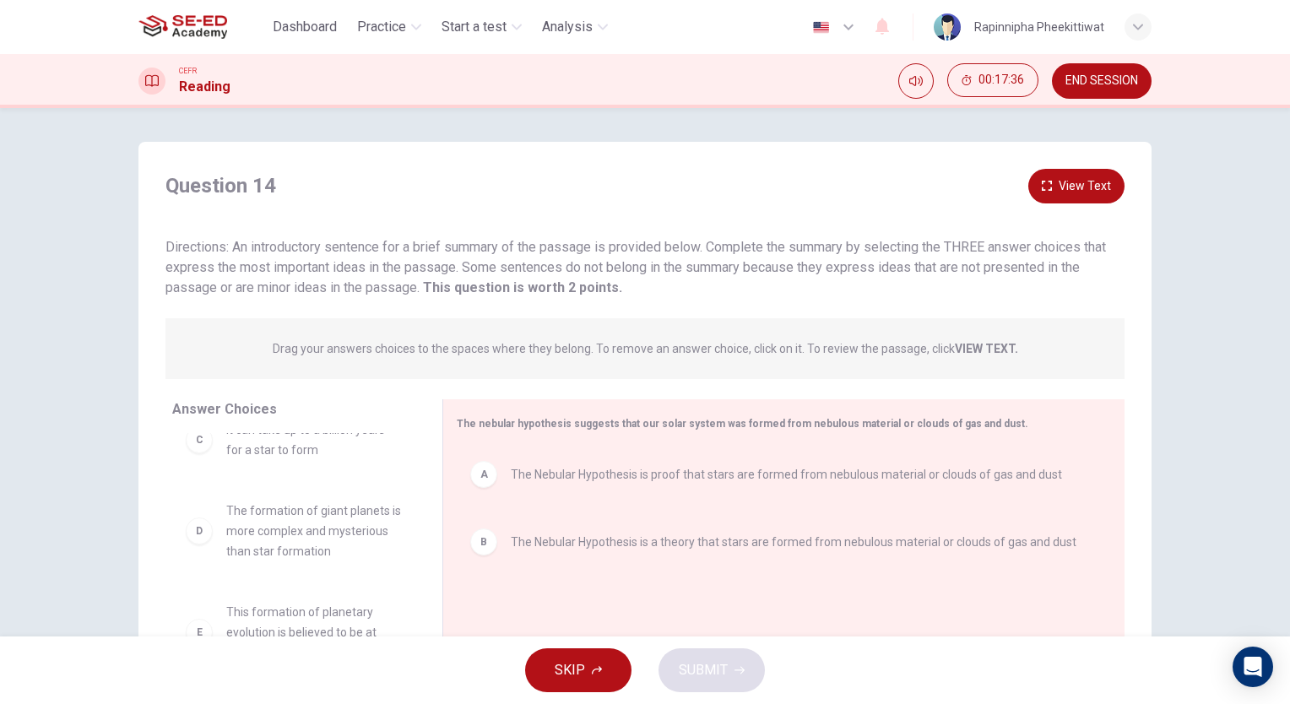
scroll to position [0, 0]
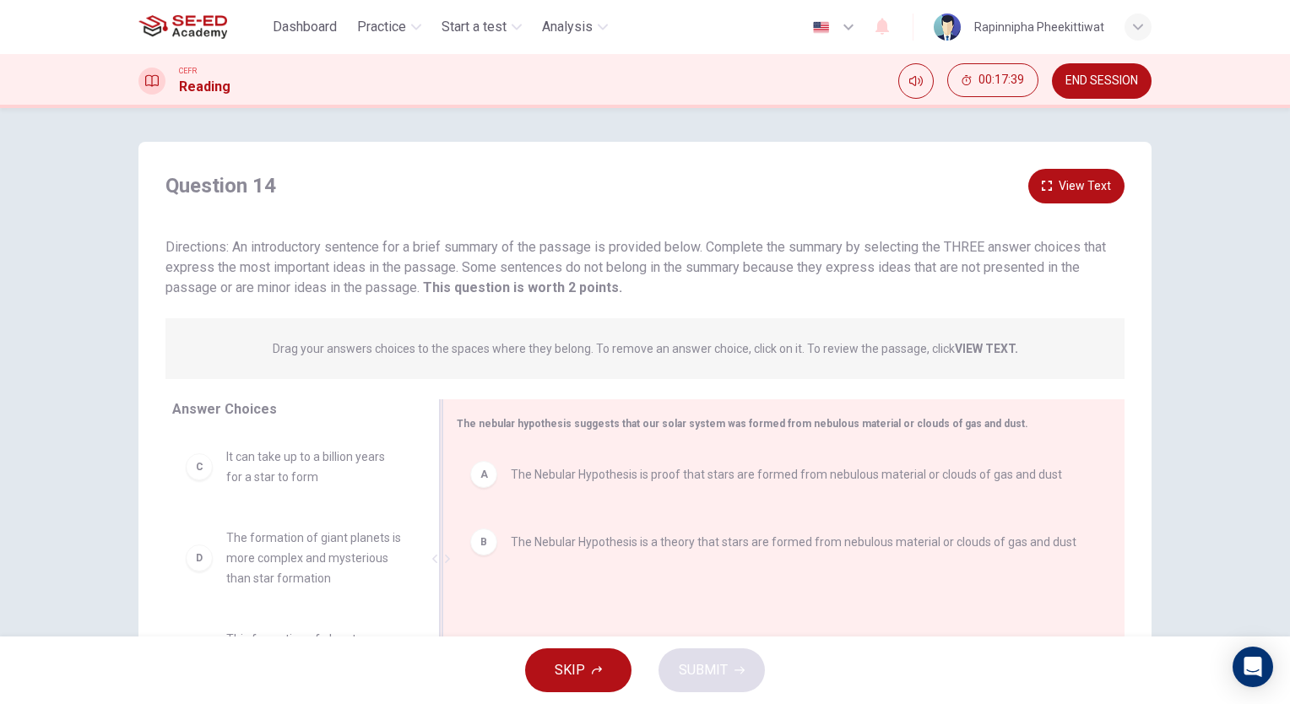
click at [493, 484] on div "A The Nebular Hypothesis is proof that stars are formed from nebulous material …" at bounding box center [777, 474] width 614 height 27
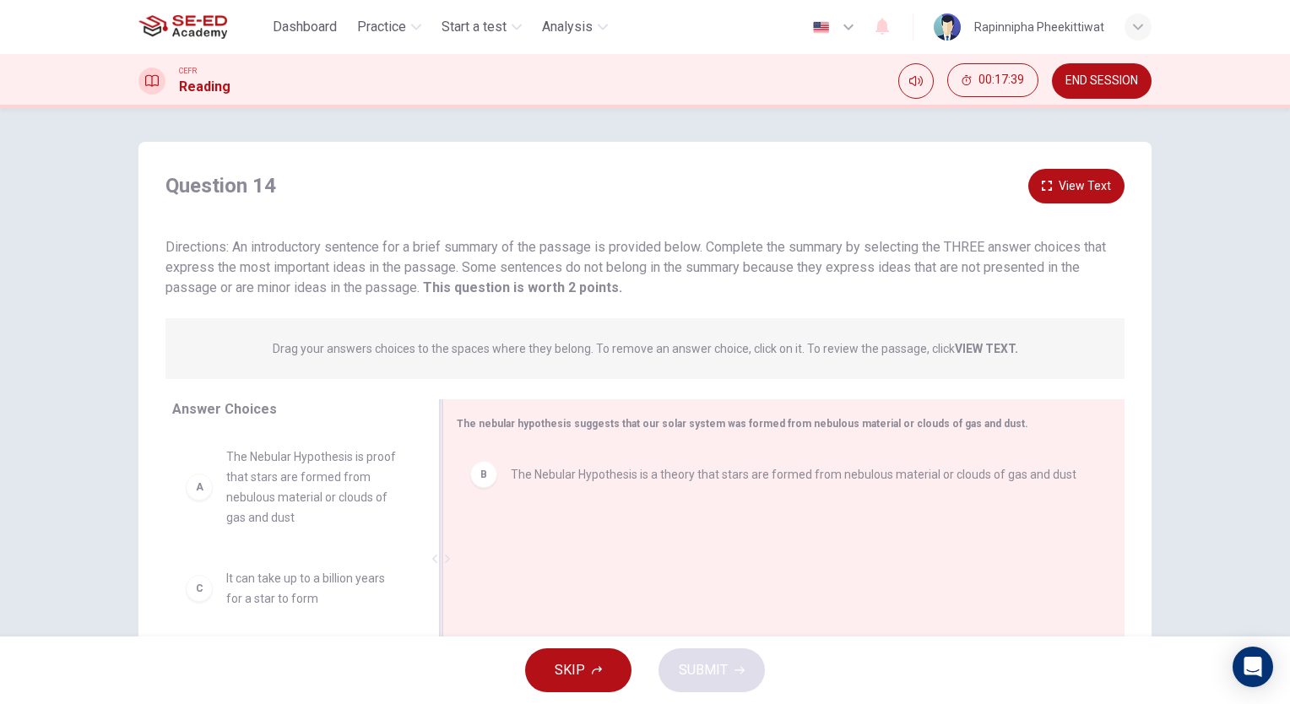
click at [493, 484] on div "B The Nebular Hypothesis is a theory that stars are formed from nebulous materi…" at bounding box center [777, 474] width 614 height 27
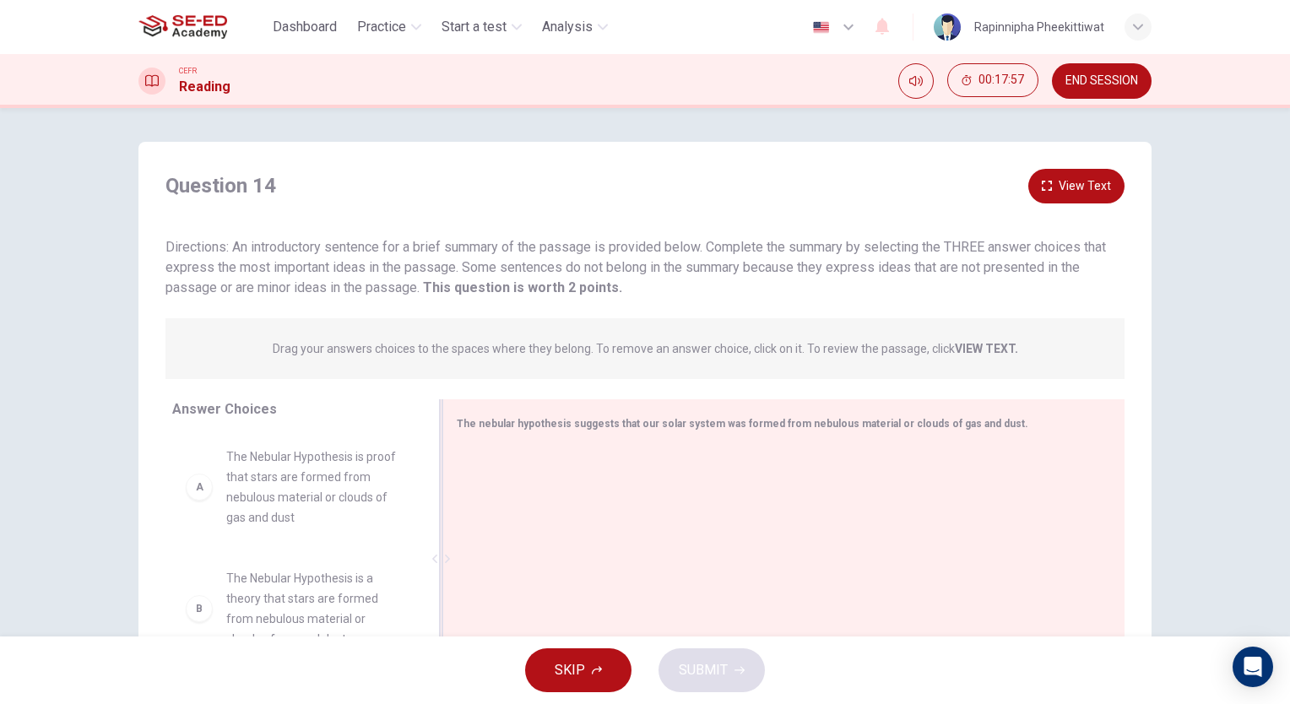
click at [301, 593] on span "The Nebular Hypothesis is a theory that stars are formed from nebulous material…" at bounding box center [314, 608] width 176 height 81
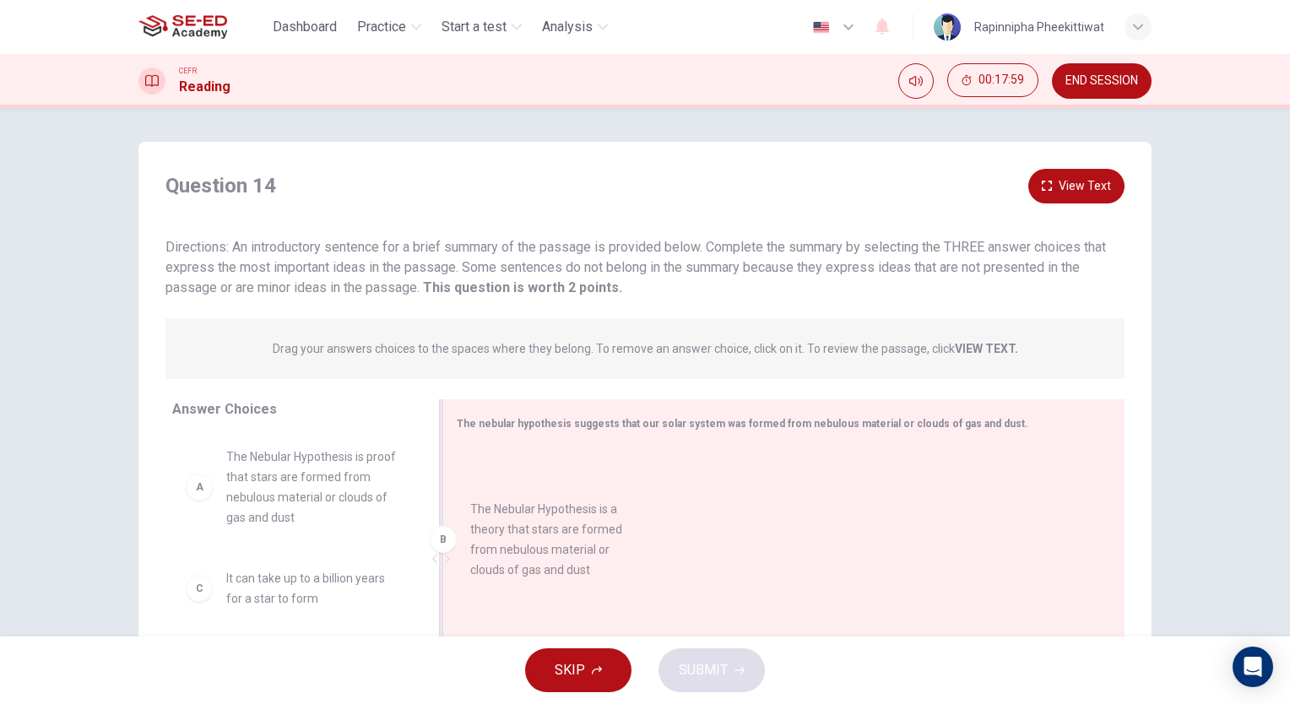
drag, startPoint x: 263, startPoint y: 589, endPoint x: 528, endPoint y: 517, distance: 274.8
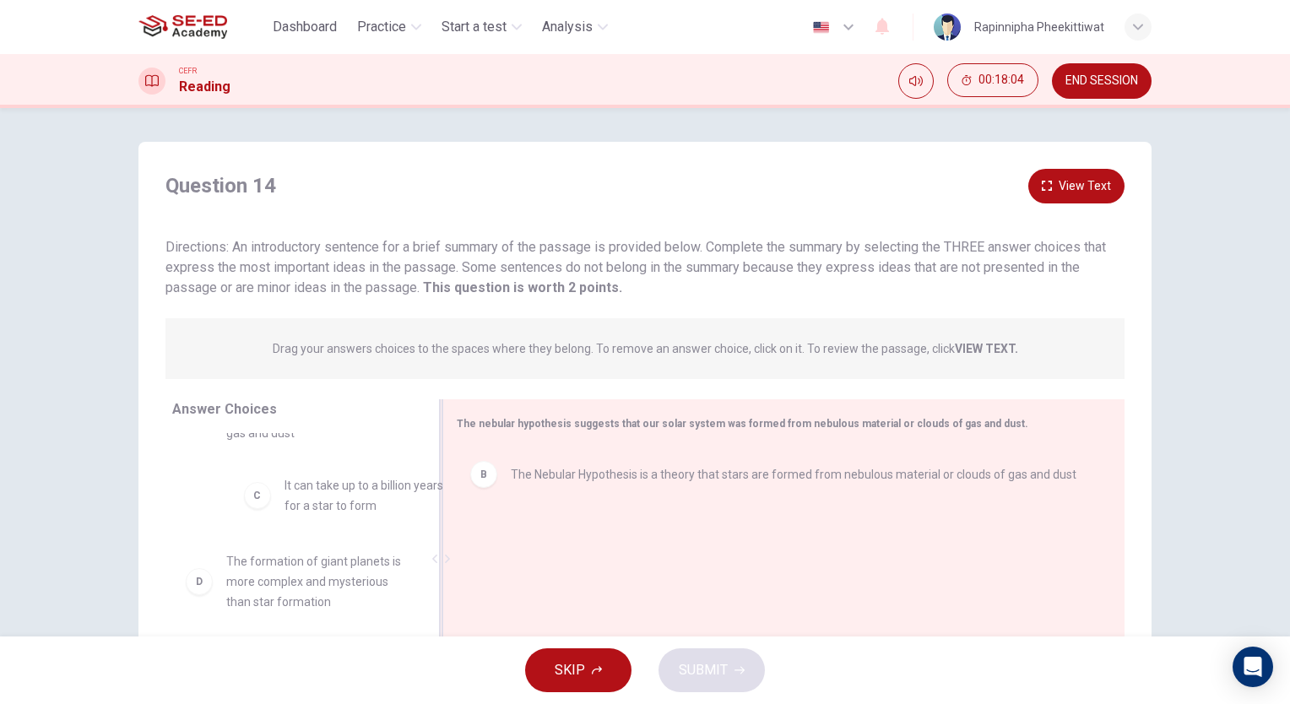
scroll to position [79, 0]
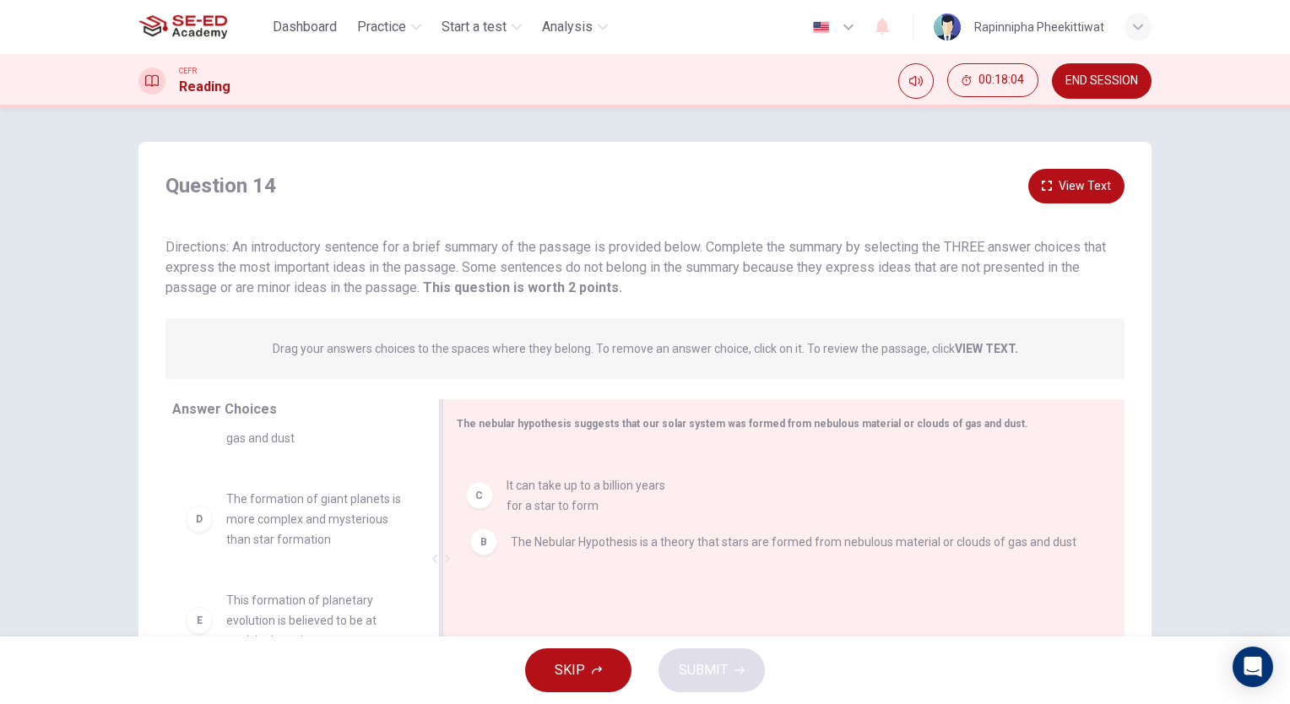
drag, startPoint x: 282, startPoint y: 515, endPoint x: 593, endPoint y: 506, distance: 311.6
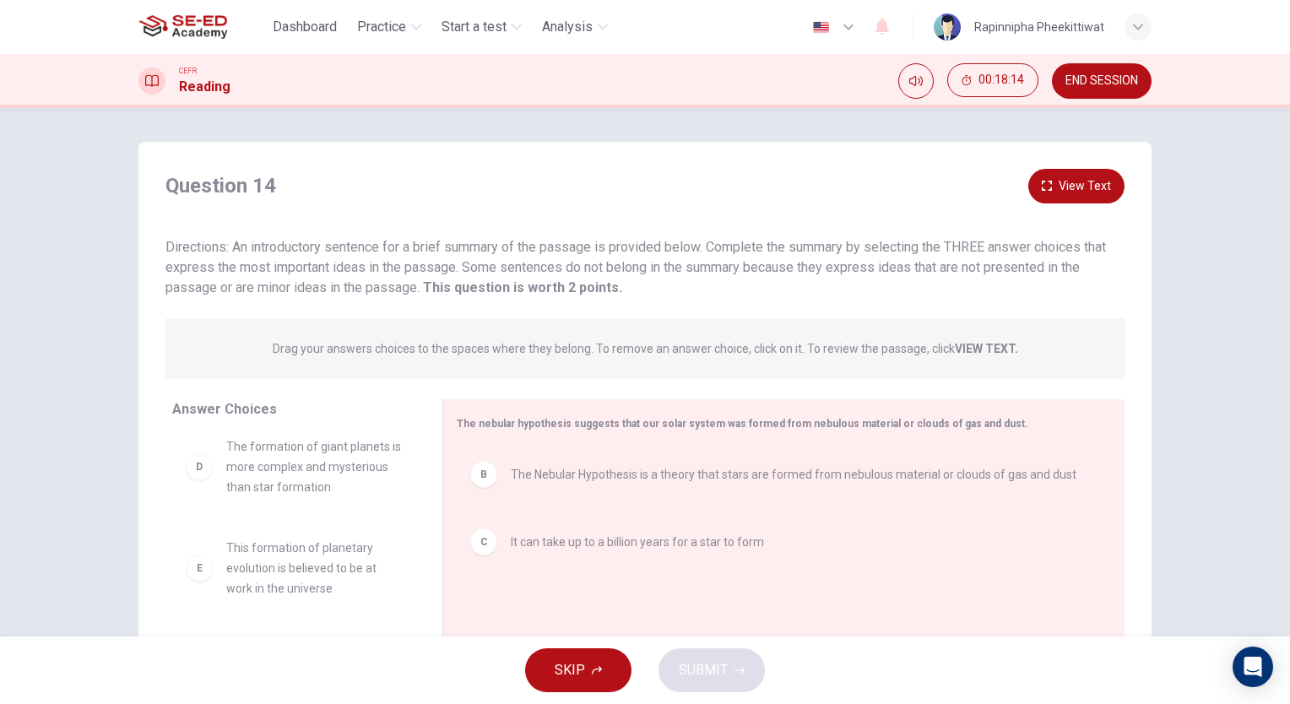
scroll to position [125, 0]
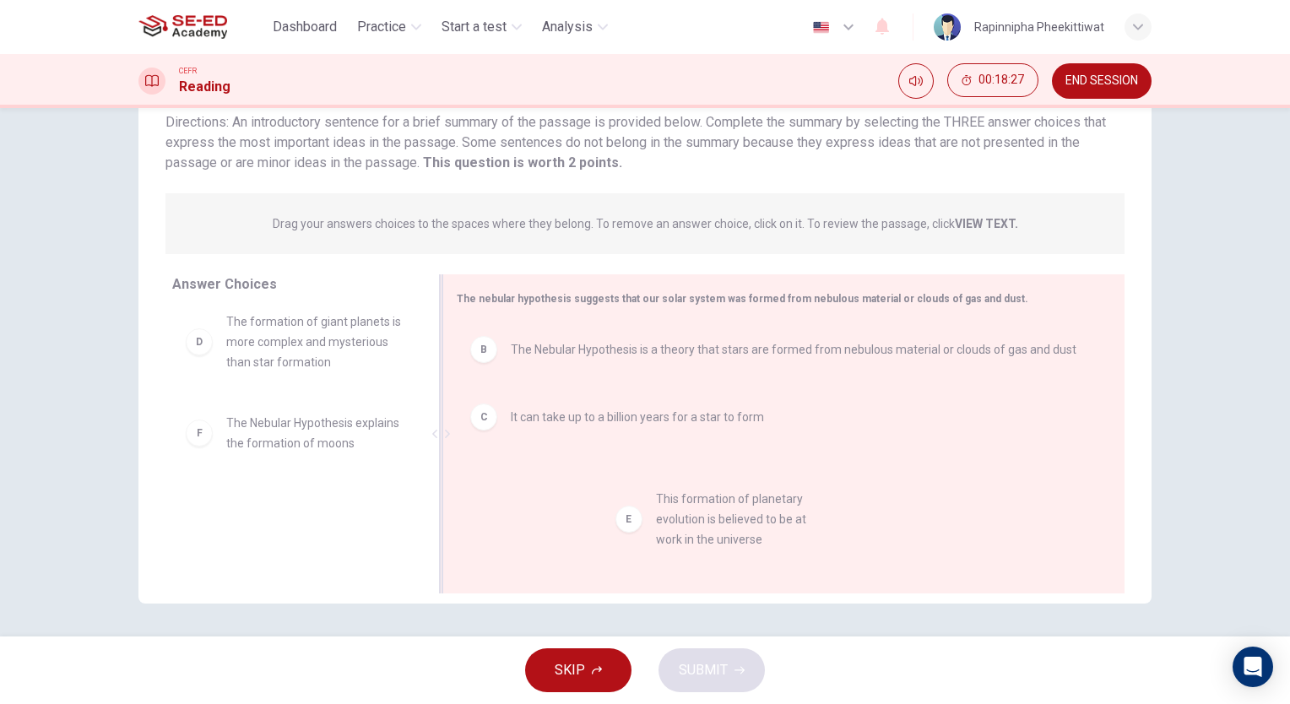
drag, startPoint x: 311, startPoint y: 445, endPoint x: 750, endPoint y: 542, distance: 449.6
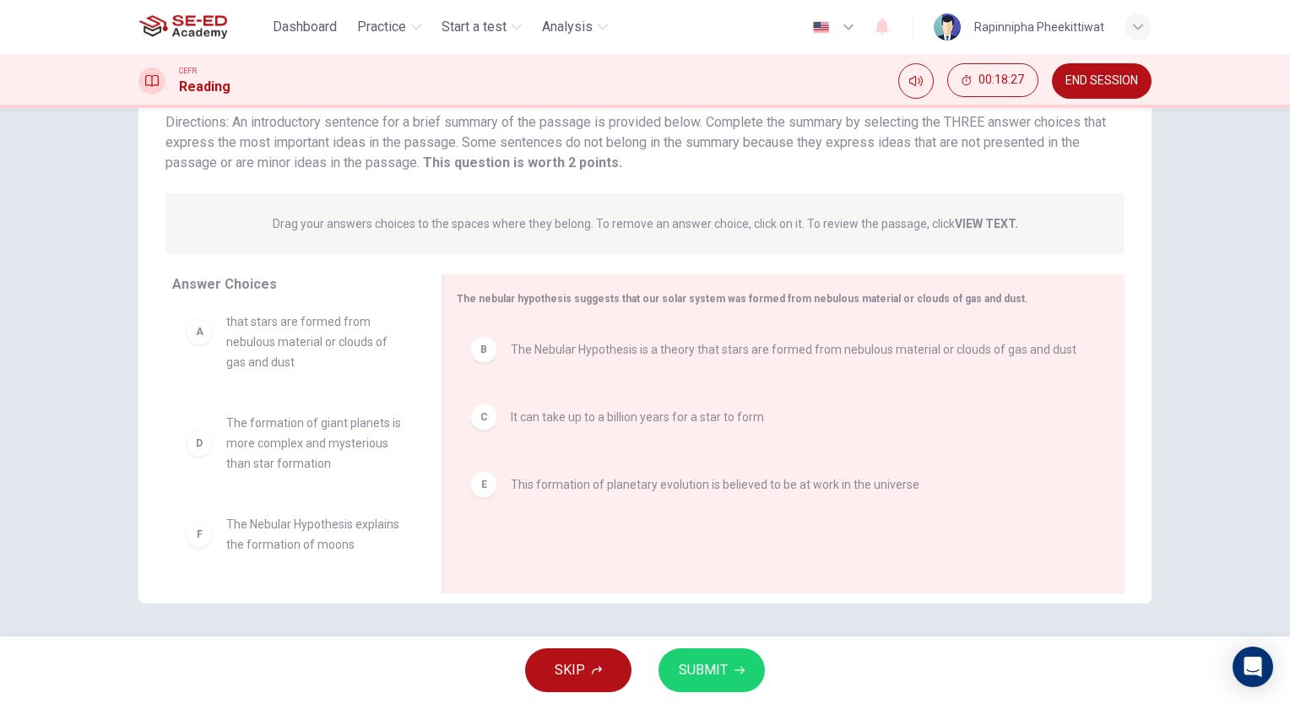
scroll to position [51, 0]
click at [750, 680] on button "SUBMIT" at bounding box center [711, 670] width 106 height 44
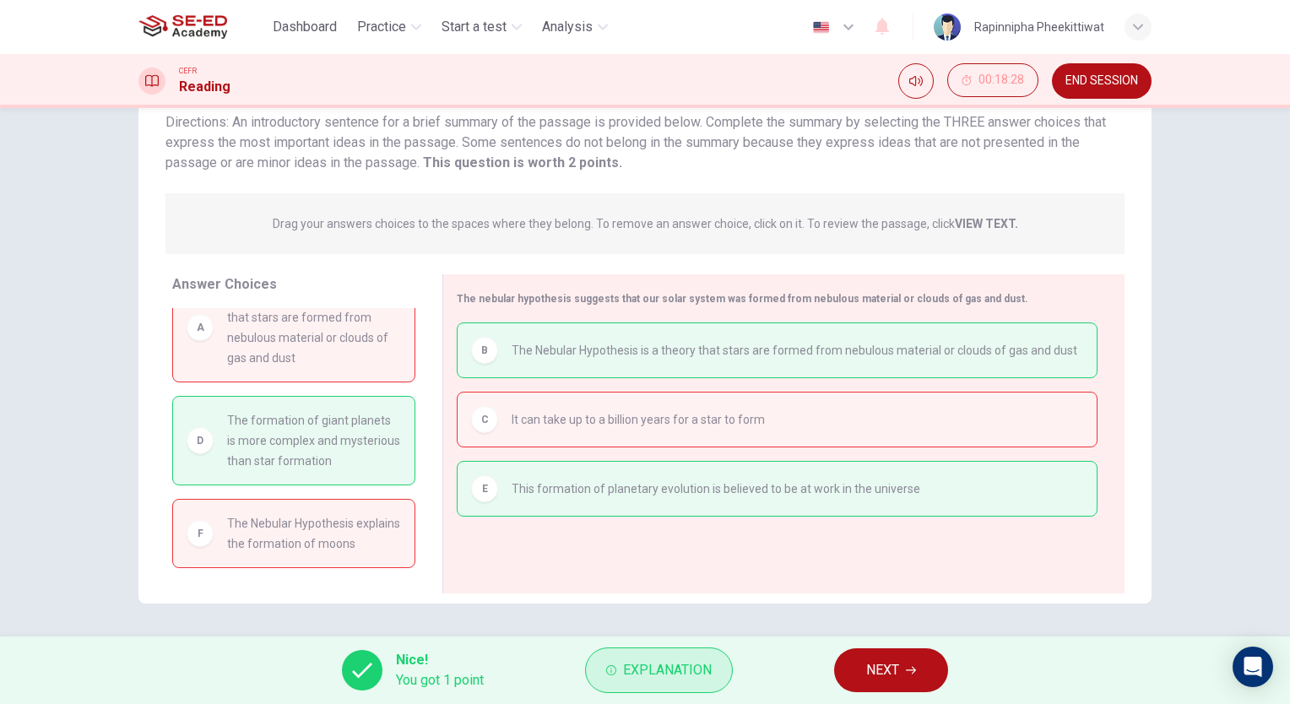
click at [689, 667] on span "Explanation" at bounding box center [667, 670] width 89 height 24
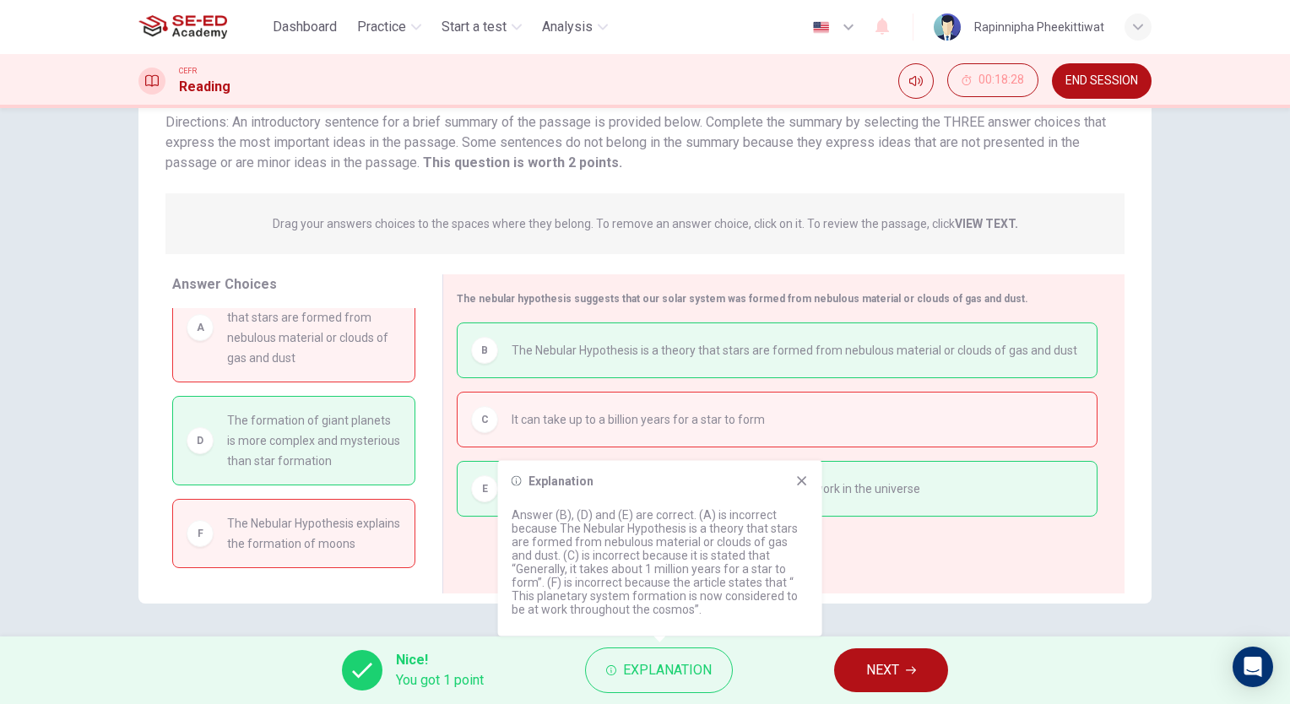
click at [1069, 625] on div "Question 14 View Text Directions: An introductory sentence for a brief summary …" at bounding box center [645, 372] width 1290 height 528
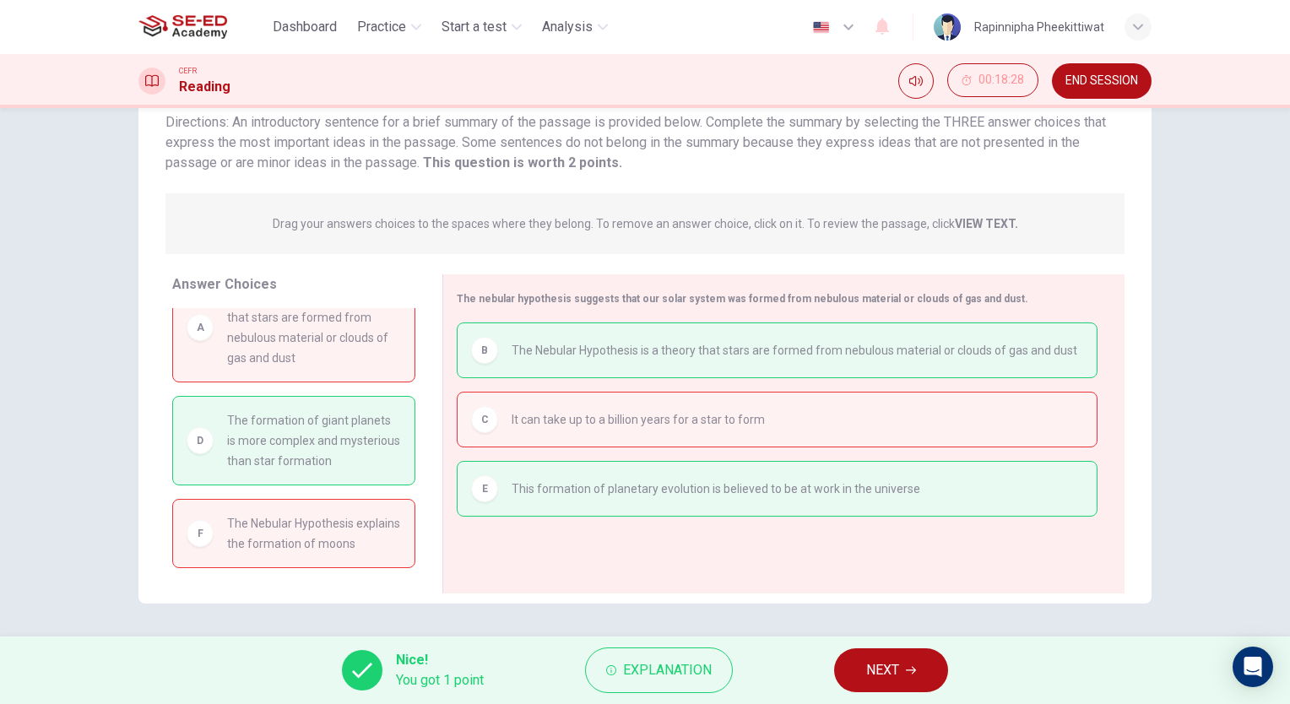
click at [938, 674] on button "NEXT" at bounding box center [891, 670] width 114 height 44
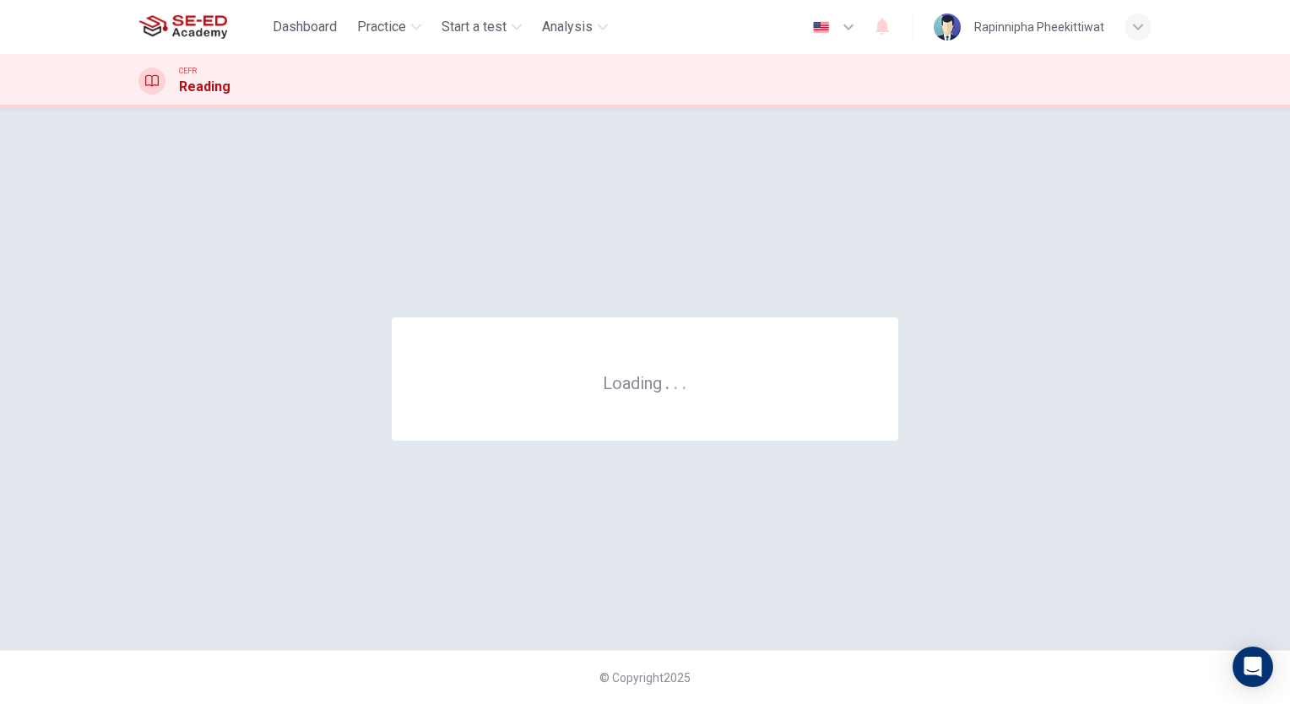
scroll to position [0, 0]
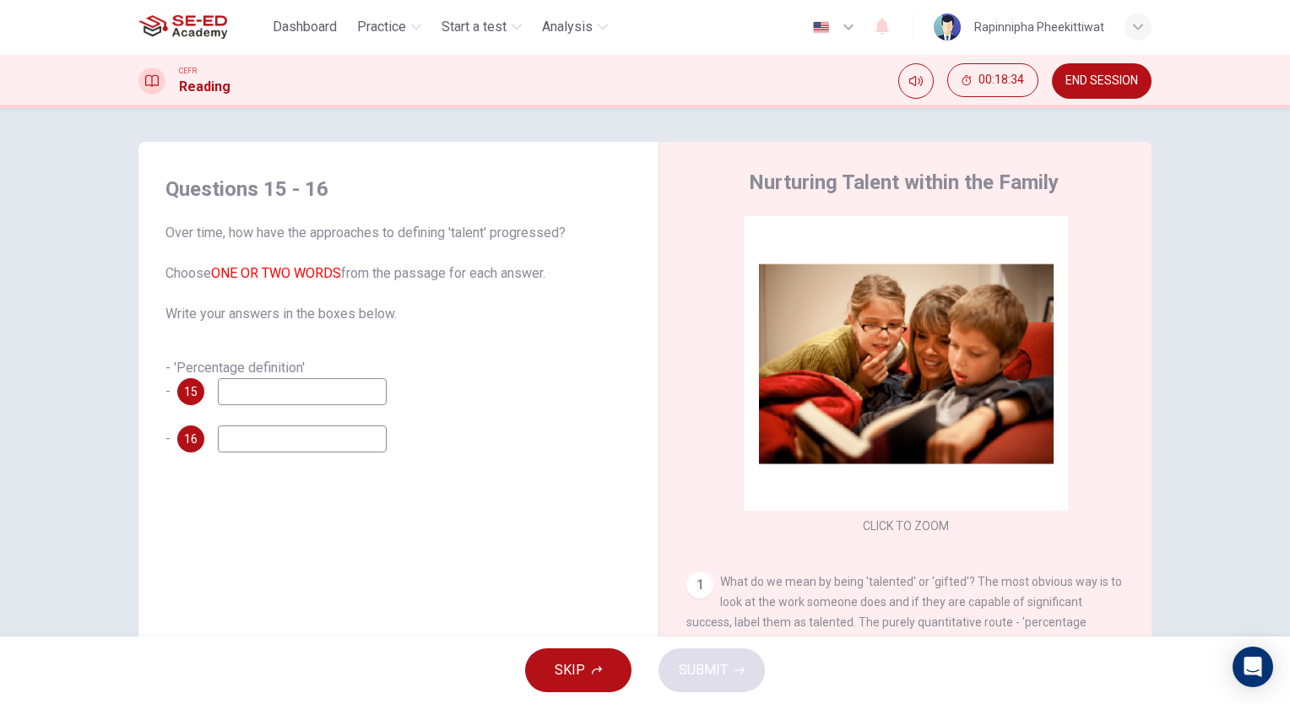
click at [345, 398] on input at bounding box center [302, 391] width 169 height 27
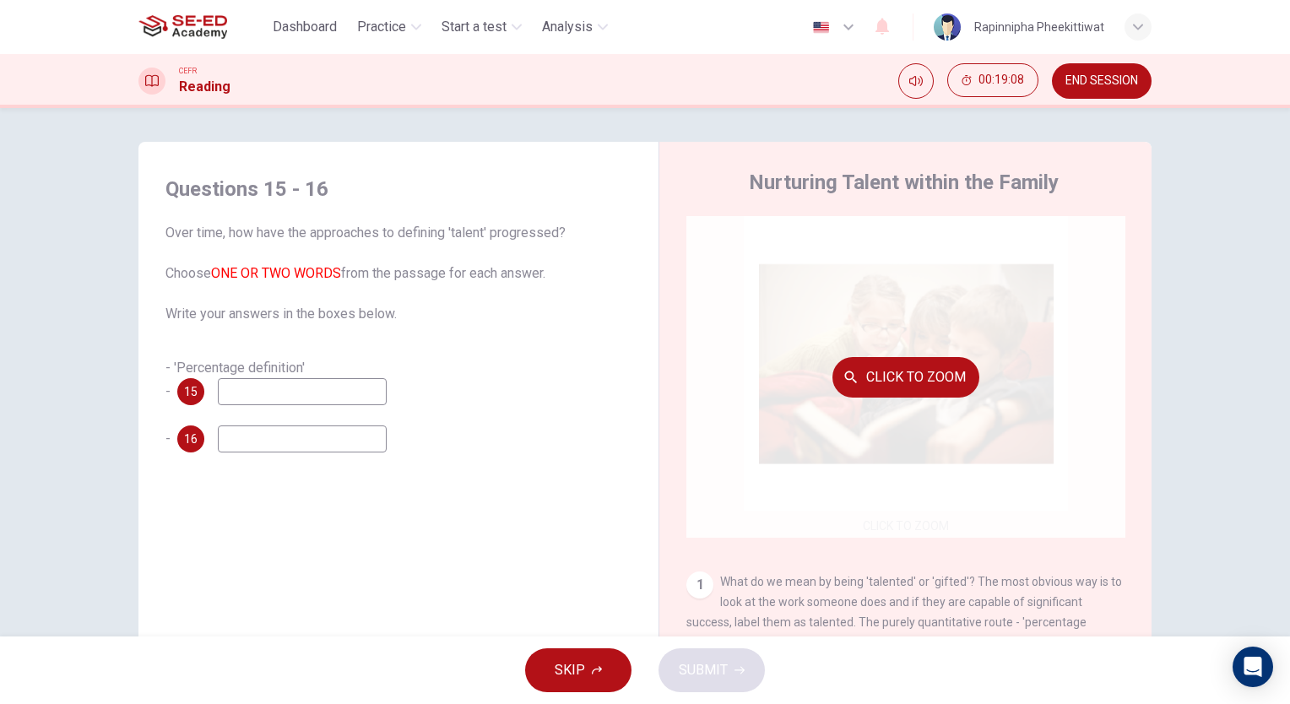
scroll to position [169, 0]
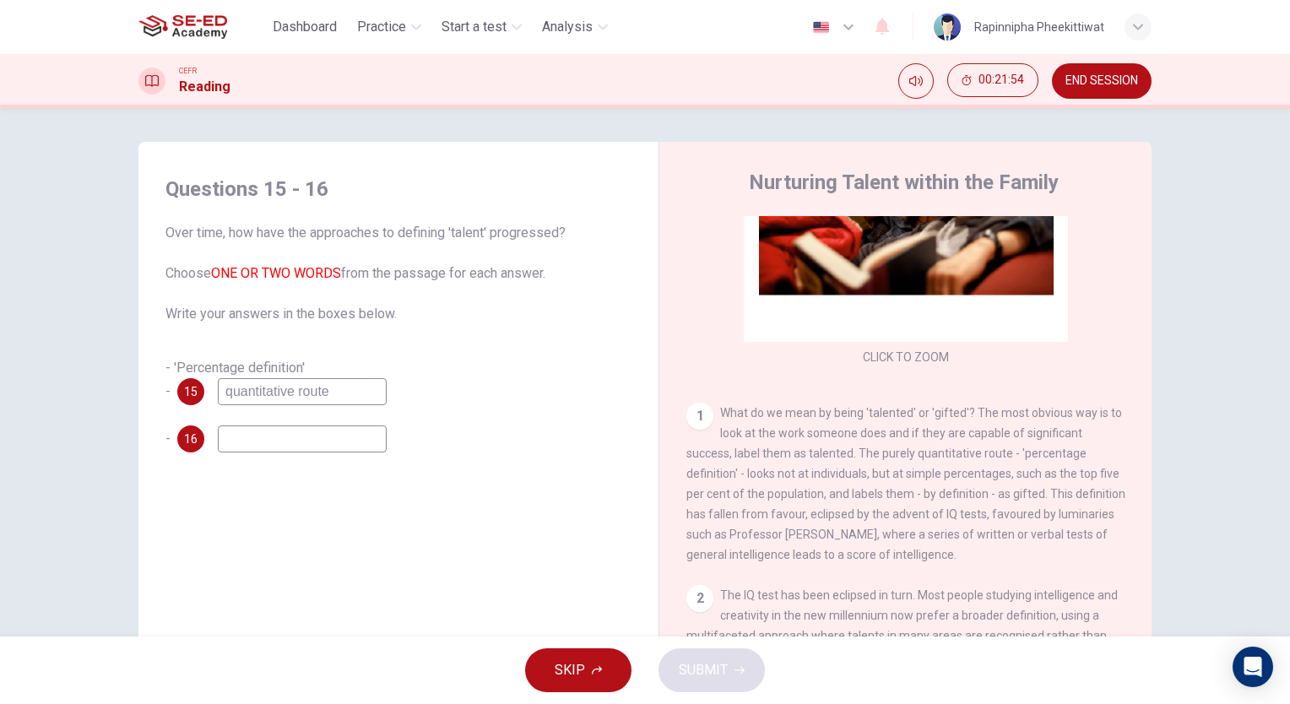
type input "quantitative route"
click at [334, 441] on input at bounding box center [302, 438] width 169 height 27
type input "the top five"
click at [732, 685] on button "SUBMIT" at bounding box center [711, 670] width 106 height 44
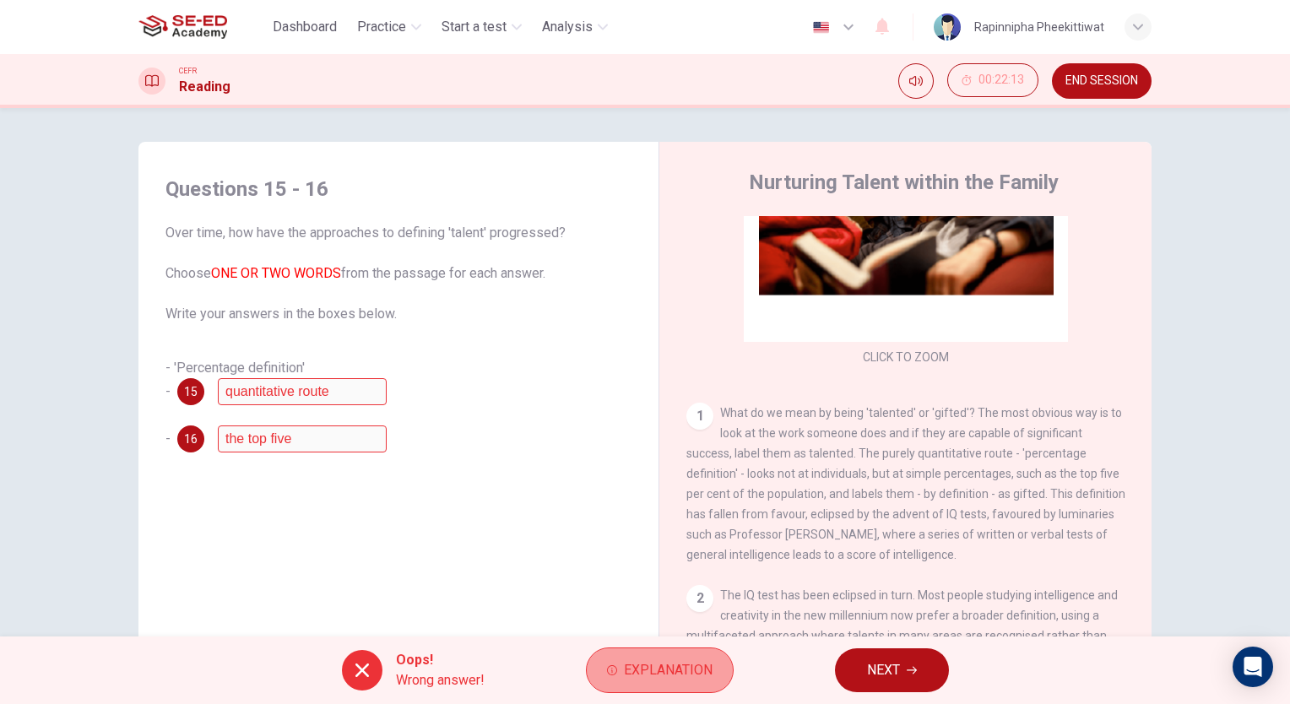
click at [649, 673] on span "Explanation" at bounding box center [668, 670] width 89 height 24
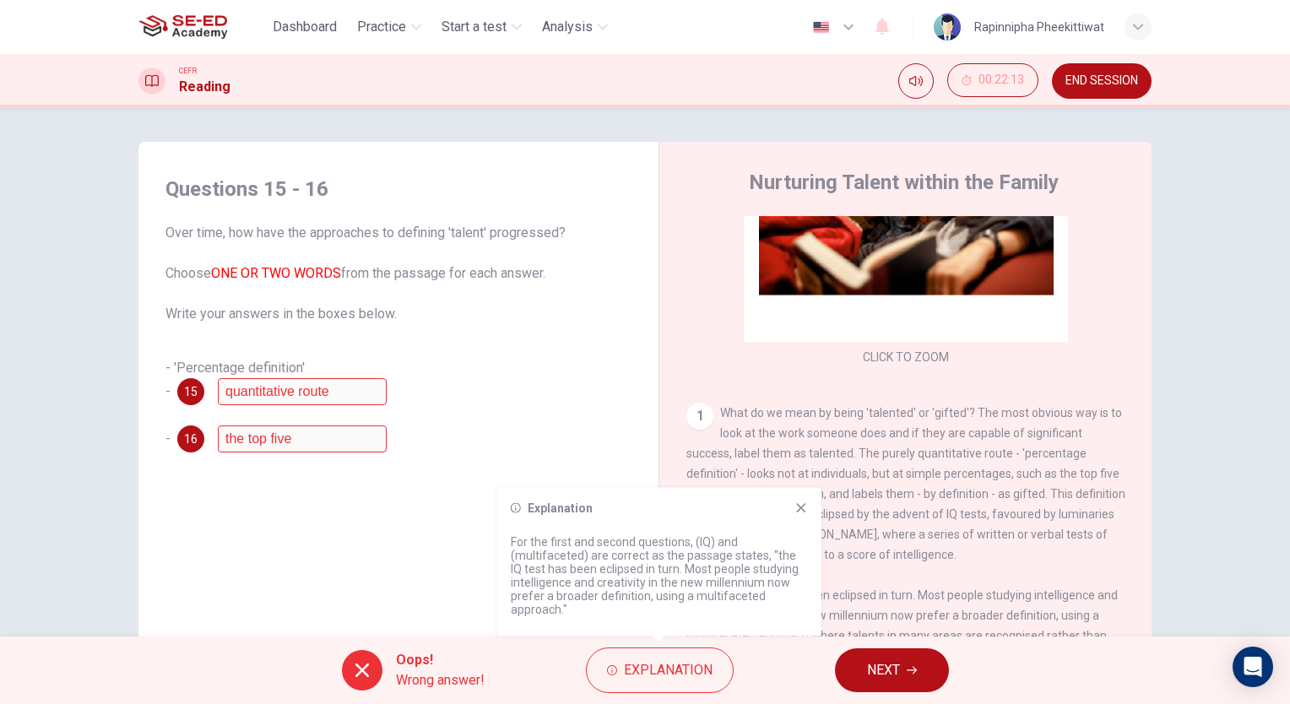
click at [866, 648] on button "NEXT" at bounding box center [892, 670] width 114 height 44
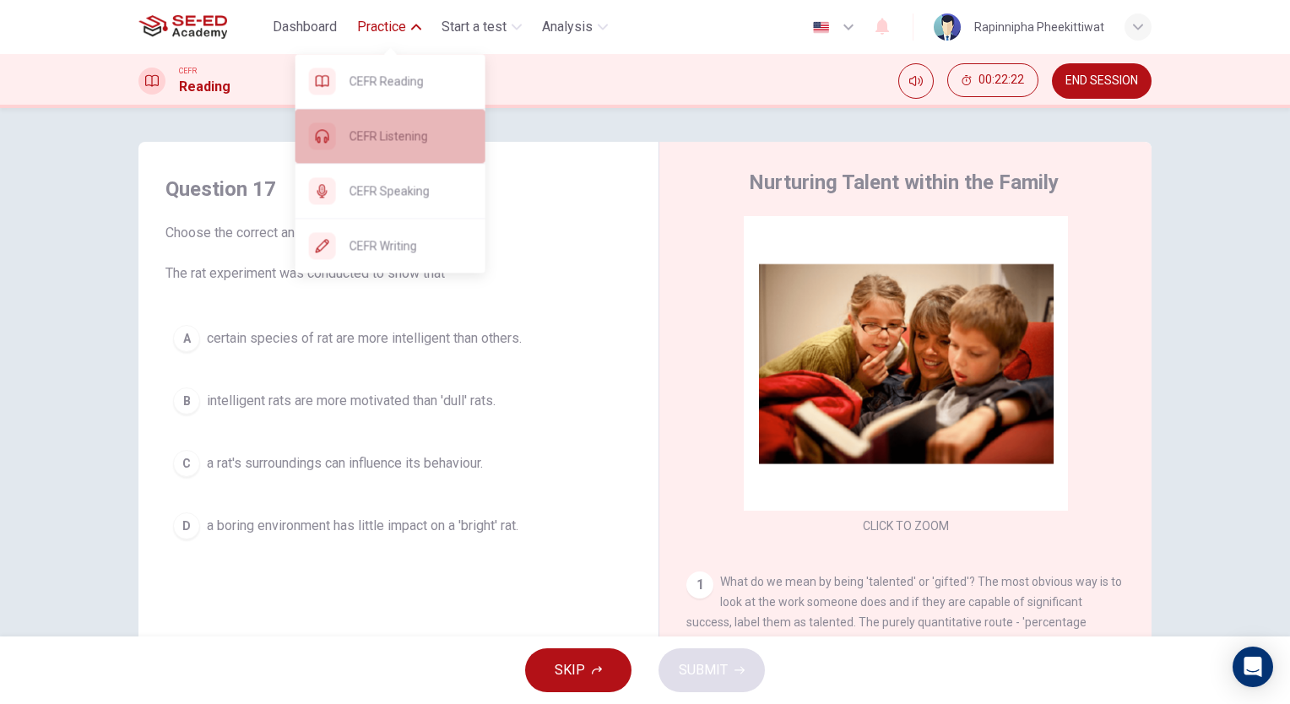
drag, startPoint x: 410, startPoint y: 127, endPoint x: 729, endPoint y: 126, distance: 319.1
click at [409, 127] on span "CEFR Listening" at bounding box center [410, 136] width 122 height 20
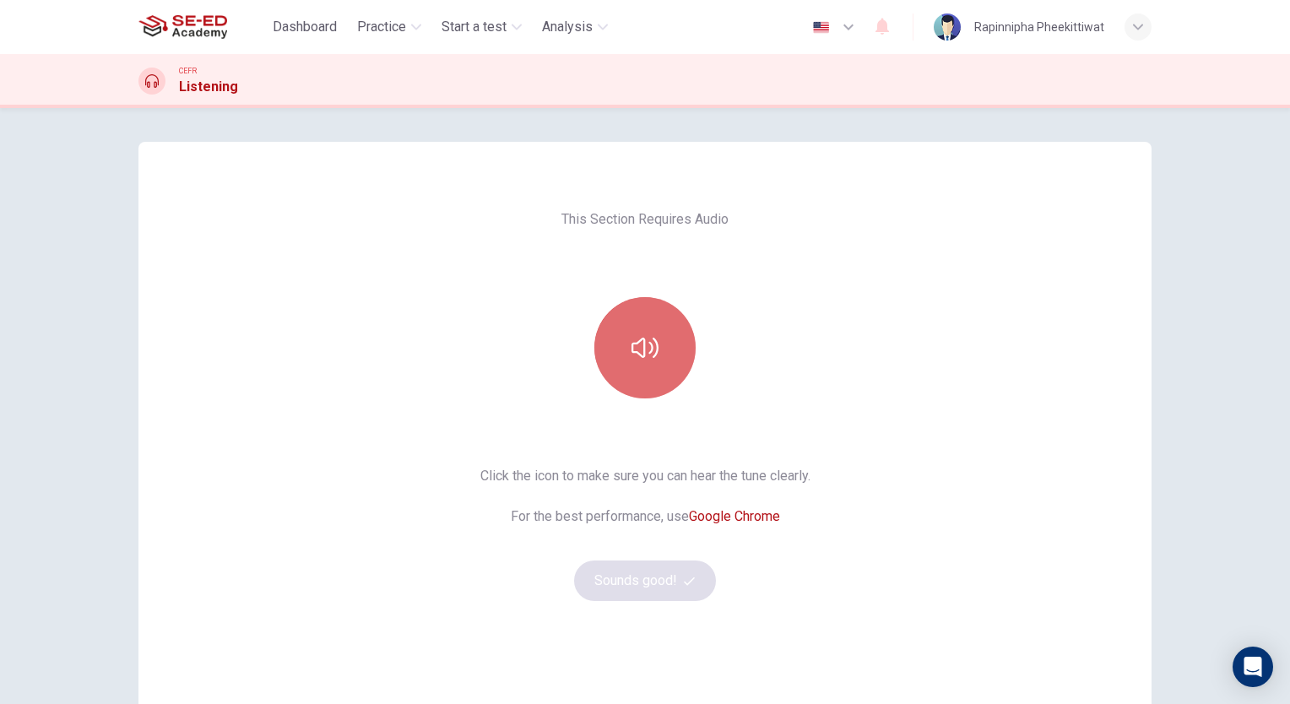
click at [663, 325] on button "button" at bounding box center [644, 347] width 101 height 101
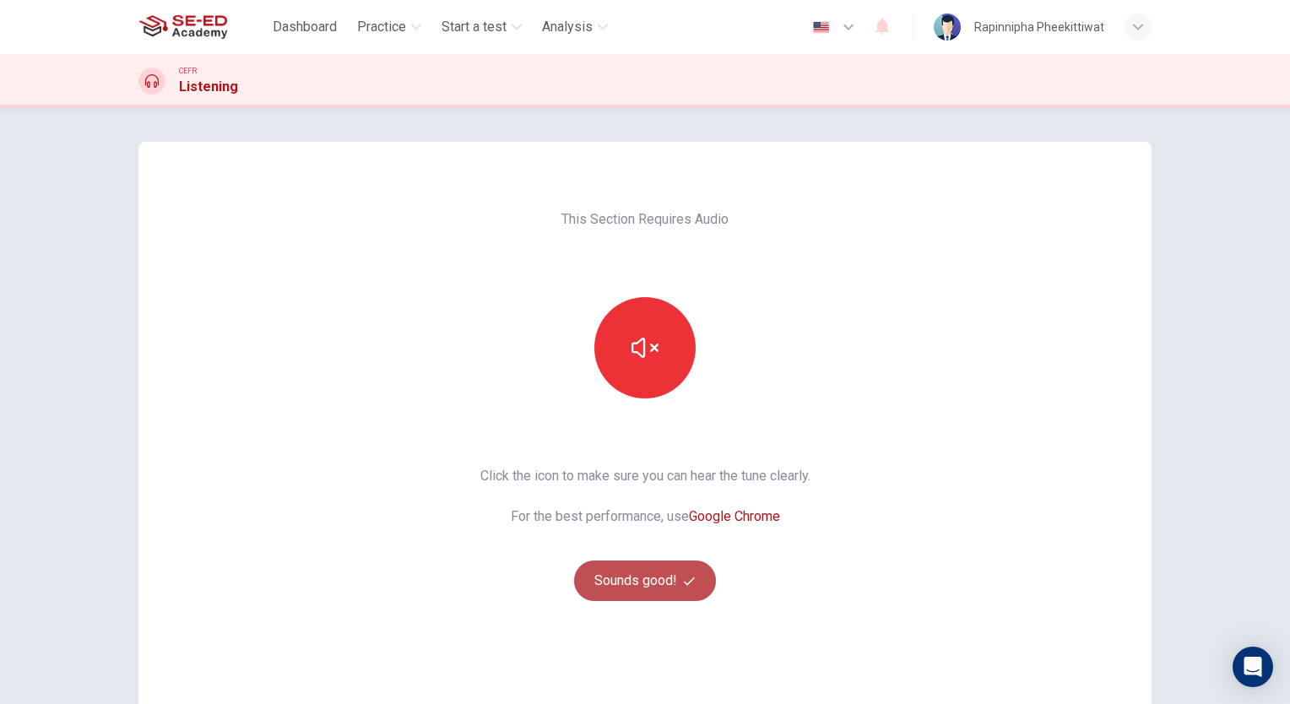
click at [648, 578] on button "Sounds good!" at bounding box center [645, 581] width 142 height 41
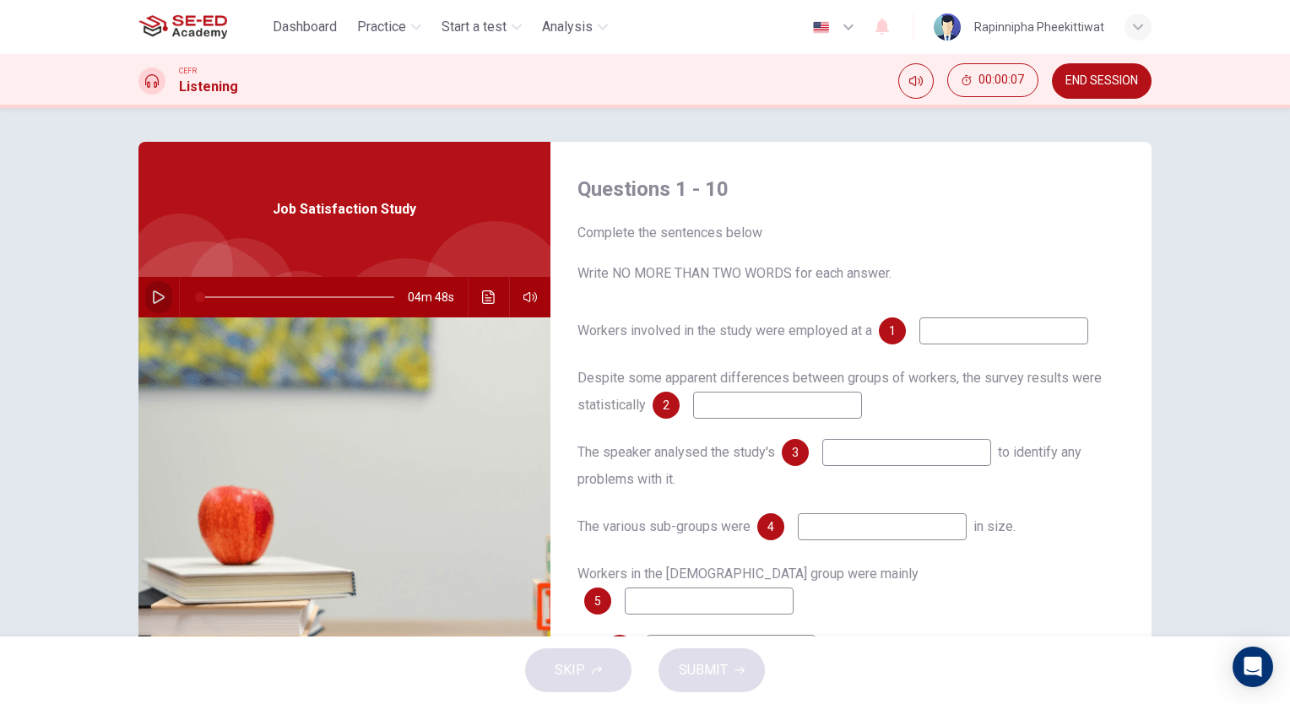
click at [153, 297] on icon "button" at bounding box center [159, 297] width 14 height 14
click at [156, 295] on icon "button" at bounding box center [158, 297] width 9 height 10
type input "52"
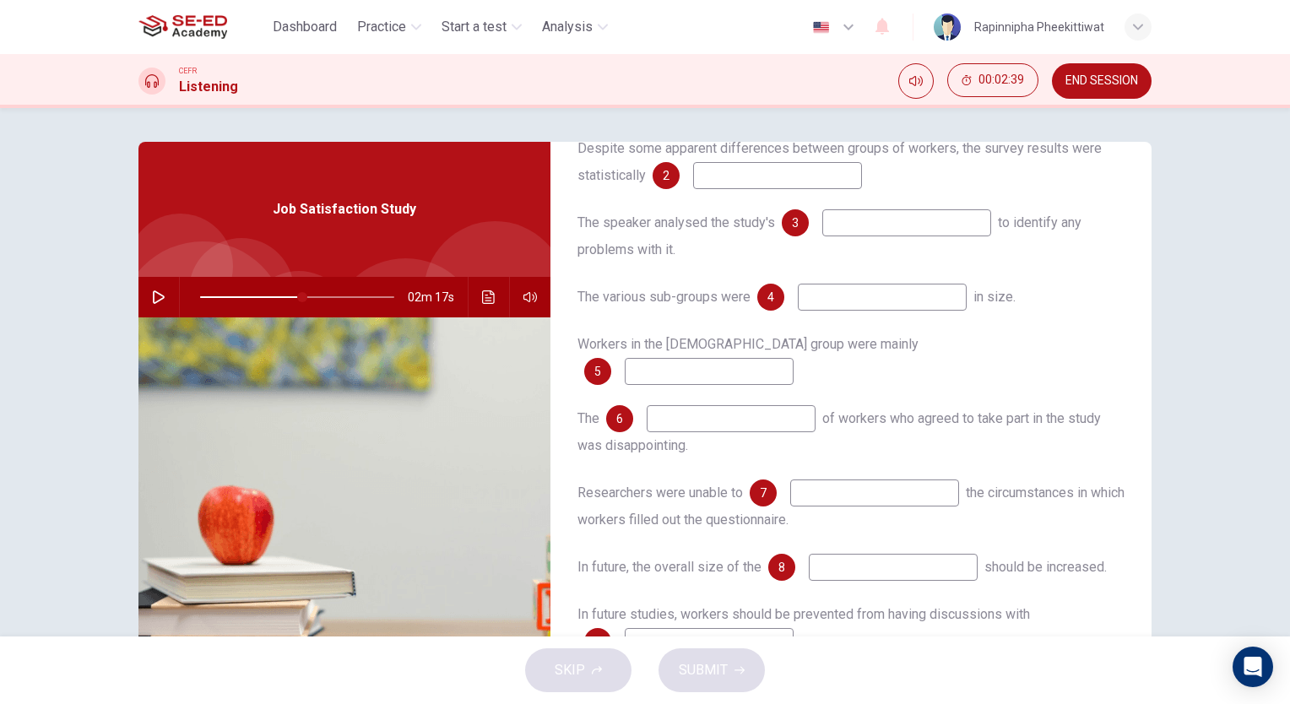
scroll to position [242, 0]
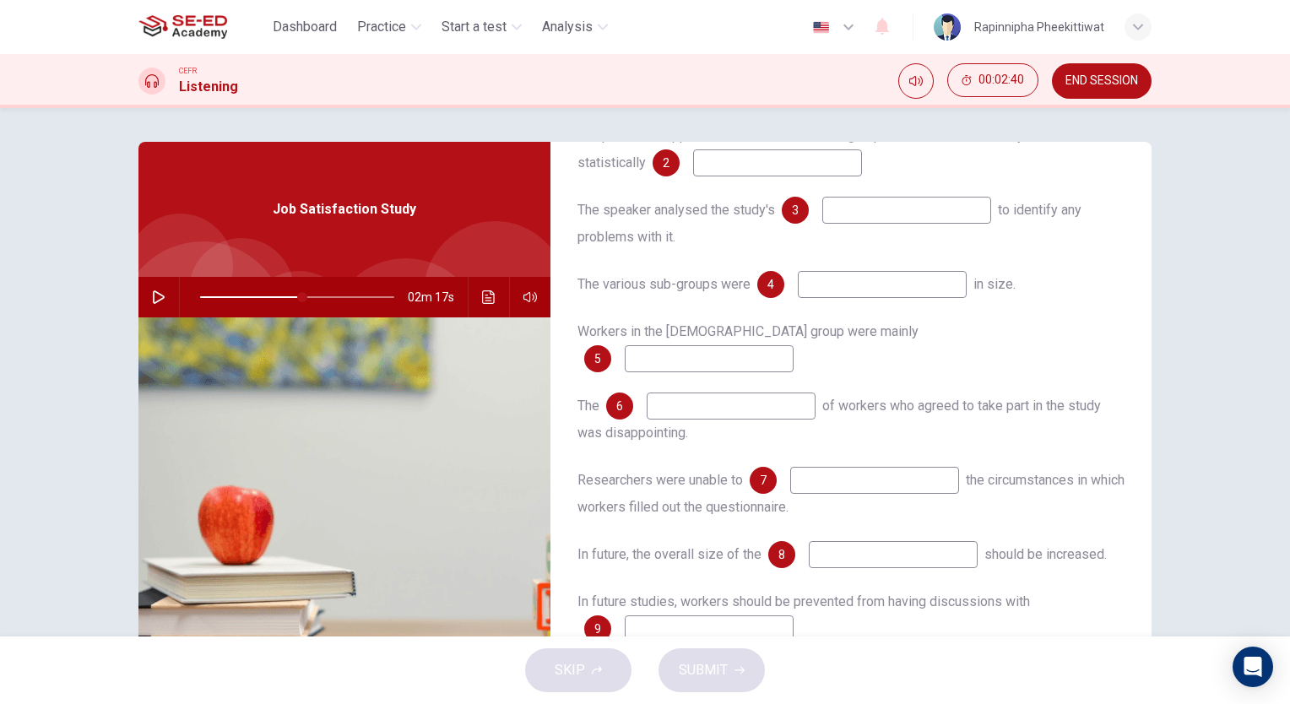
click at [853, 515] on div "Workers involved in the study were employed at a 1 Despite some apparent differ…" at bounding box center [850, 412] width 547 height 675
click at [850, 541] on input at bounding box center [893, 554] width 169 height 27
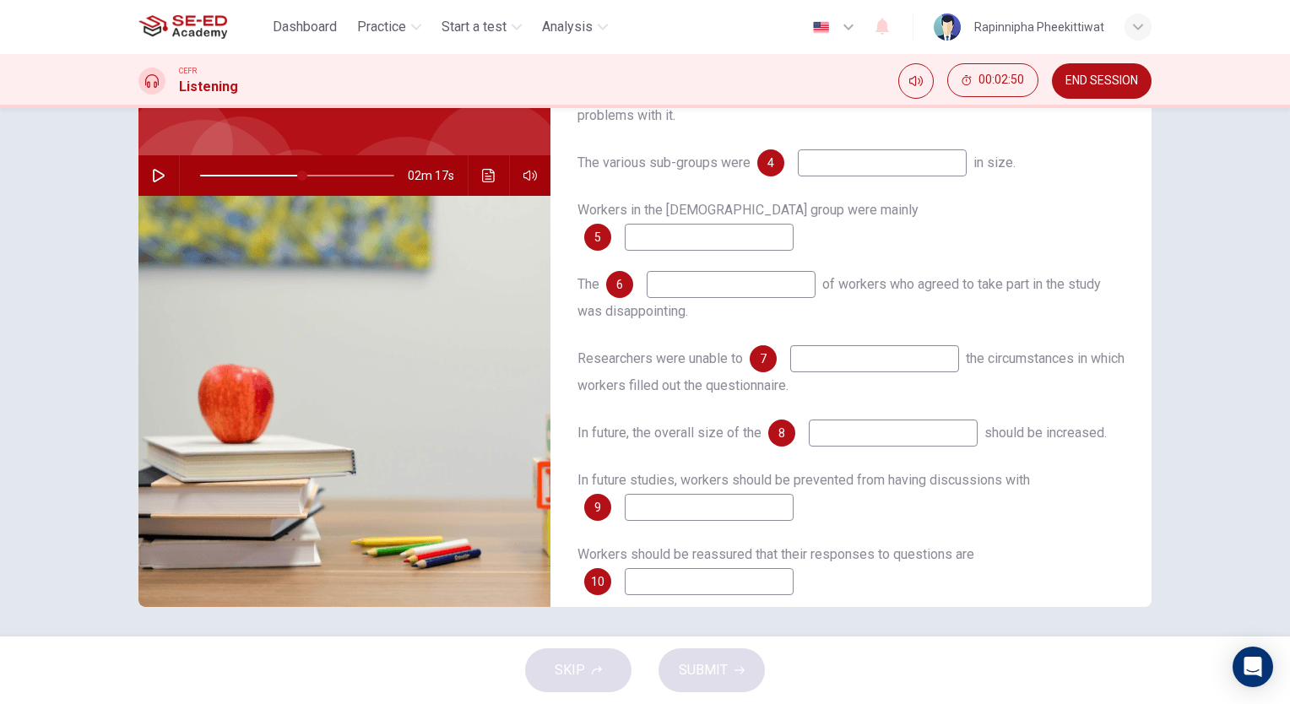
scroll to position [125, 0]
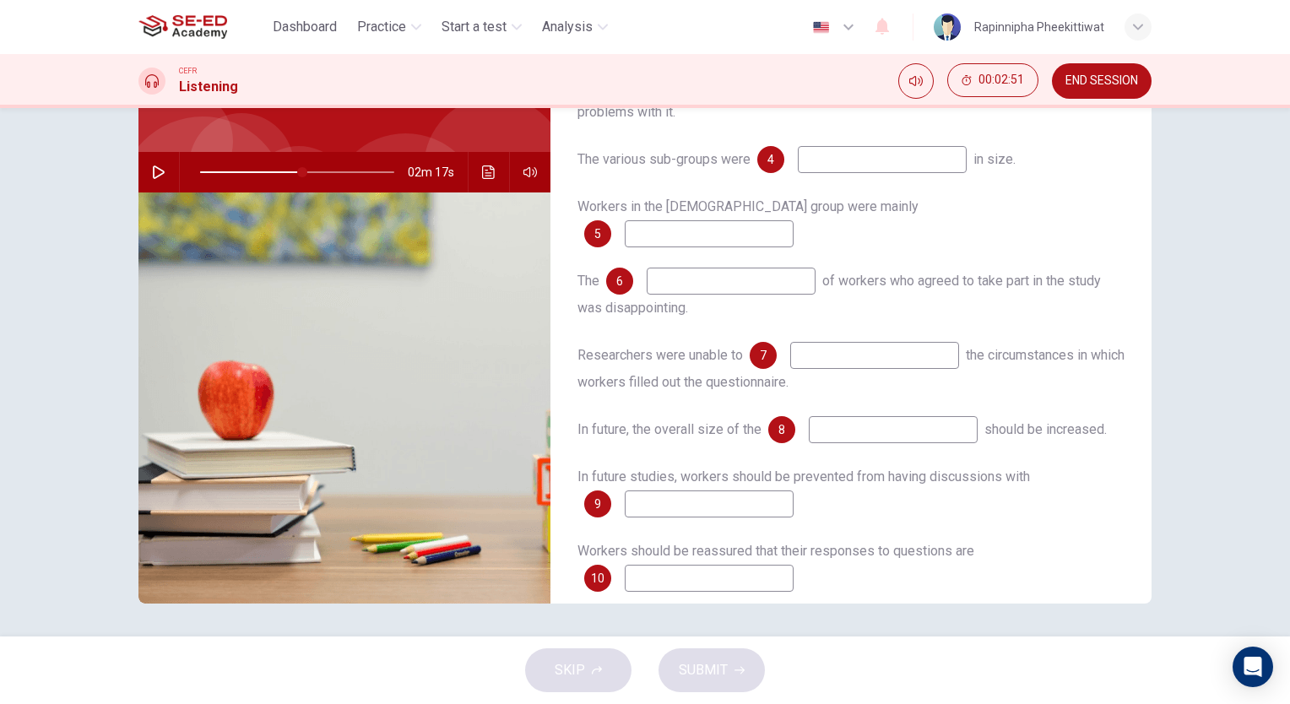
click at [669, 565] on input at bounding box center [709, 578] width 169 height 27
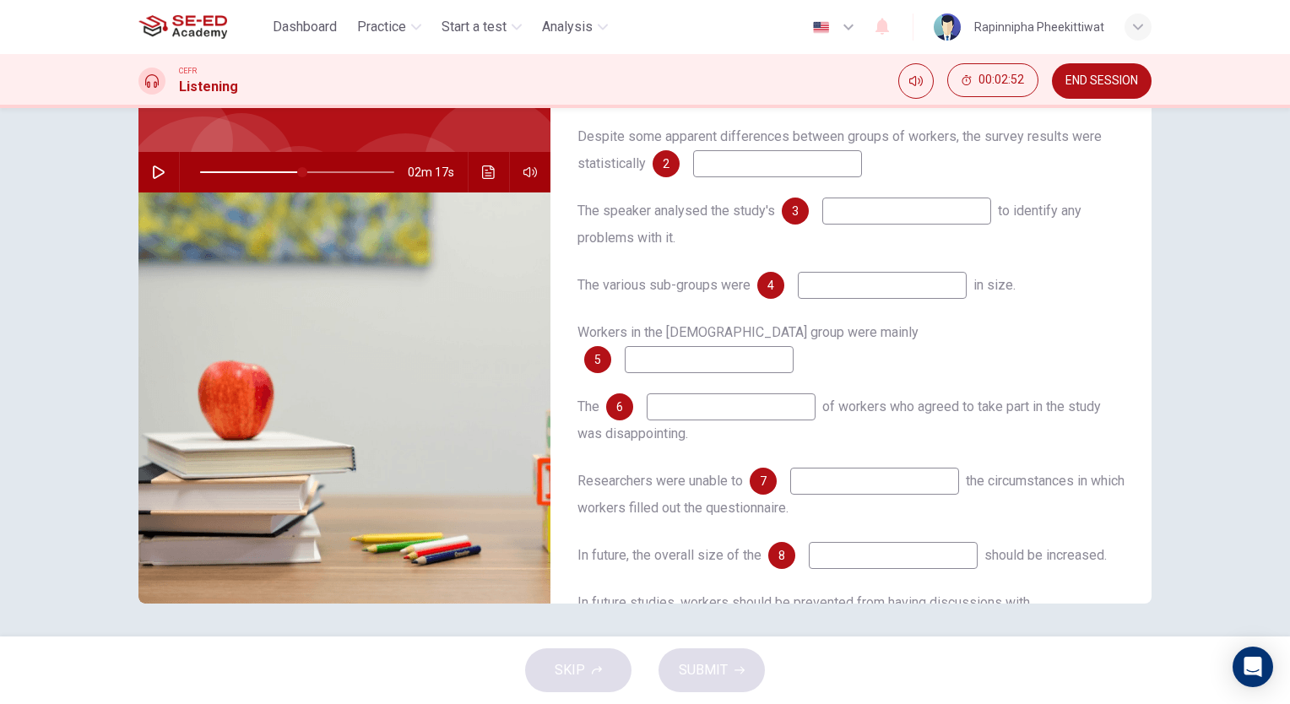
scroll to position [0, 0]
